Goal: Task Accomplishment & Management: Use online tool/utility

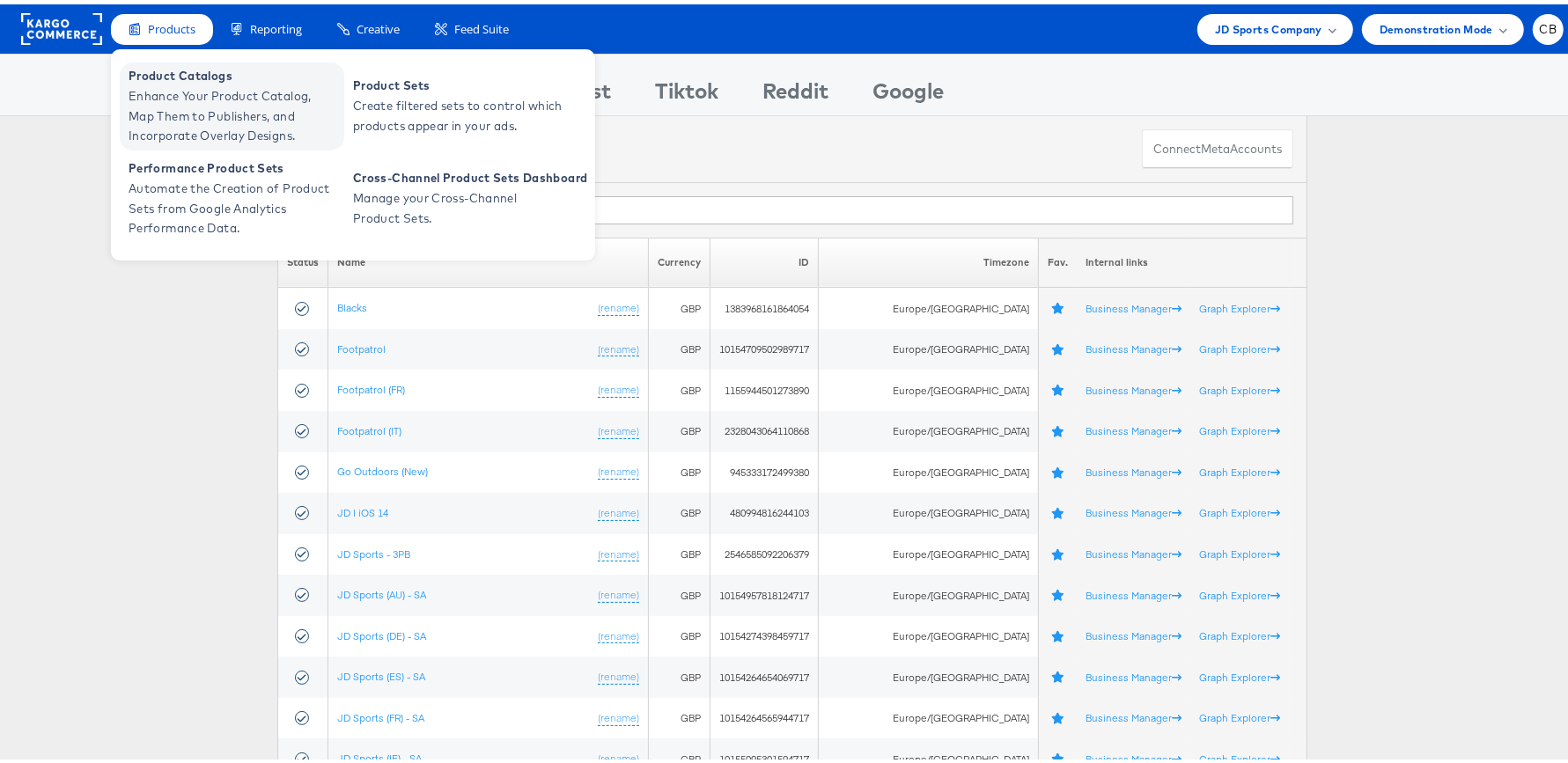
click at [154, 107] on span "Enhance Your Product Catalog, Map Them to Publishers, and Incorporate Overlay D…" at bounding box center [233, 112] width 211 height 60
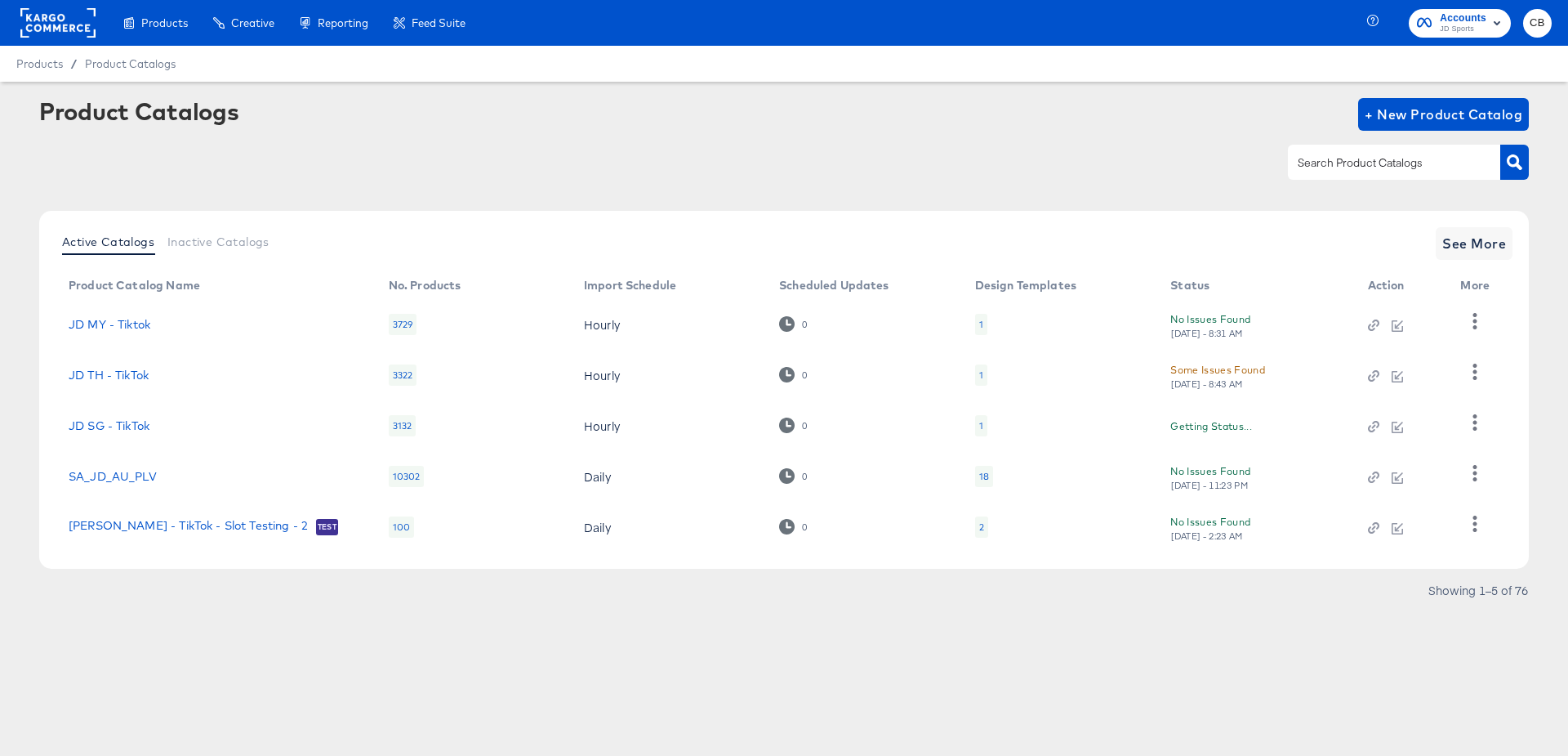
click at [1314, 159] on input "text" at bounding box center [1381, 163] width 174 height 19
type input "main"
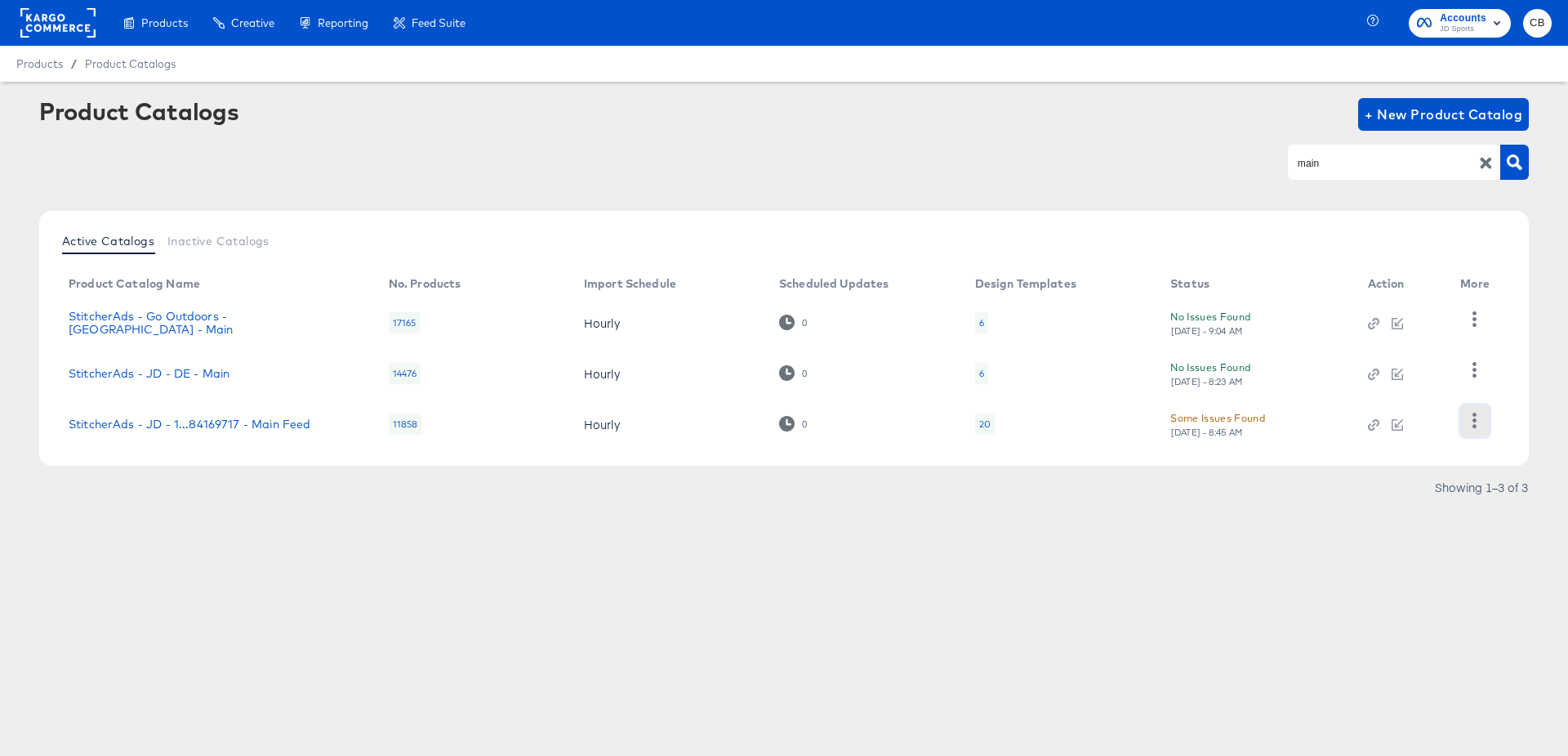
click at [1471, 419] on icon "button" at bounding box center [1474, 419] width 15 height 15
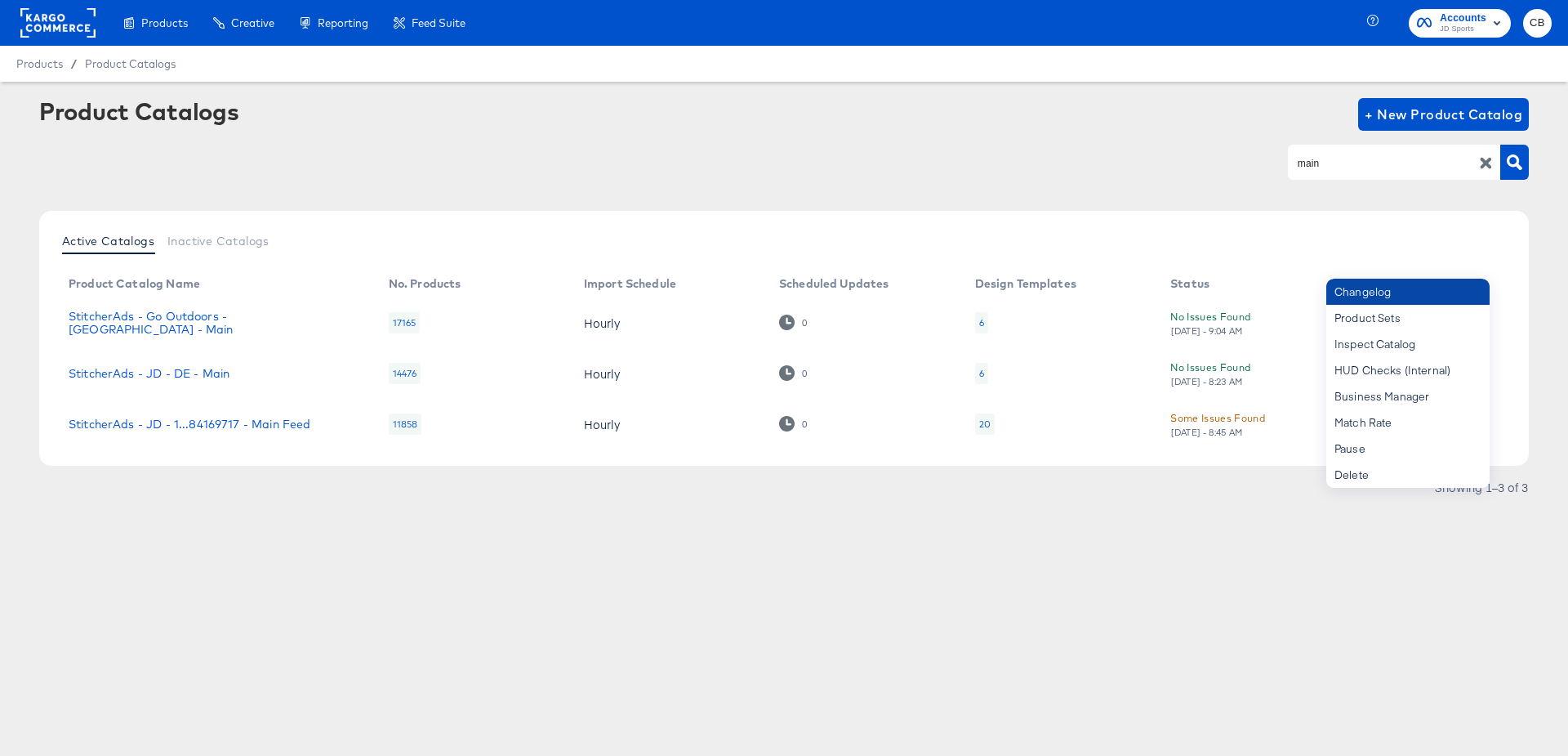
click at [1372, 297] on div "Changelog" at bounding box center [1408, 291] width 164 height 26
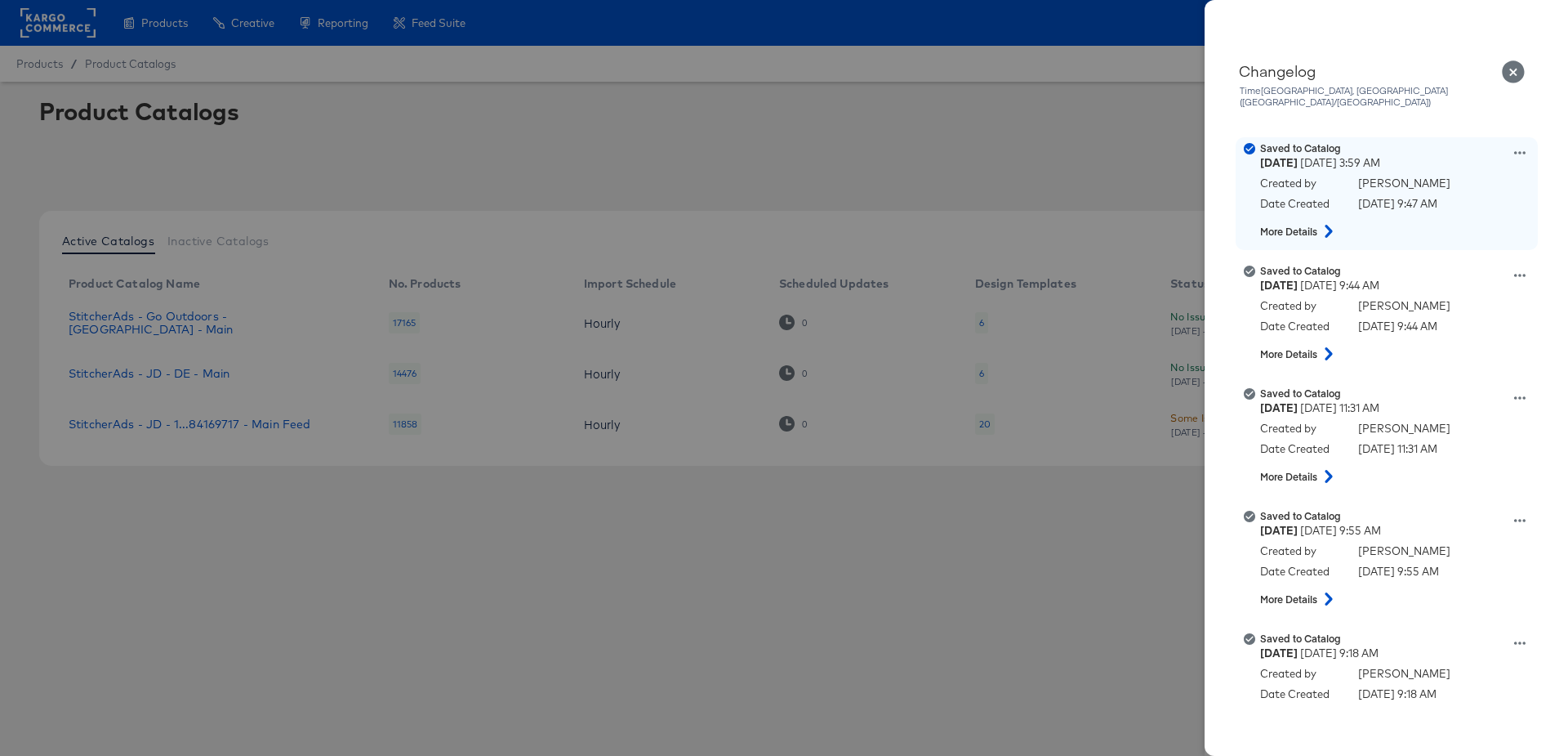
click at [1330, 225] on icon at bounding box center [1329, 231] width 20 height 13
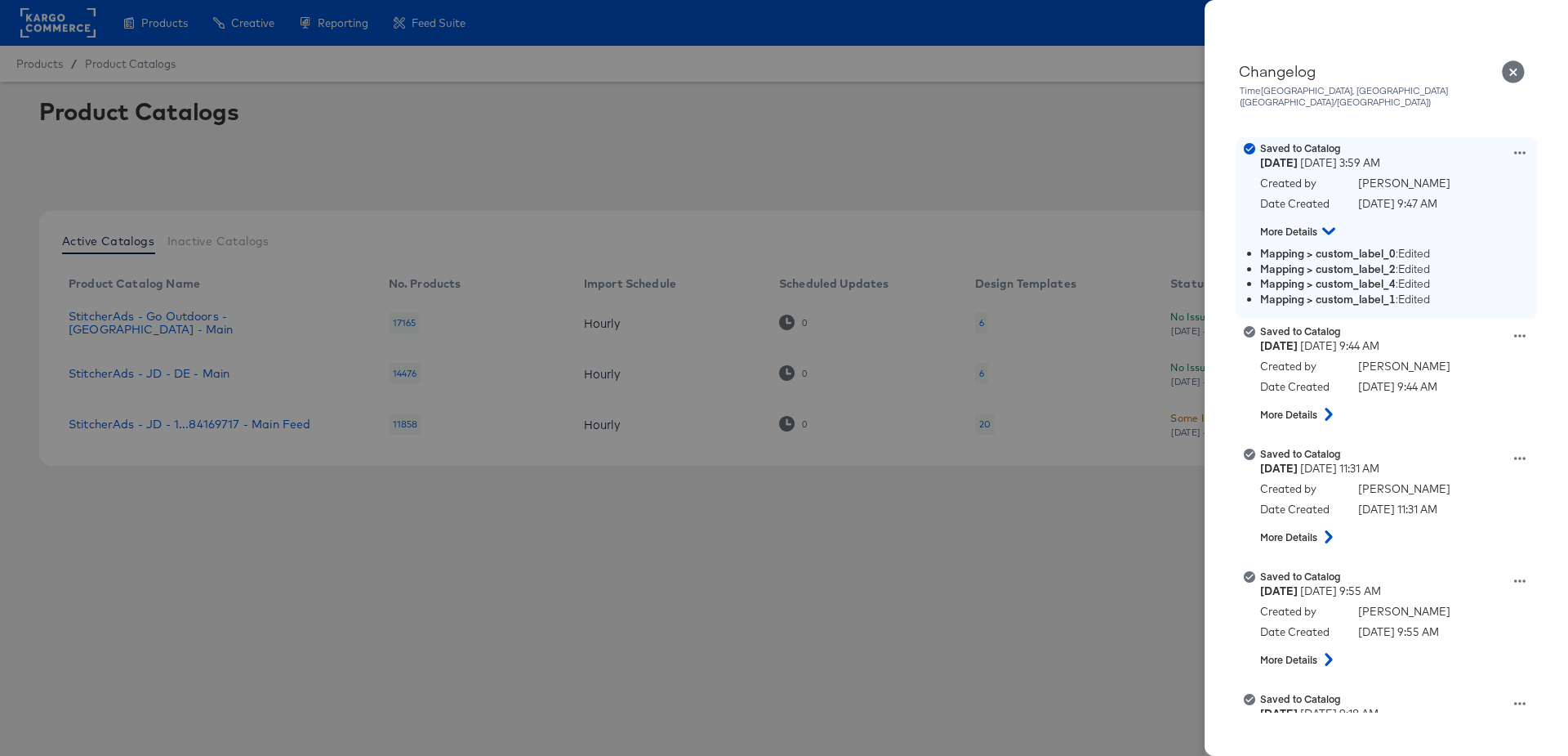
click at [1330, 228] on icon at bounding box center [1329, 232] width 13 height 7
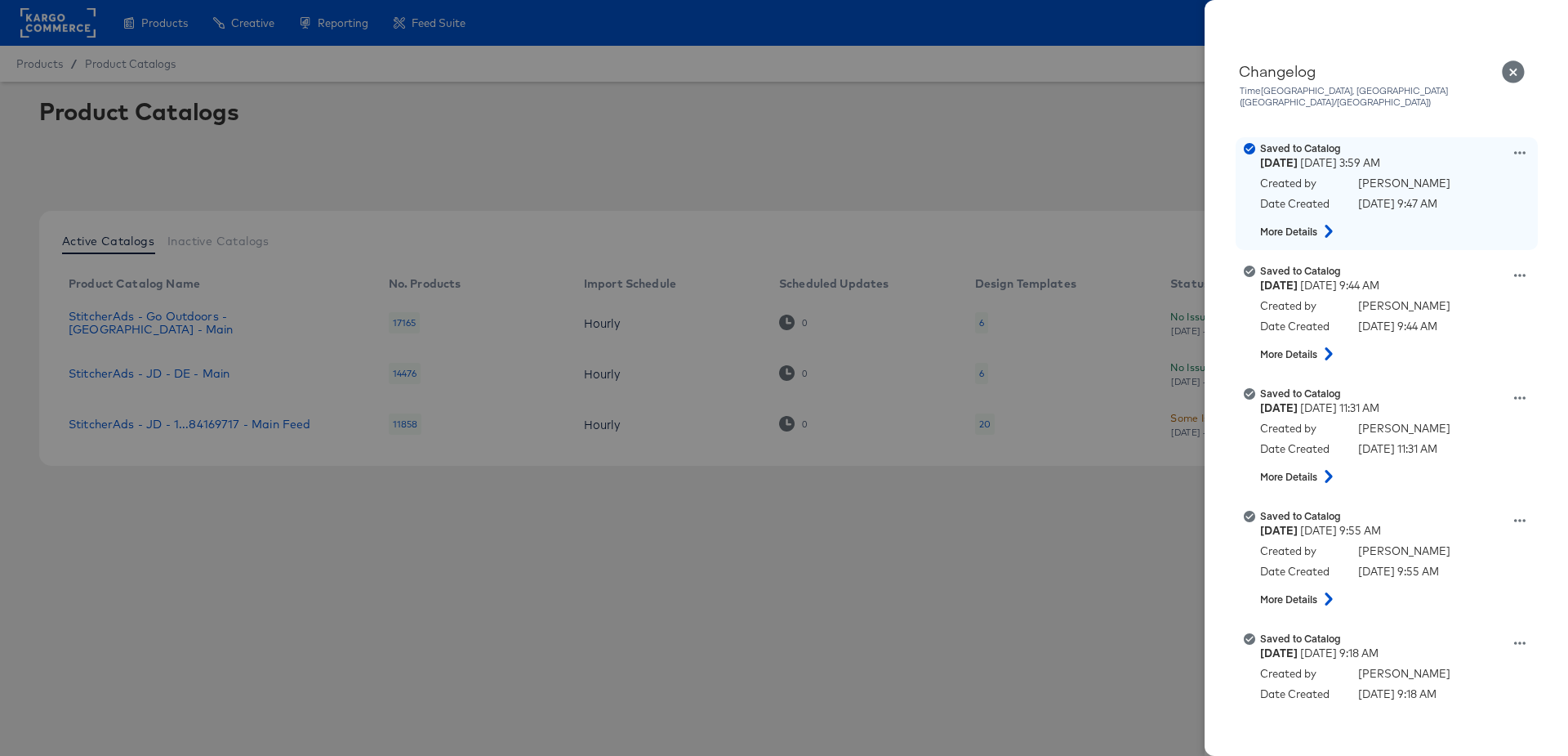
click at [1514, 151] on icon at bounding box center [1520, 153] width 12 height 4
click at [1327, 225] on icon at bounding box center [1329, 231] width 20 height 13
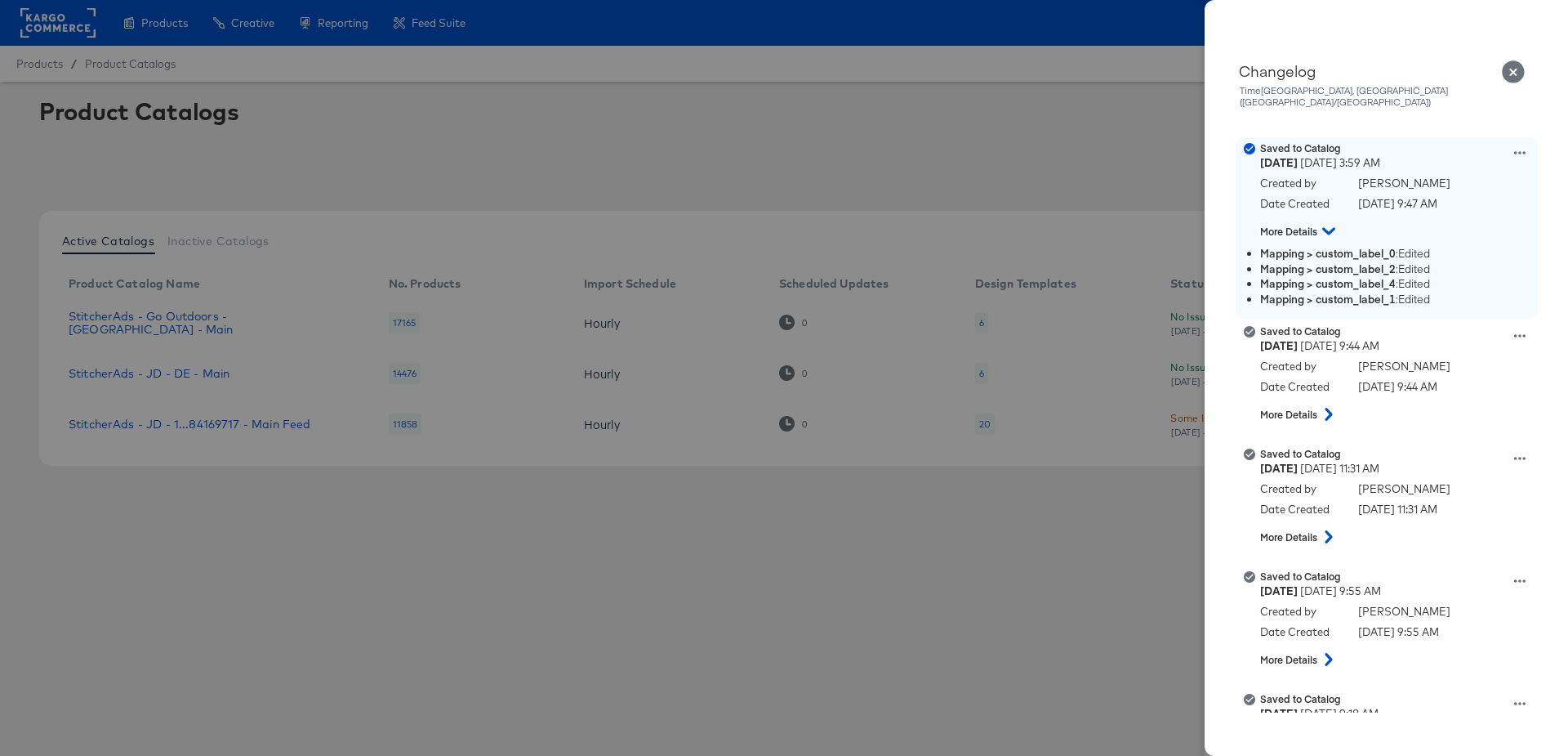
click at [1330, 228] on icon at bounding box center [1329, 232] width 13 height 7
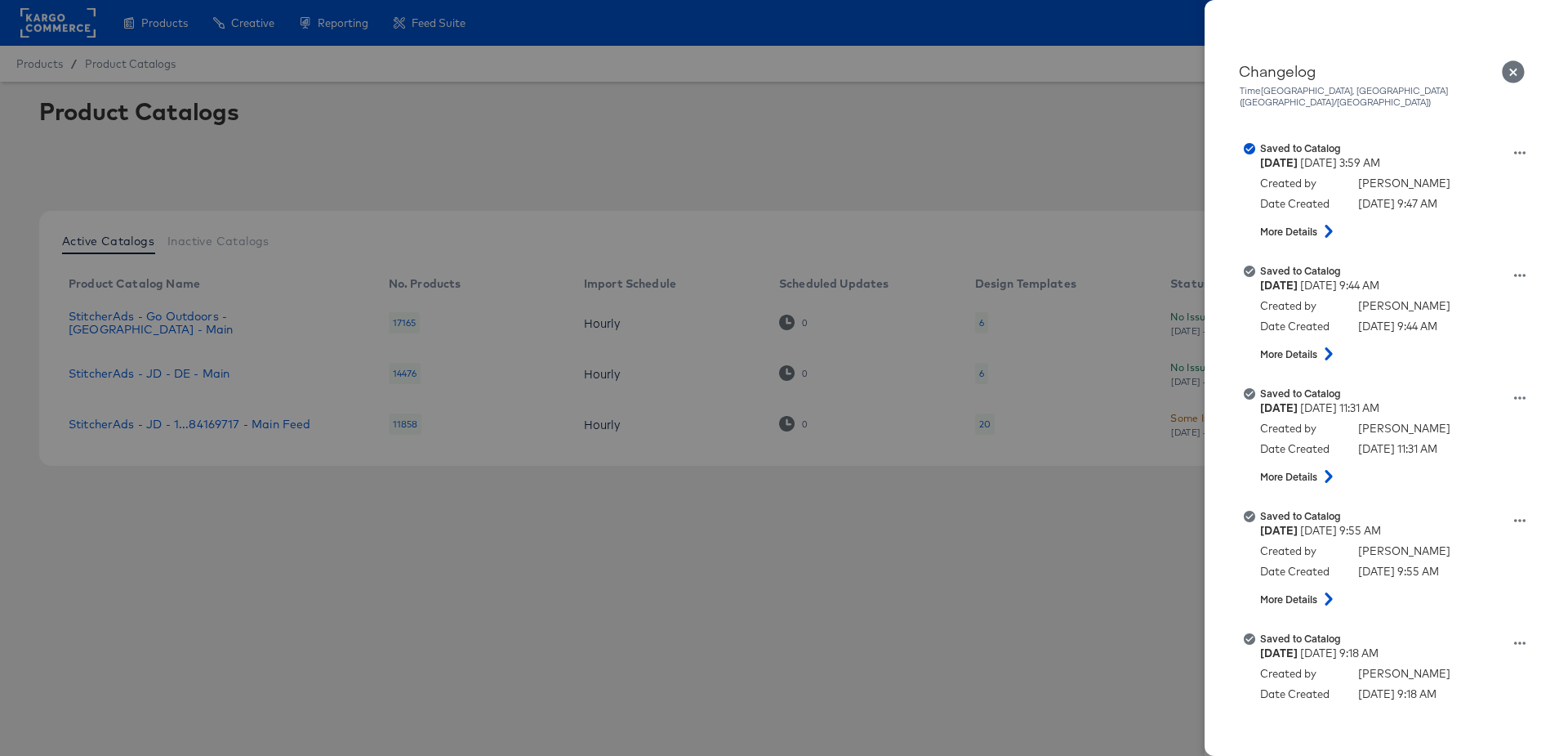
click at [1506, 76] on icon "Close" at bounding box center [1513, 71] width 23 height 23
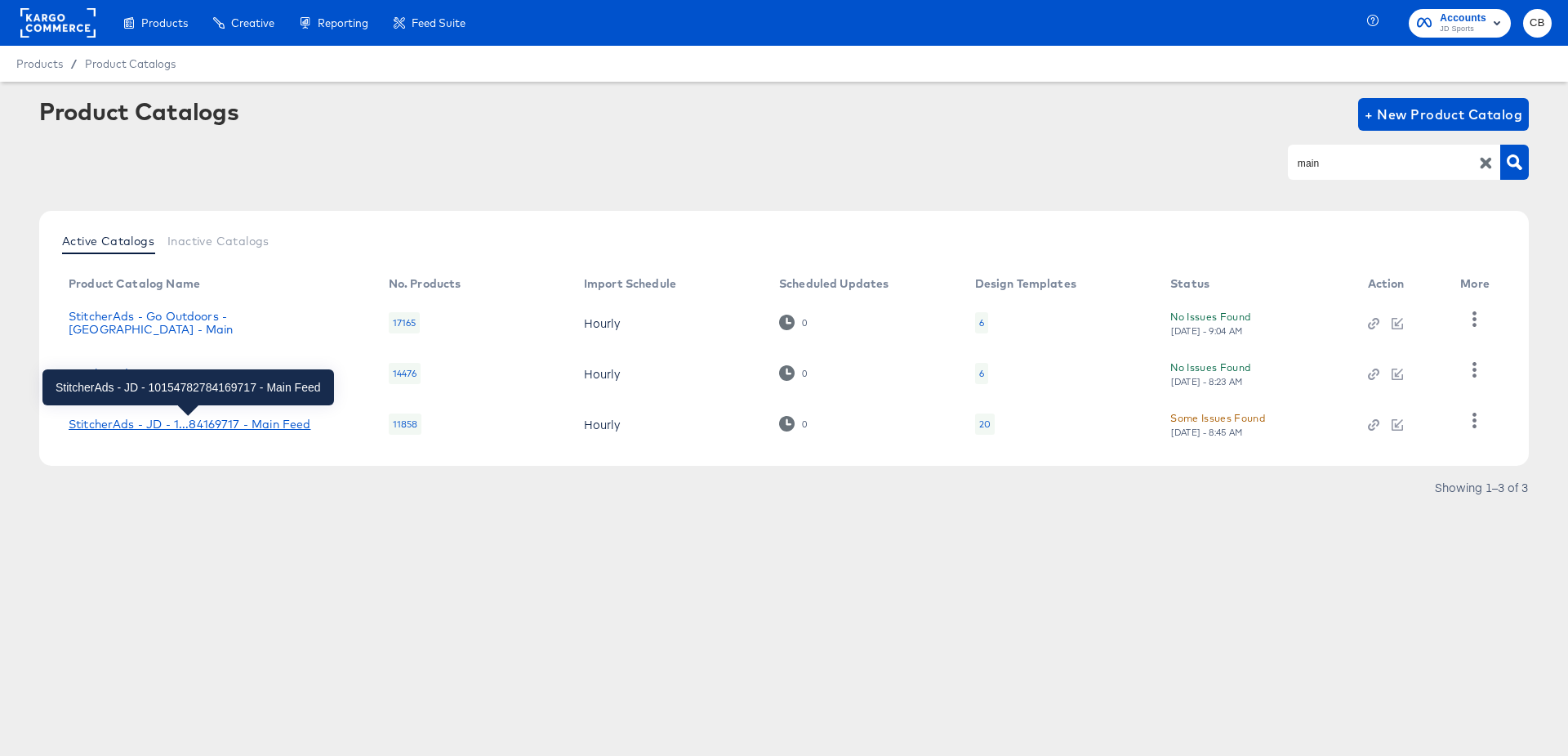
click at [224, 428] on div "StitcherAds - JD - 1...84169717 - Main Feed" at bounding box center [189, 424] width 242 height 13
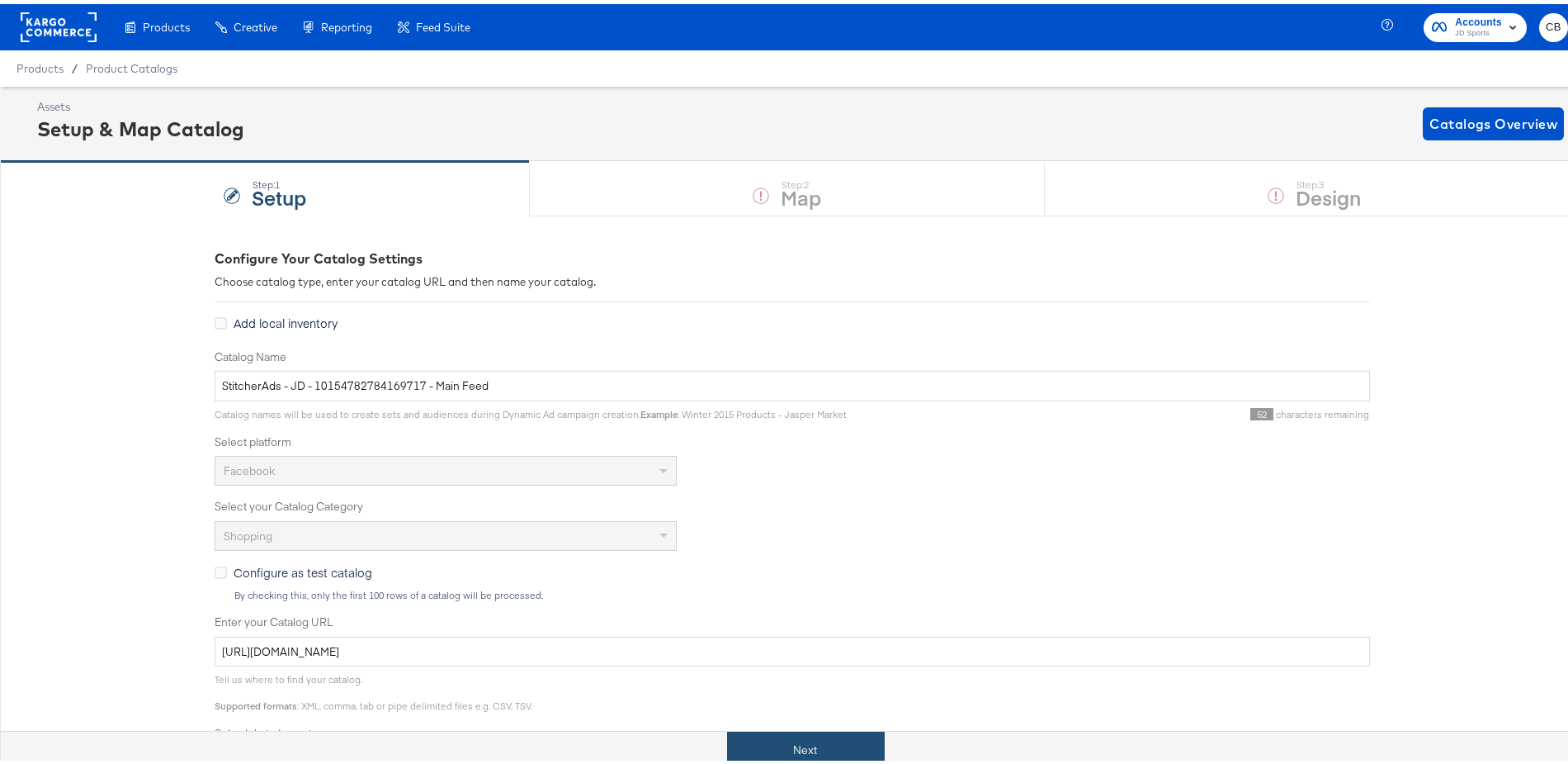
click at [810, 742] on button "Next" at bounding box center [805, 746] width 157 height 37
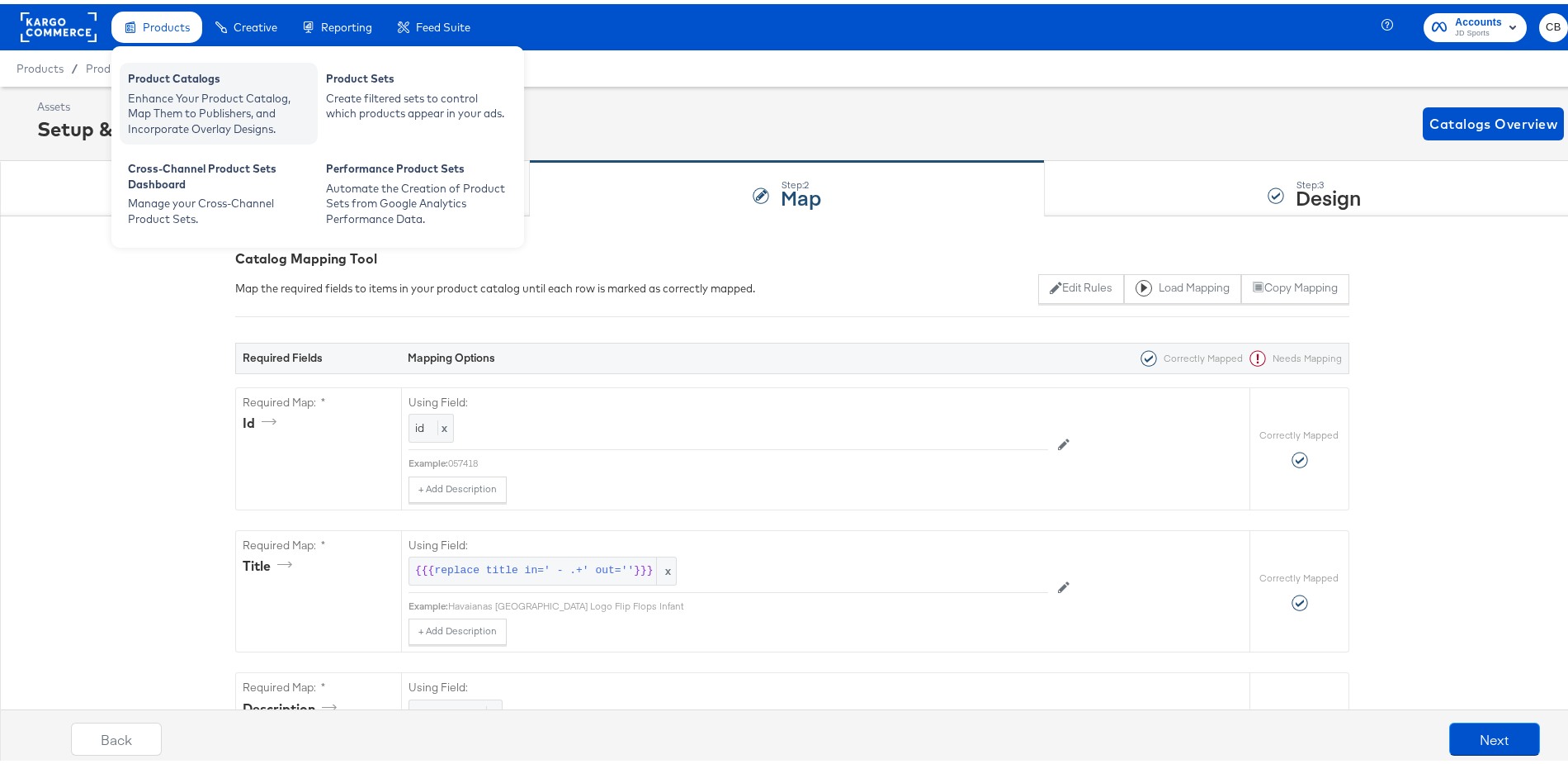
click at [169, 104] on div "Enhance Your Product Catalog, Map Them to Publishers, and Incorporate Overlay D…" at bounding box center [219, 109] width 182 height 46
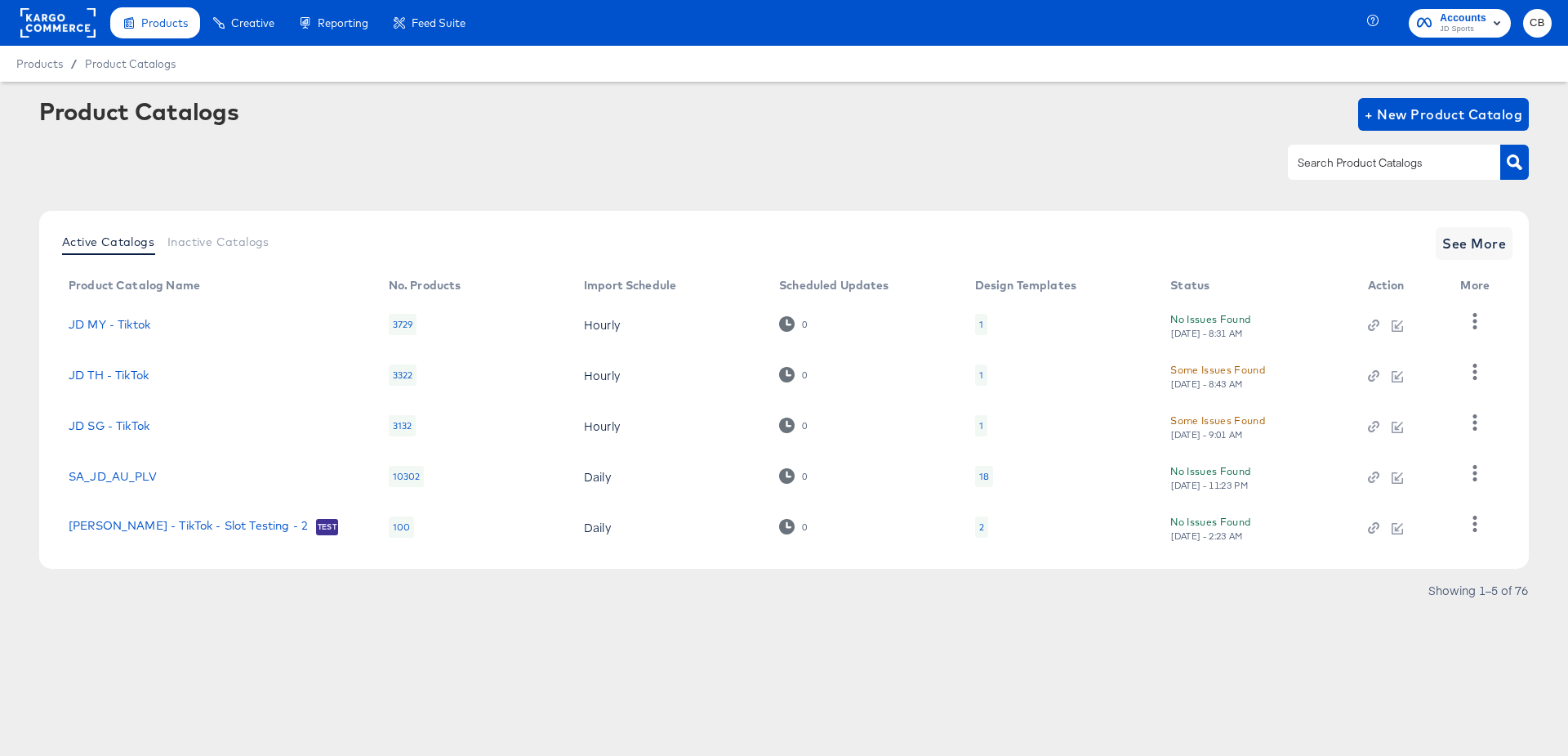
click at [1376, 170] on input "text" at bounding box center [1381, 163] width 174 height 19
type input "main"
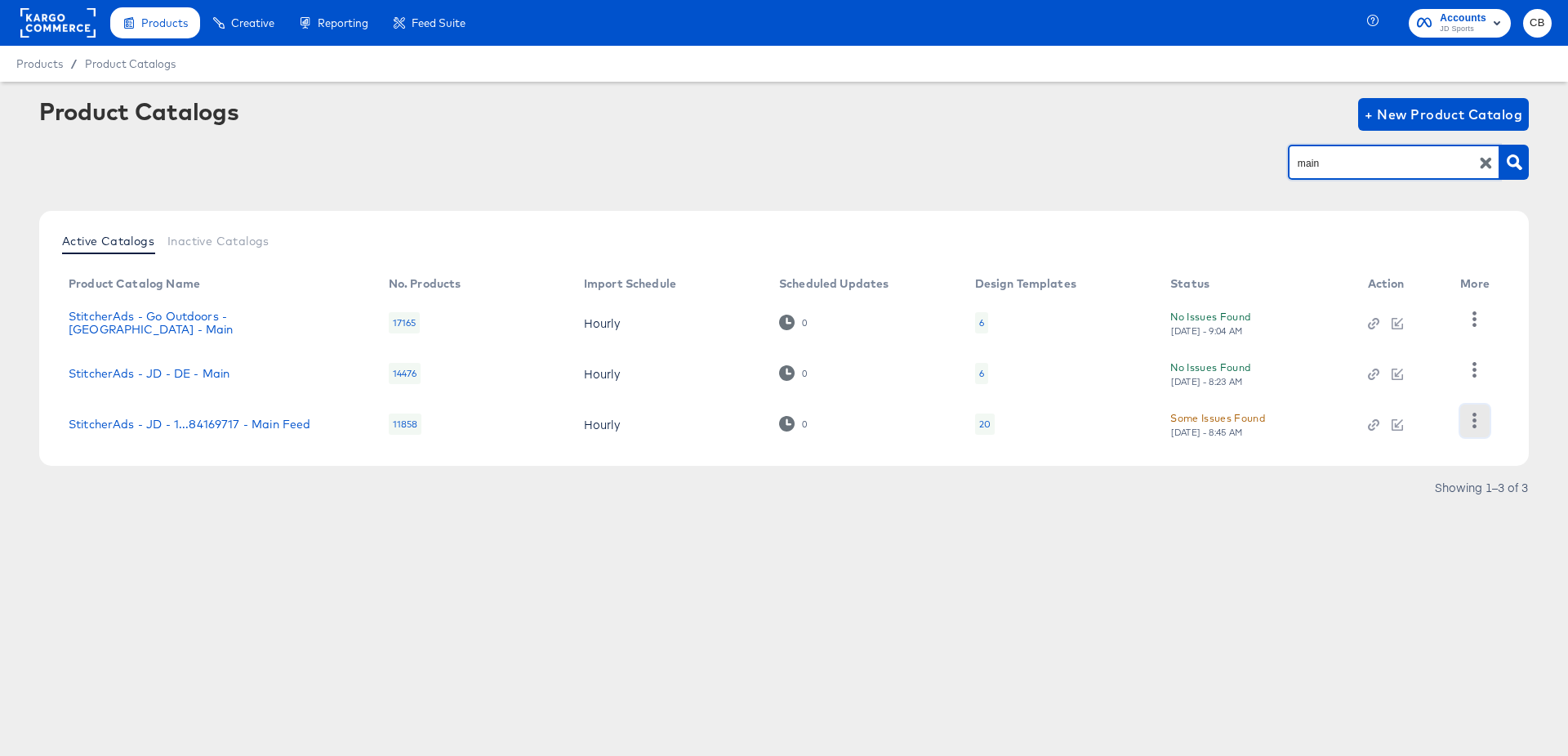
click at [1487, 412] on button "button" at bounding box center [1473, 420] width 28 height 33
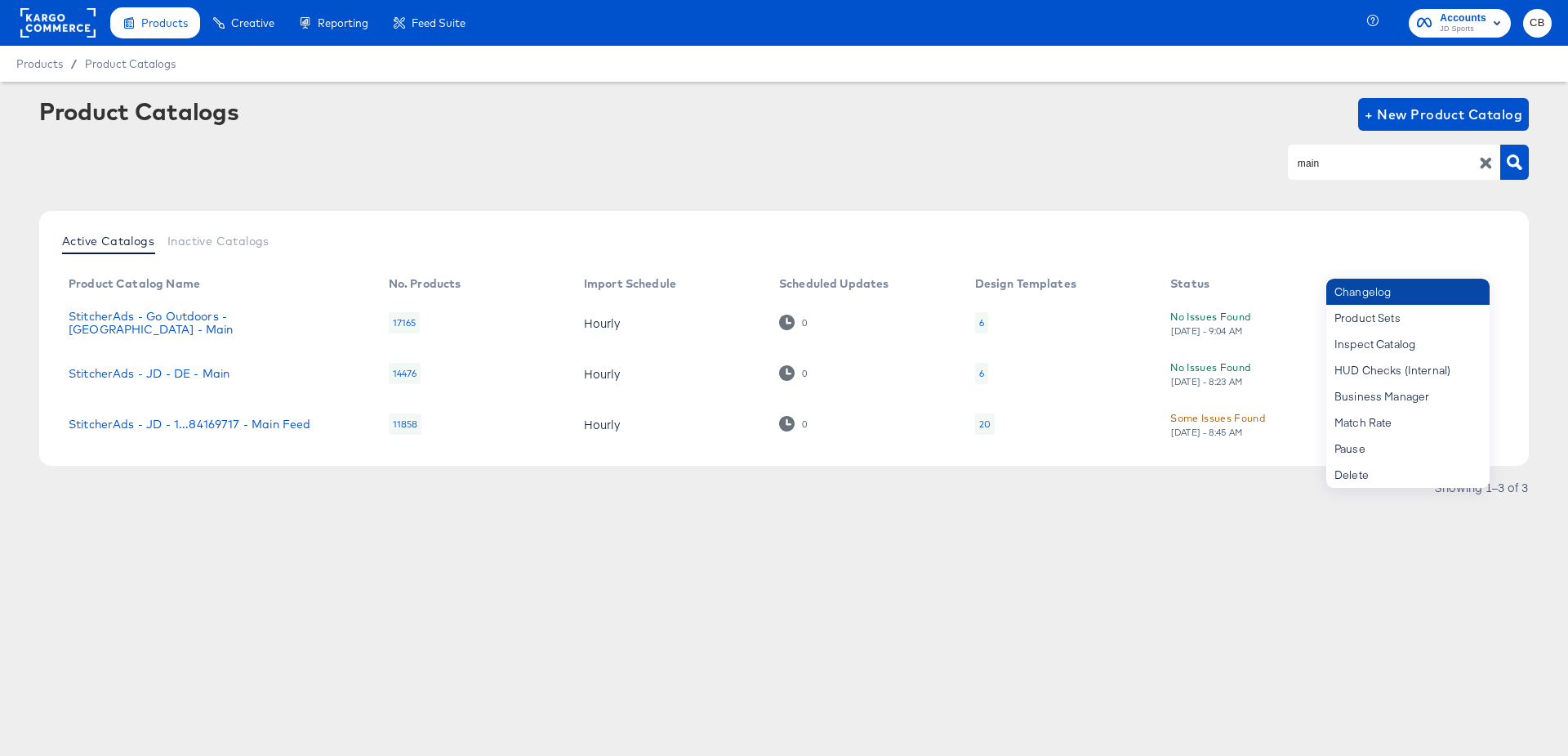
click at [1390, 295] on div "Changelog" at bounding box center [1408, 291] width 164 height 26
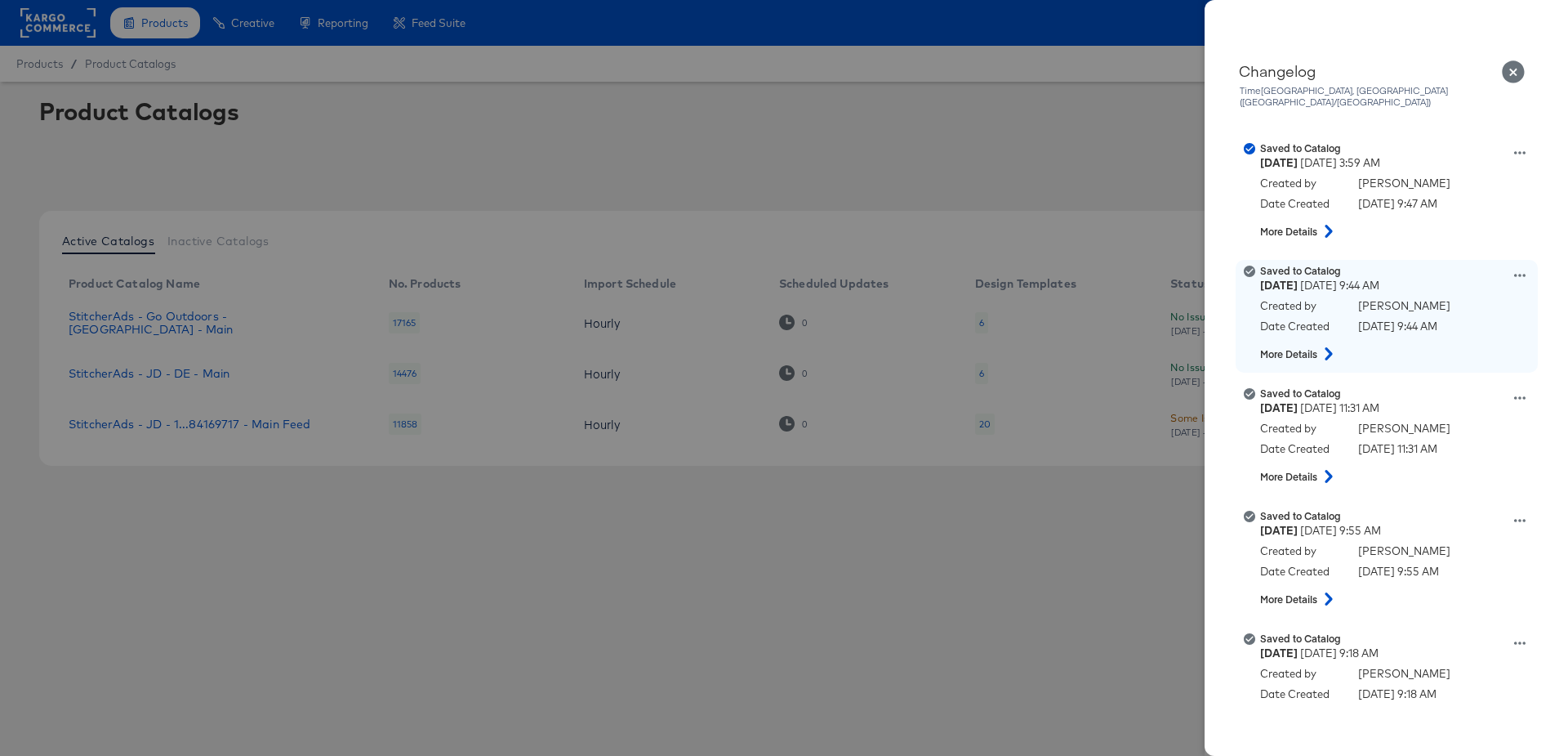
click at [1514, 274] on icon at bounding box center [1520, 276] width 12 height 4
click at [1410, 246] on button "View this version" at bounding box center [1444, 257] width 164 height 24
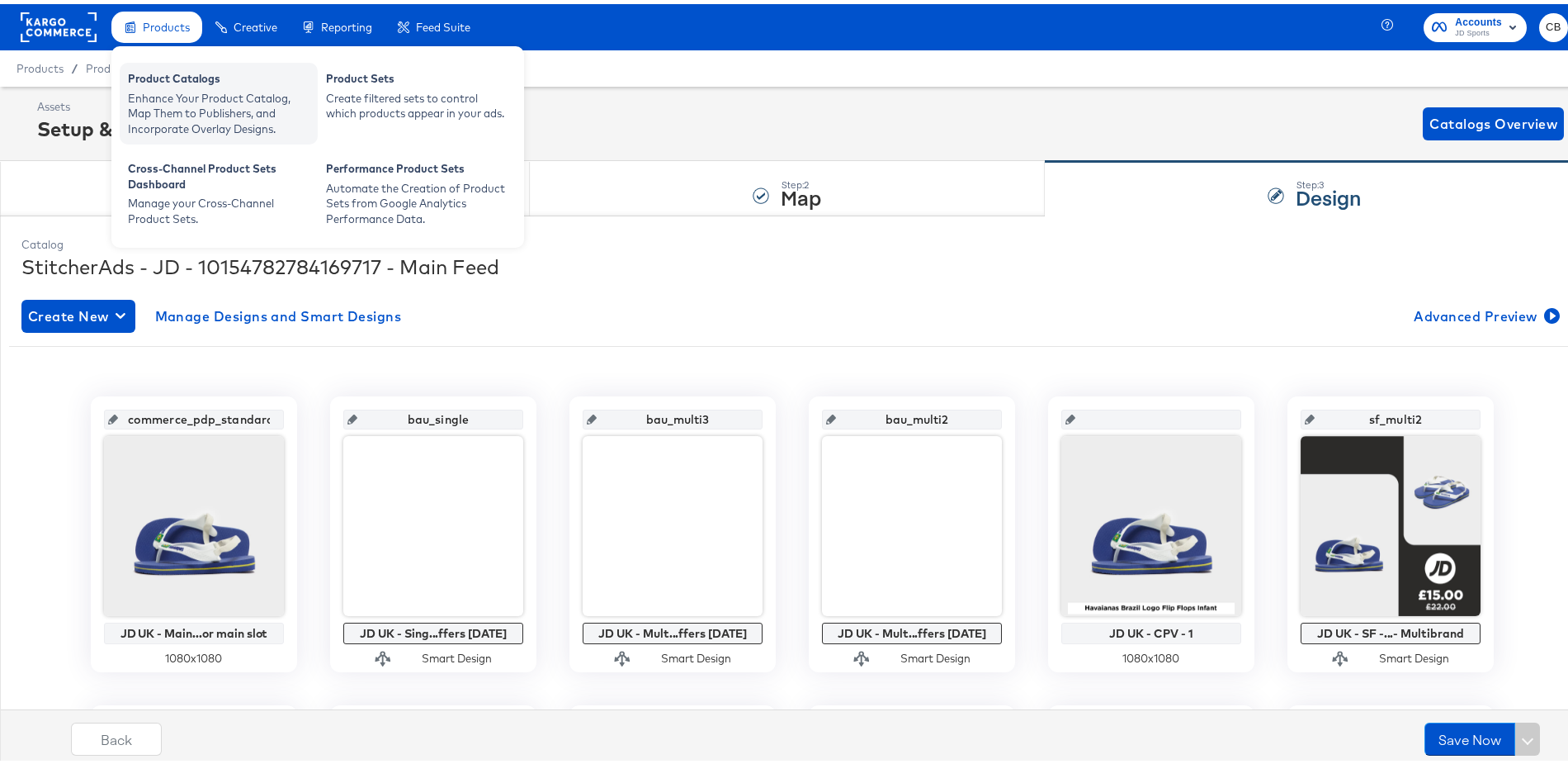
click at [179, 91] on div "Enhance Your Product Catalog, Map Them to Publishers, and Incorporate Overlay D…" at bounding box center [219, 109] width 182 height 46
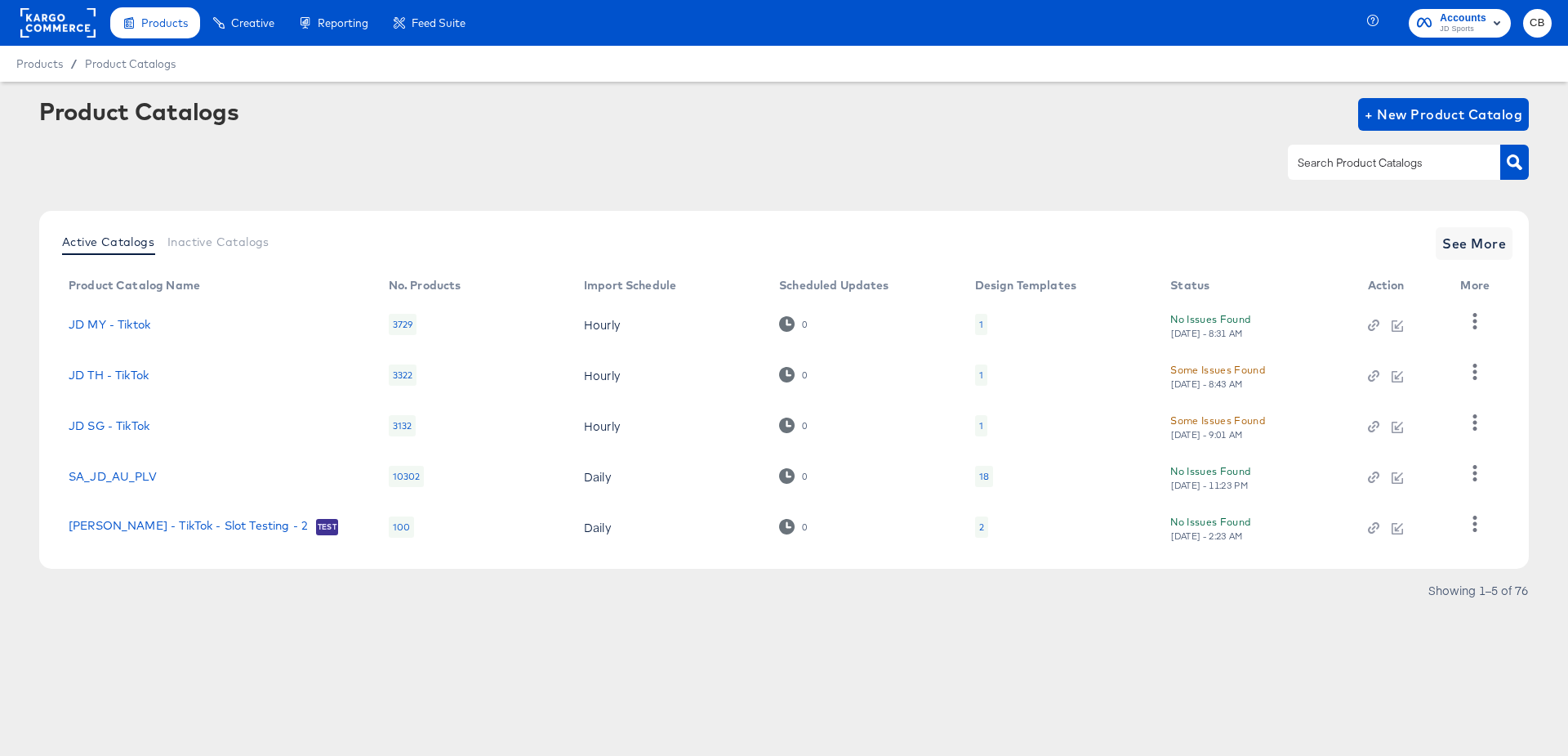
click at [1332, 166] on input "text" at bounding box center [1381, 163] width 174 height 19
type input "main"
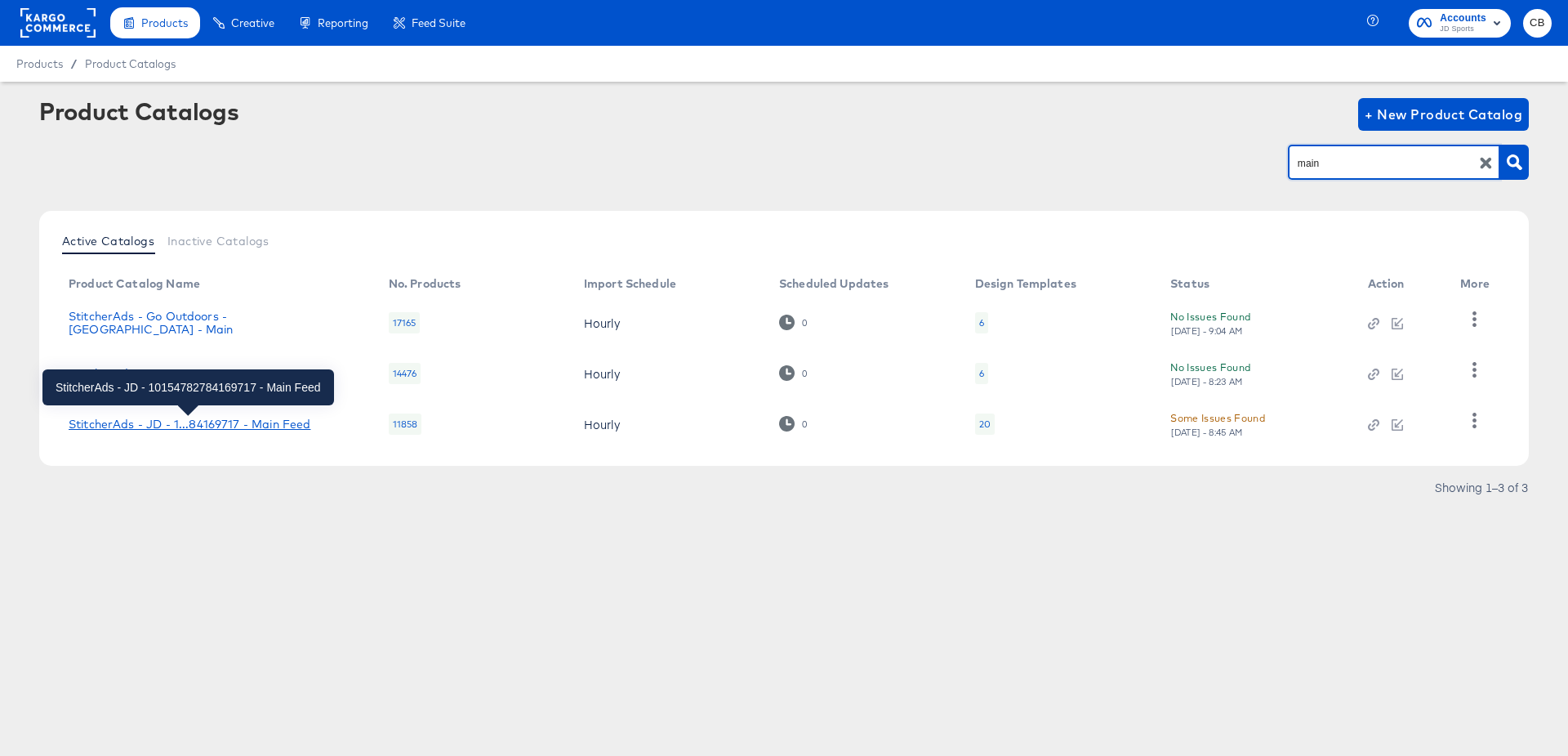
click at [213, 418] on div "StitcherAds - JD - 1...84169717 - Main Feed" at bounding box center [189, 424] width 242 height 13
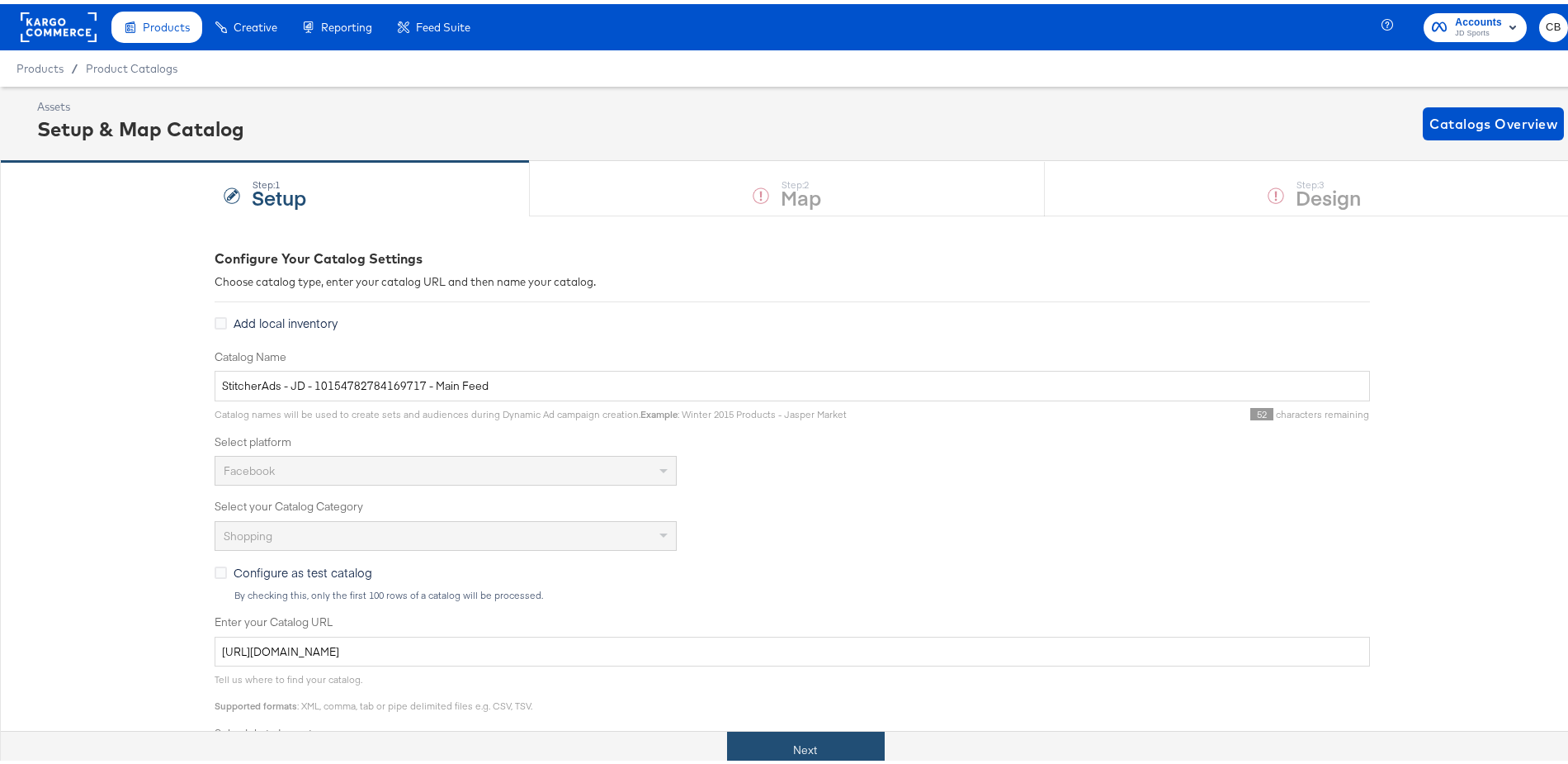
click at [847, 729] on button "Next" at bounding box center [805, 746] width 157 height 37
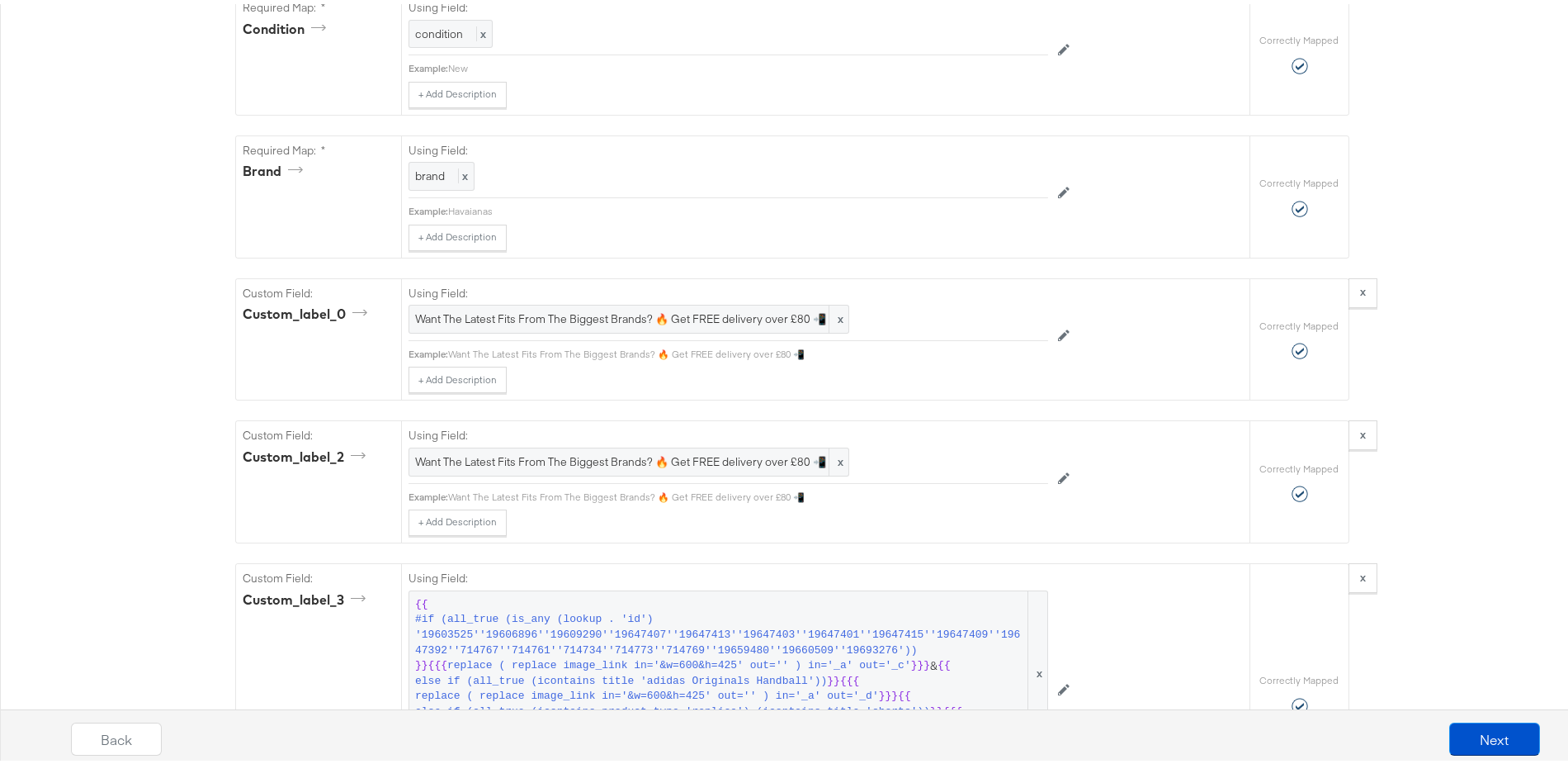
scroll to position [1900, 0]
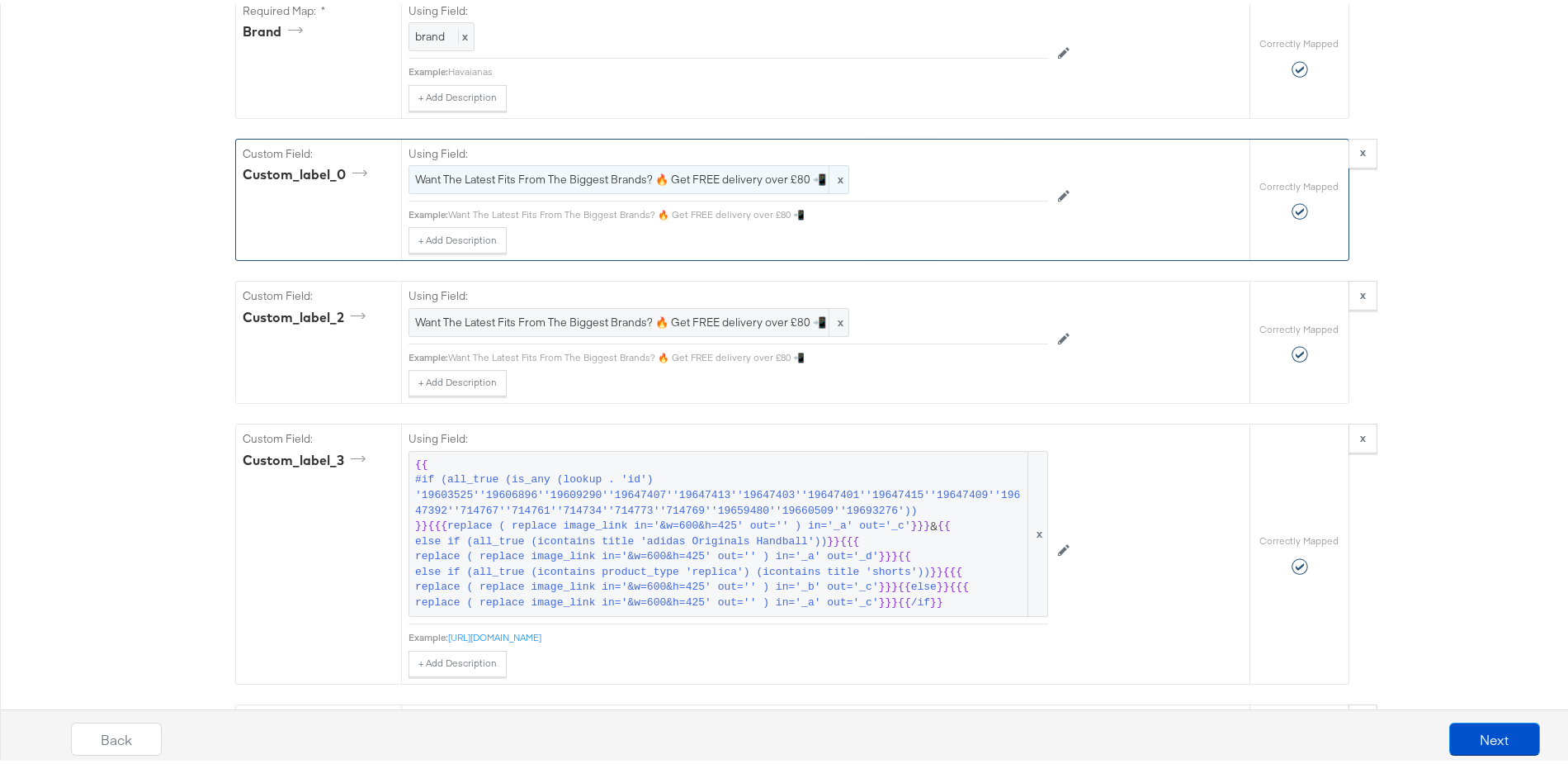
click at [717, 183] on span "Want The Latest Fits From The Biggest Brands? 🔥 Get FREE delivery over £80 📲" at bounding box center [629, 175] width 427 height 16
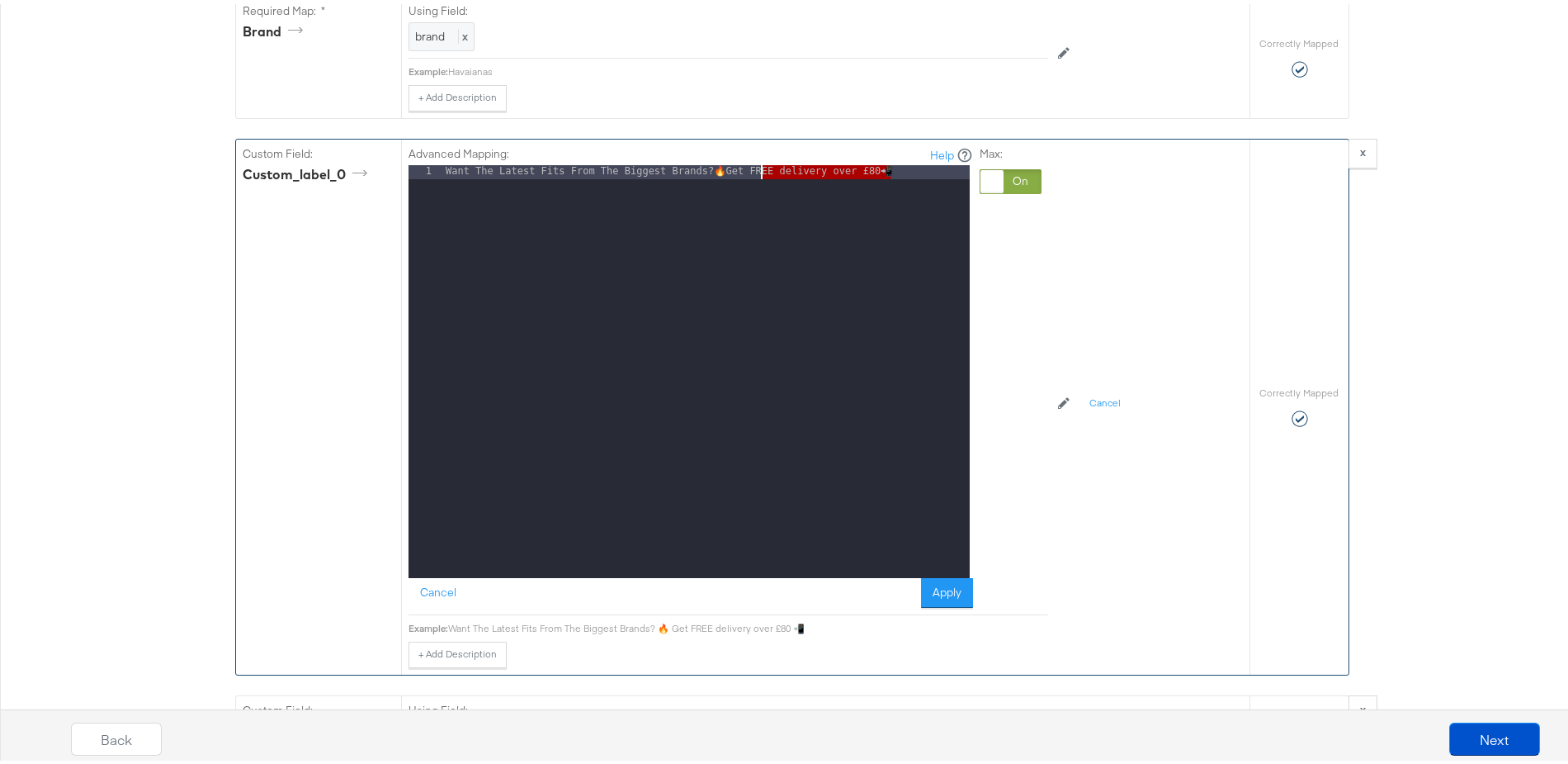
drag, startPoint x: 884, startPoint y: 189, endPoint x: 749, endPoint y: 190, distance: 135.0
click at [749, 190] on div "Want The Latest Fits From The Biggest Brands? 🔥 Get FREE delivery over £80 📲" at bounding box center [706, 381] width 528 height 440
click at [792, 190] on div "Want The Latest Fits From The Biggest Brands? 🔥 Get FREE delivery over £80 📲" at bounding box center [706, 381] width 528 height 440
click at [779, 192] on div "Want The Latest Fits From The Biggest Brands? 🔥 Get FREE delivery over £80 📲" at bounding box center [706, 381] width 528 height 440
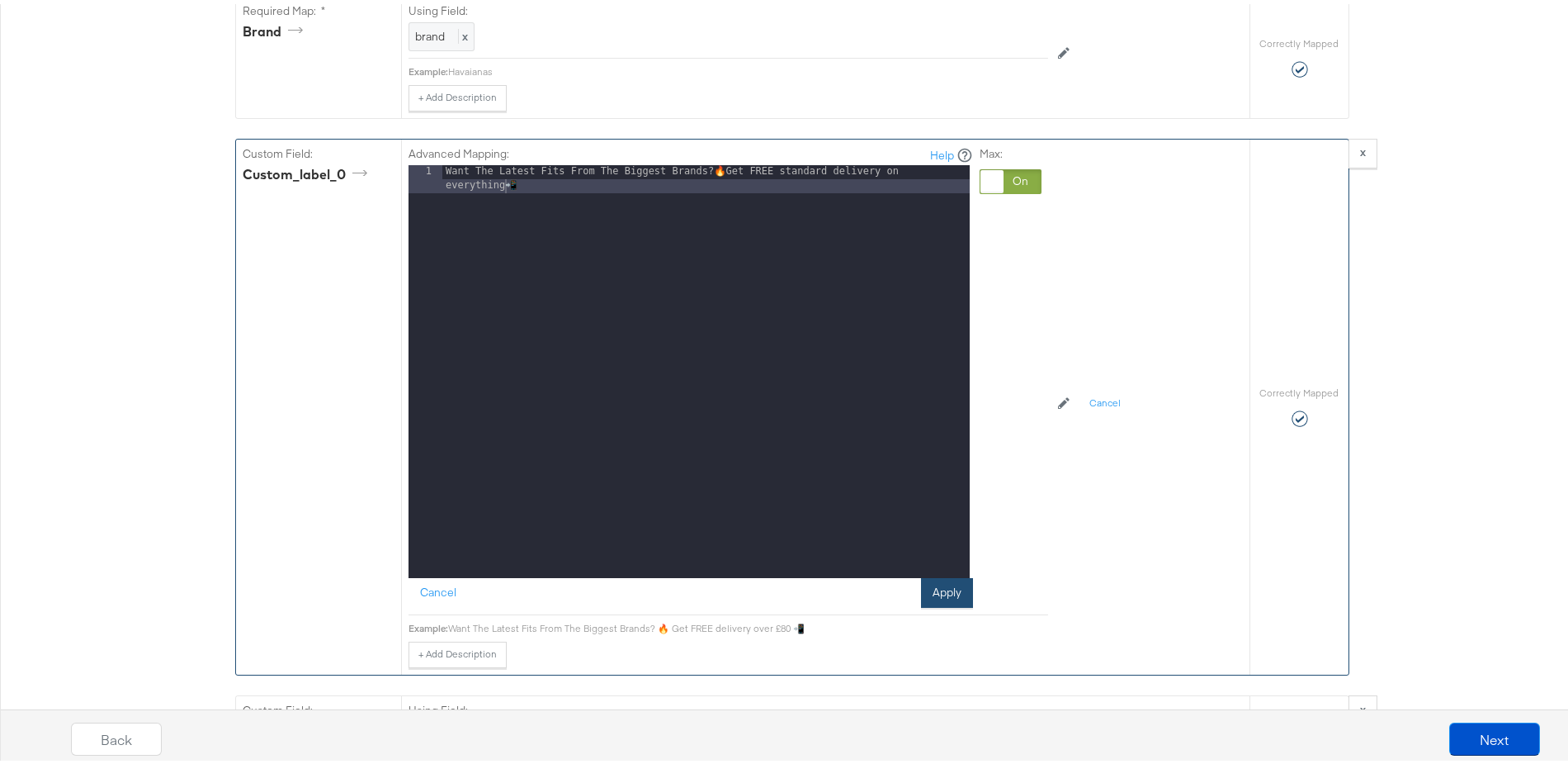
click at [925, 603] on button "Apply" at bounding box center [947, 588] width 52 height 29
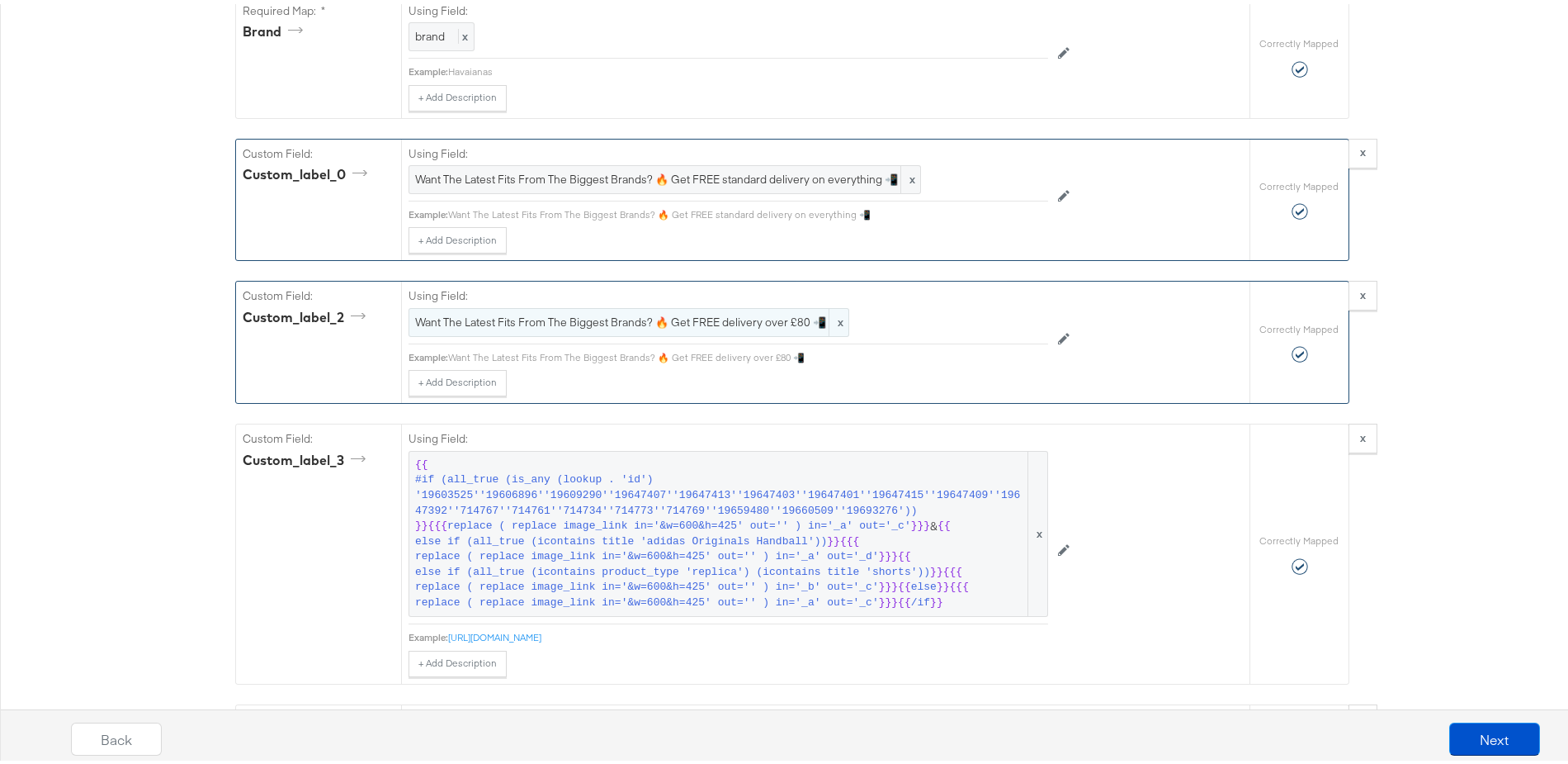
click at [727, 326] on span "Want The Latest Fits From The Biggest Brands? 🔥 Get FREE delivery over £80 📲" at bounding box center [629, 318] width 427 height 16
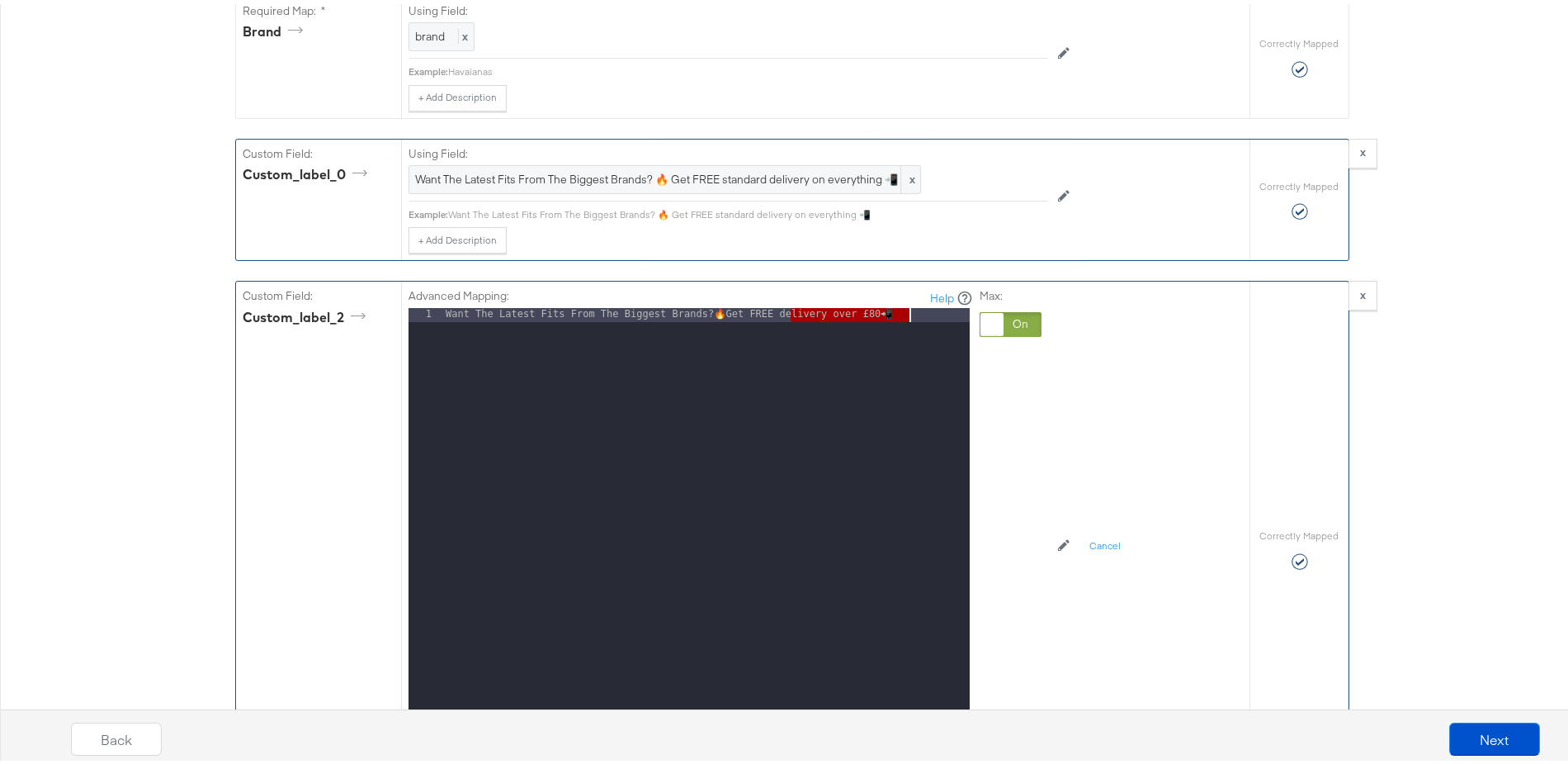
drag, startPoint x: 779, startPoint y: 331, endPoint x: 880, endPoint y: 336, distance: 101.1
click at [880, 336] on div "Want The Latest Fits From The Biggest Brands? 🔥 Get FREE delivery over £80 📲" at bounding box center [706, 523] width 528 height 440
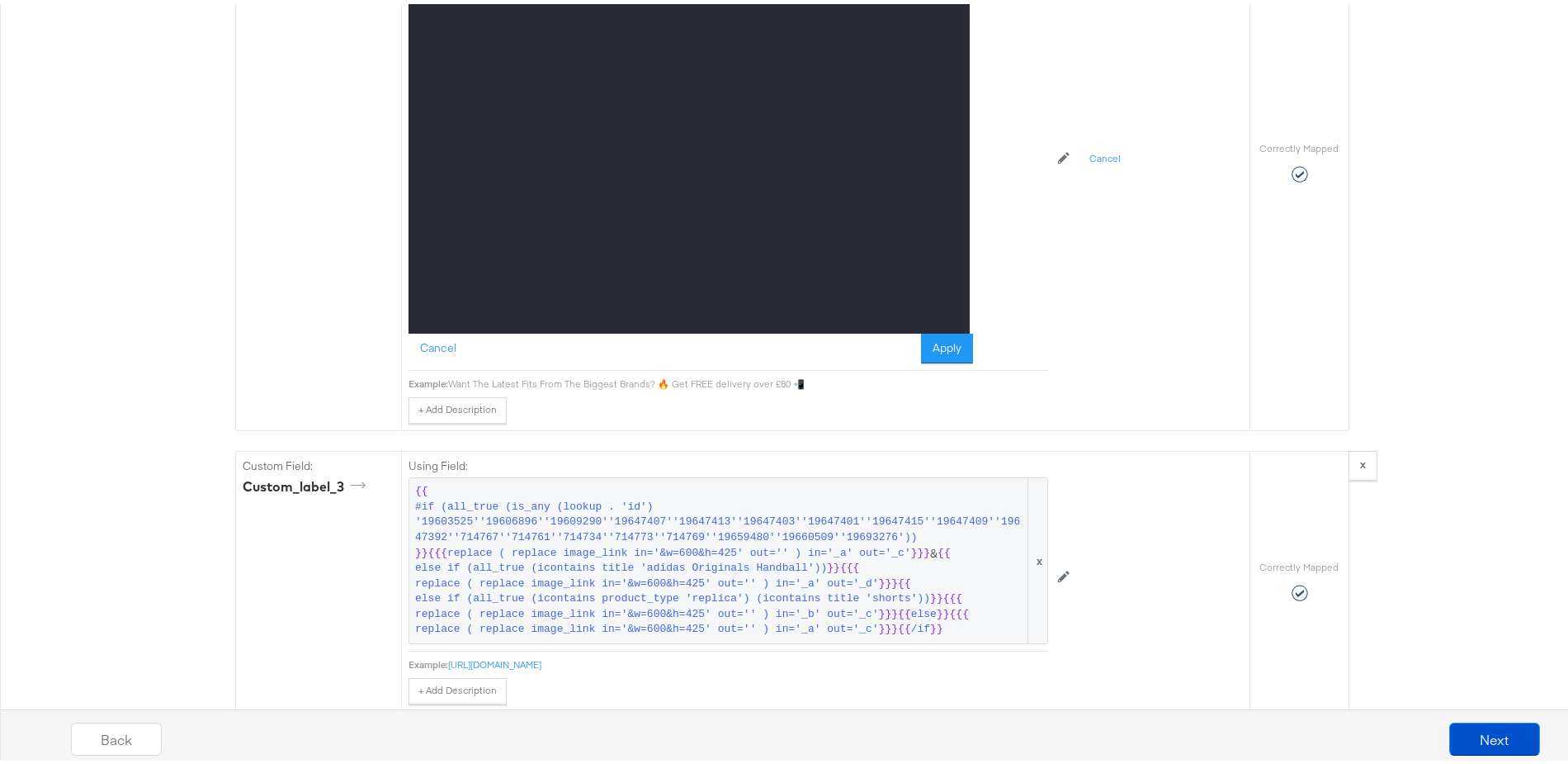
scroll to position [2311, 0]
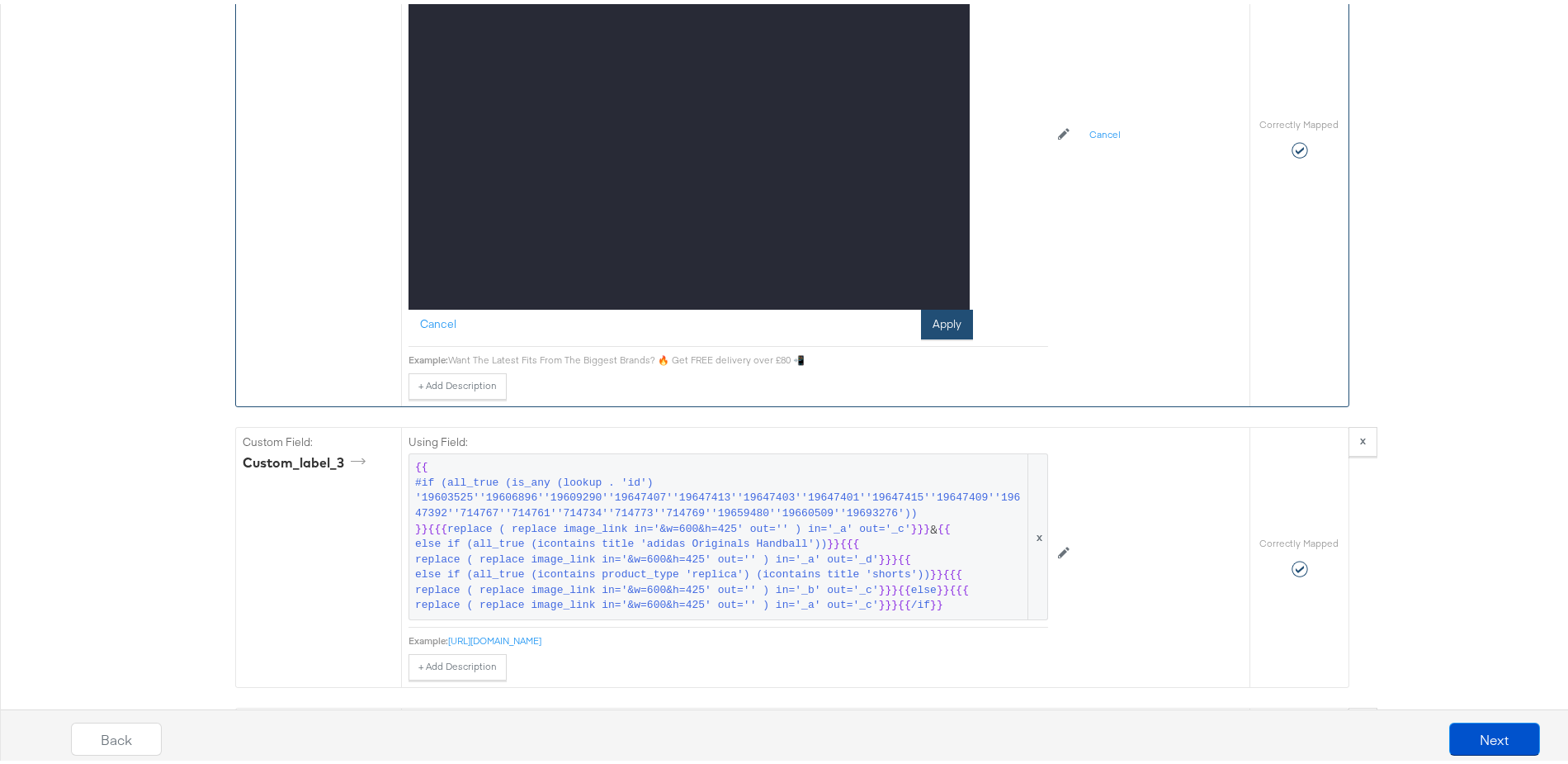
click at [944, 330] on button "Apply" at bounding box center [947, 320] width 52 height 29
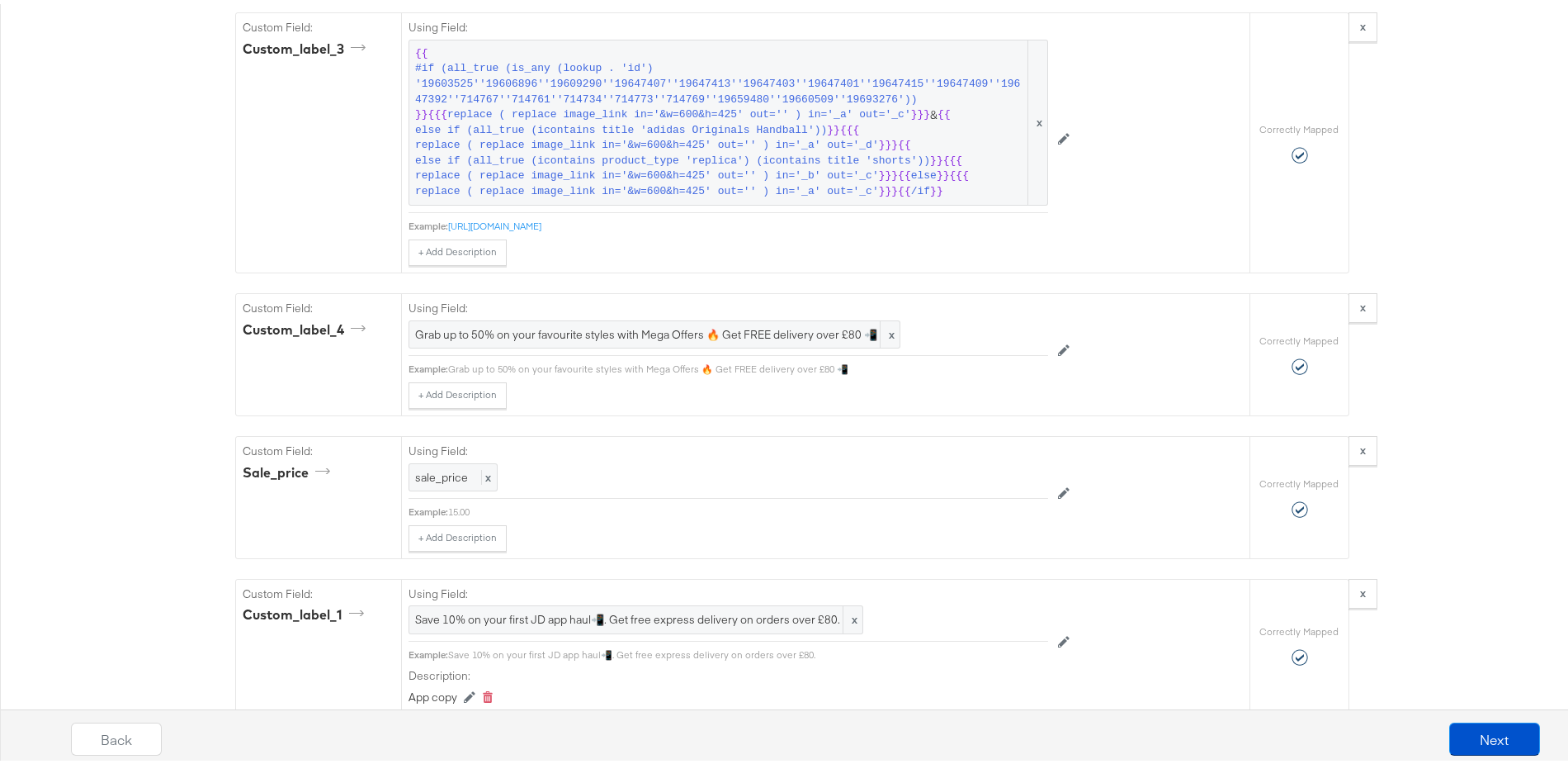
scroll to position [2373, 0]
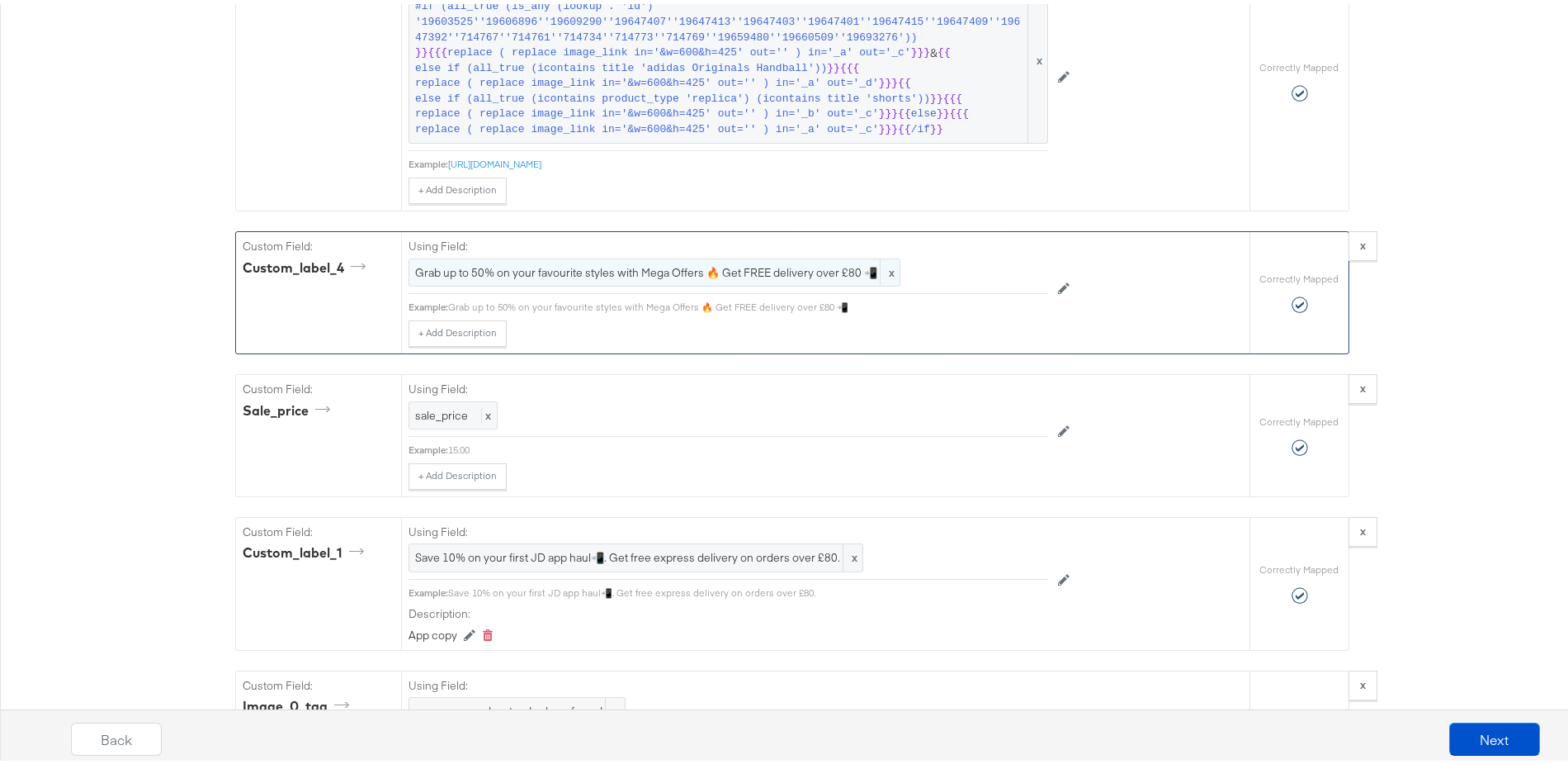
click at [781, 277] on span "Grab up to 50% on your favourite styles with Mega Offers 🔥 Get FREE delivery ov…" at bounding box center [654, 268] width 479 height 16
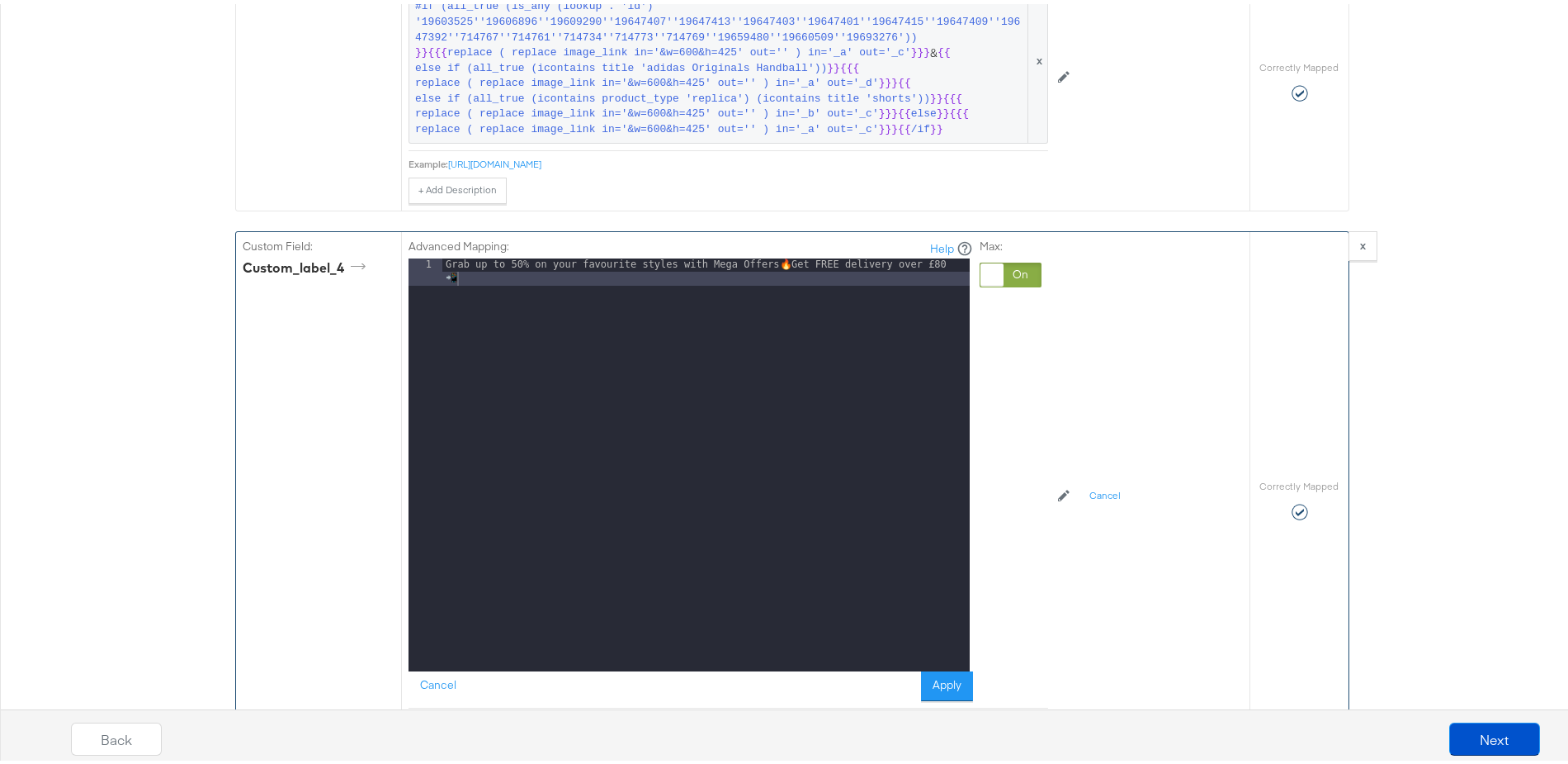
click at [846, 274] on div "Grab up to 50% on your favourite styles with Mega Offers 🔥 Get FREE delivery ov…" at bounding box center [706, 488] width 528 height 468
click at [949, 689] on button "Apply" at bounding box center [947, 681] width 52 height 29
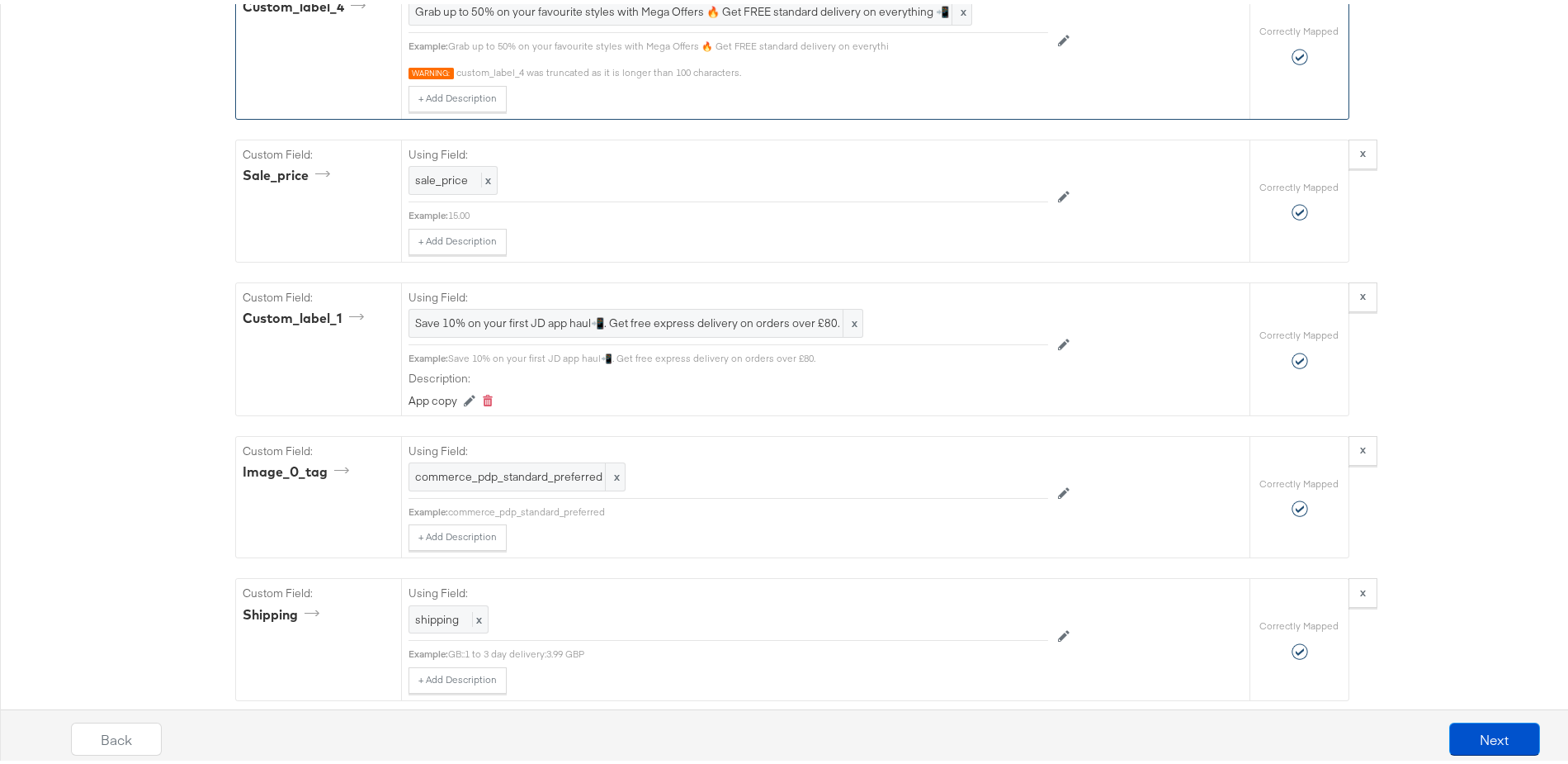
scroll to position [2674, 0]
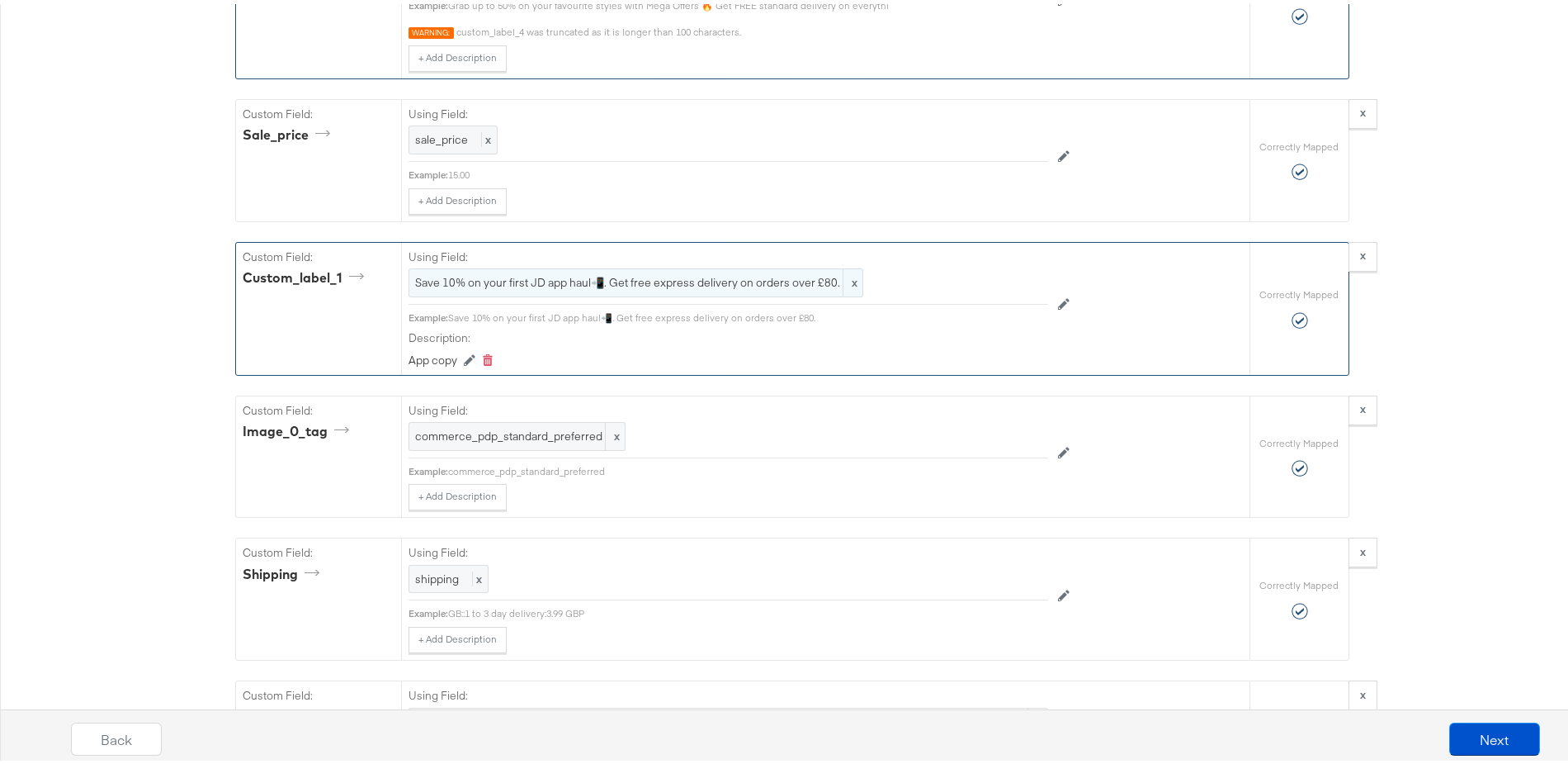
click at [726, 286] on span "Save 10% on your first JD app haul📲. Get free express delivery on orders over £…" at bounding box center [636, 278] width 441 height 16
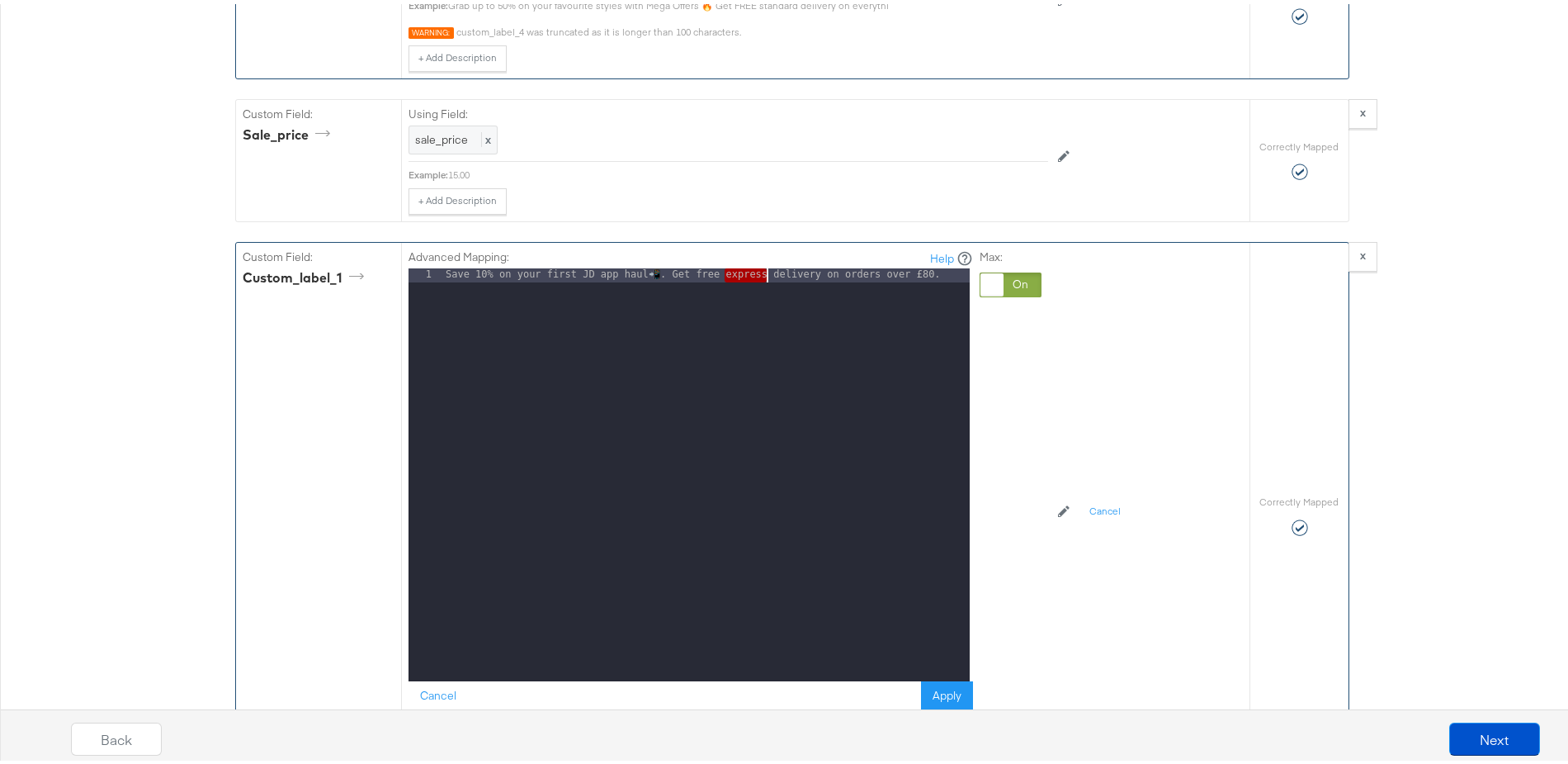
drag, startPoint x: 717, startPoint y: 286, endPoint x: 760, endPoint y: 287, distance: 43.0
click at [760, 287] on div "Save 10% on your first JD app haul 📲 . Get free express delivery on orders over…" at bounding box center [706, 484] width 528 height 440
click at [940, 697] on div "Back Next" at bounding box center [805, 727] width 1585 height 71
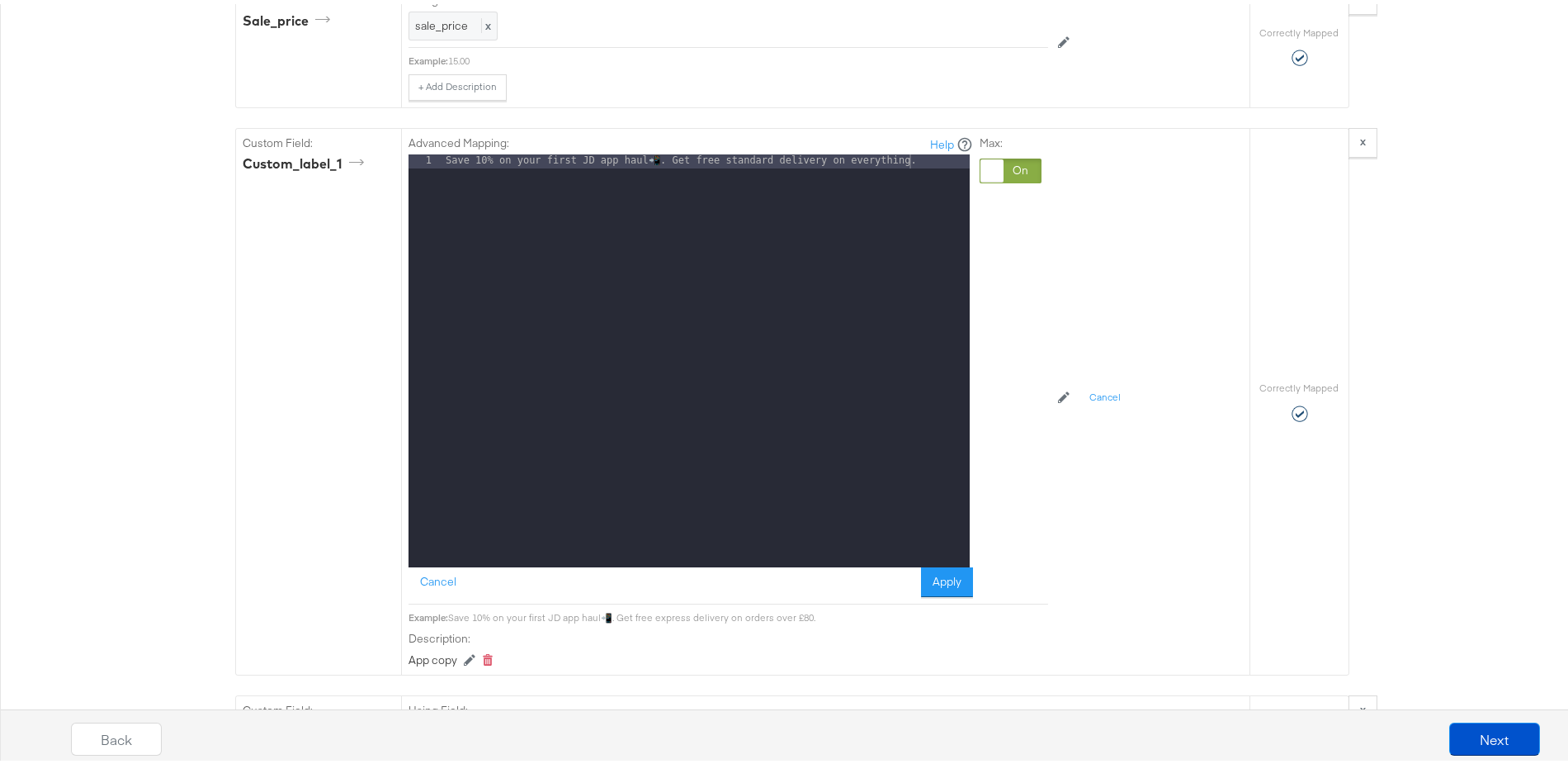
scroll to position [2879, 0]
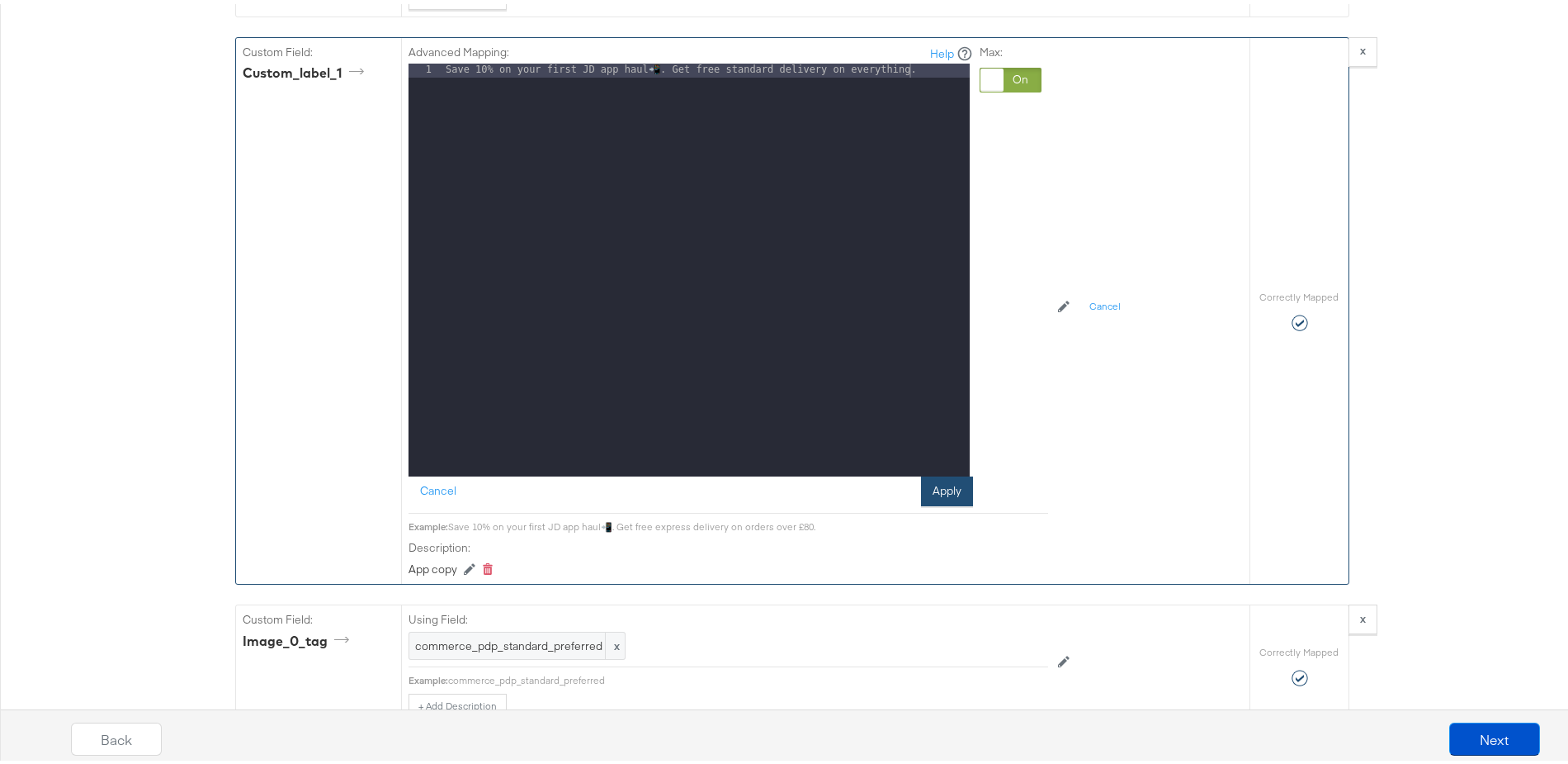
click at [946, 493] on button "Apply" at bounding box center [947, 487] width 52 height 29
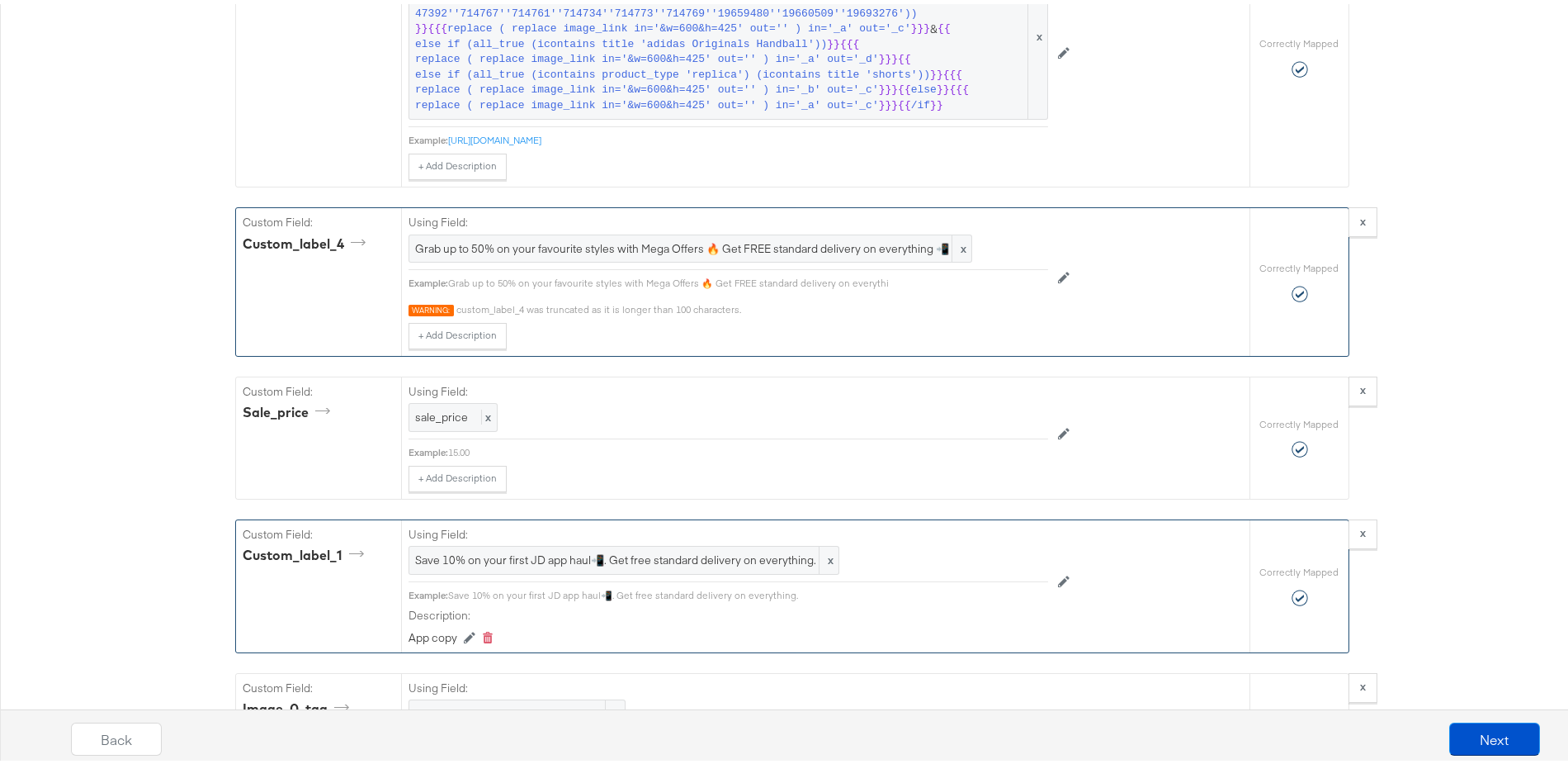
scroll to position [2421, 0]
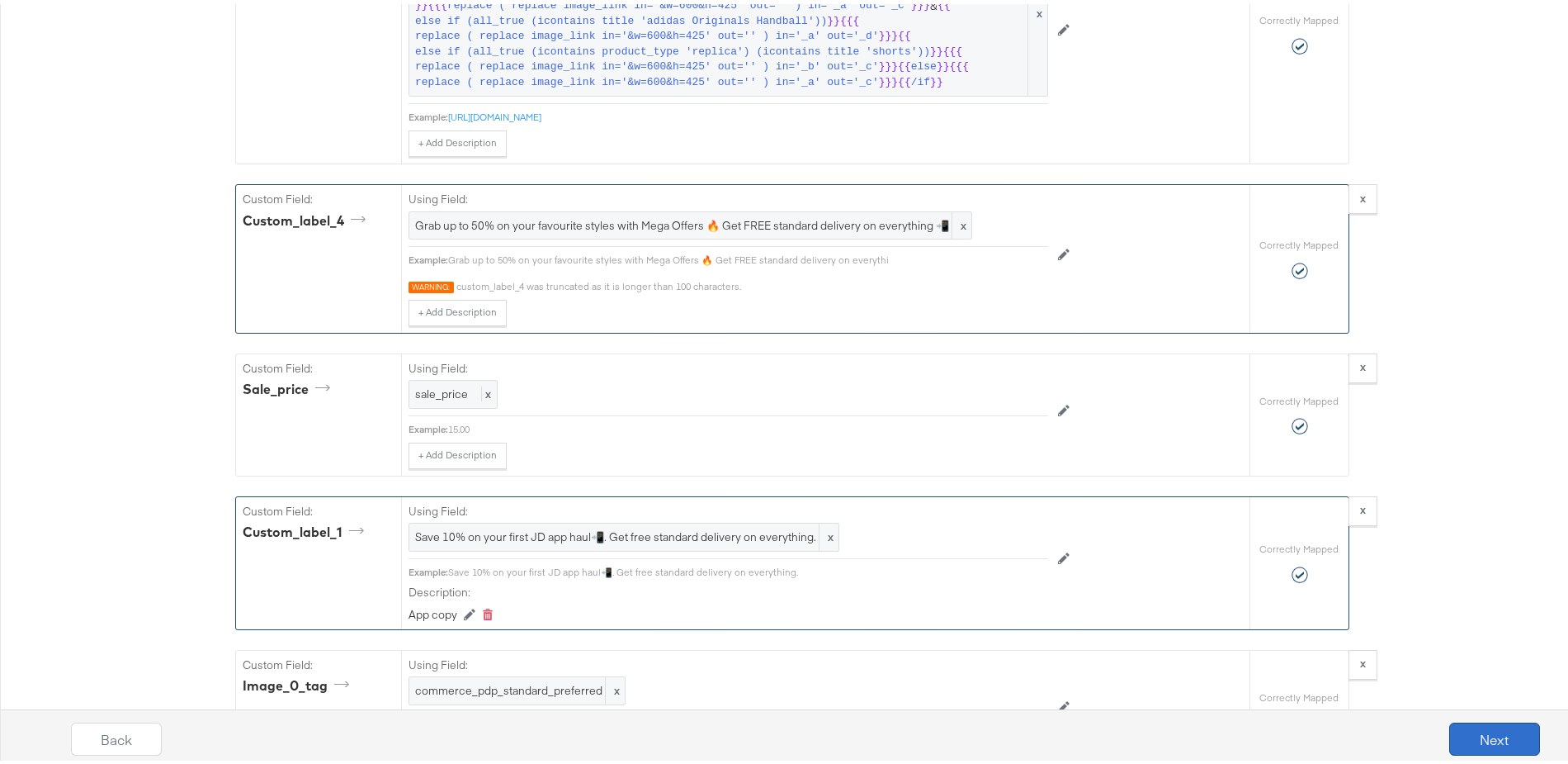
click at [1485, 724] on button "Next" at bounding box center [1494, 735] width 91 height 33
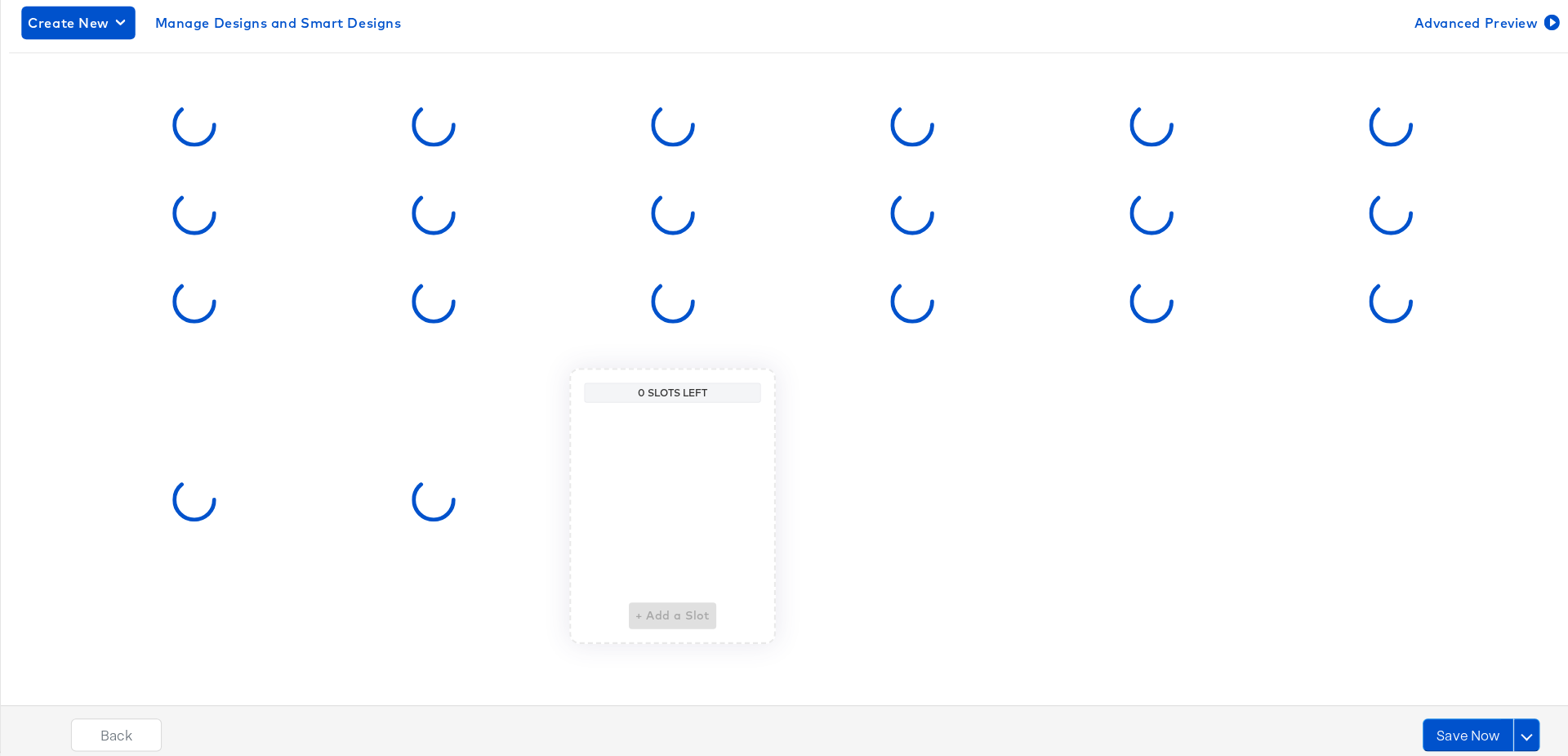
scroll to position [0, 0]
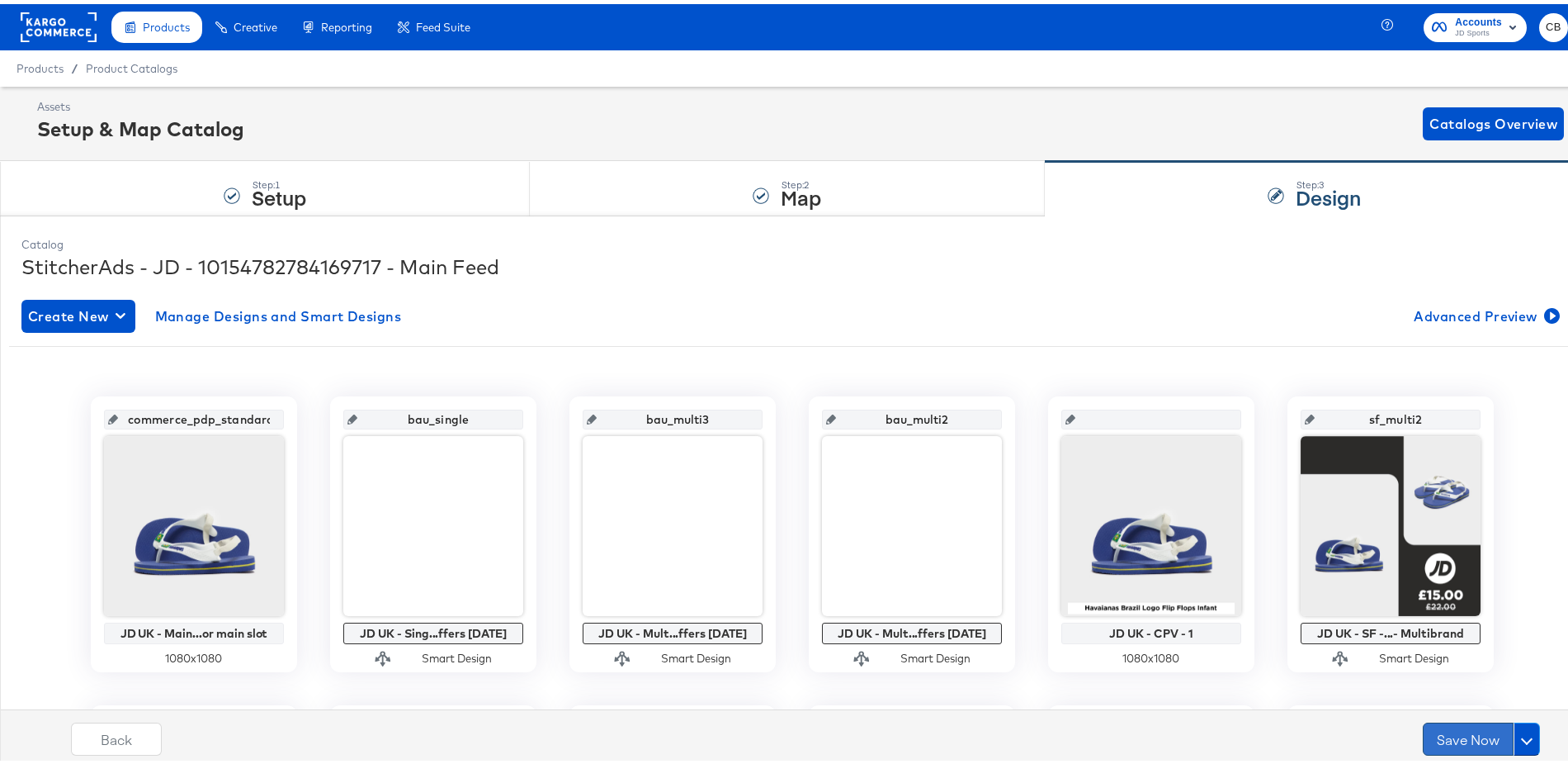
click at [1449, 724] on button "Save Now" at bounding box center [1468, 735] width 91 height 33
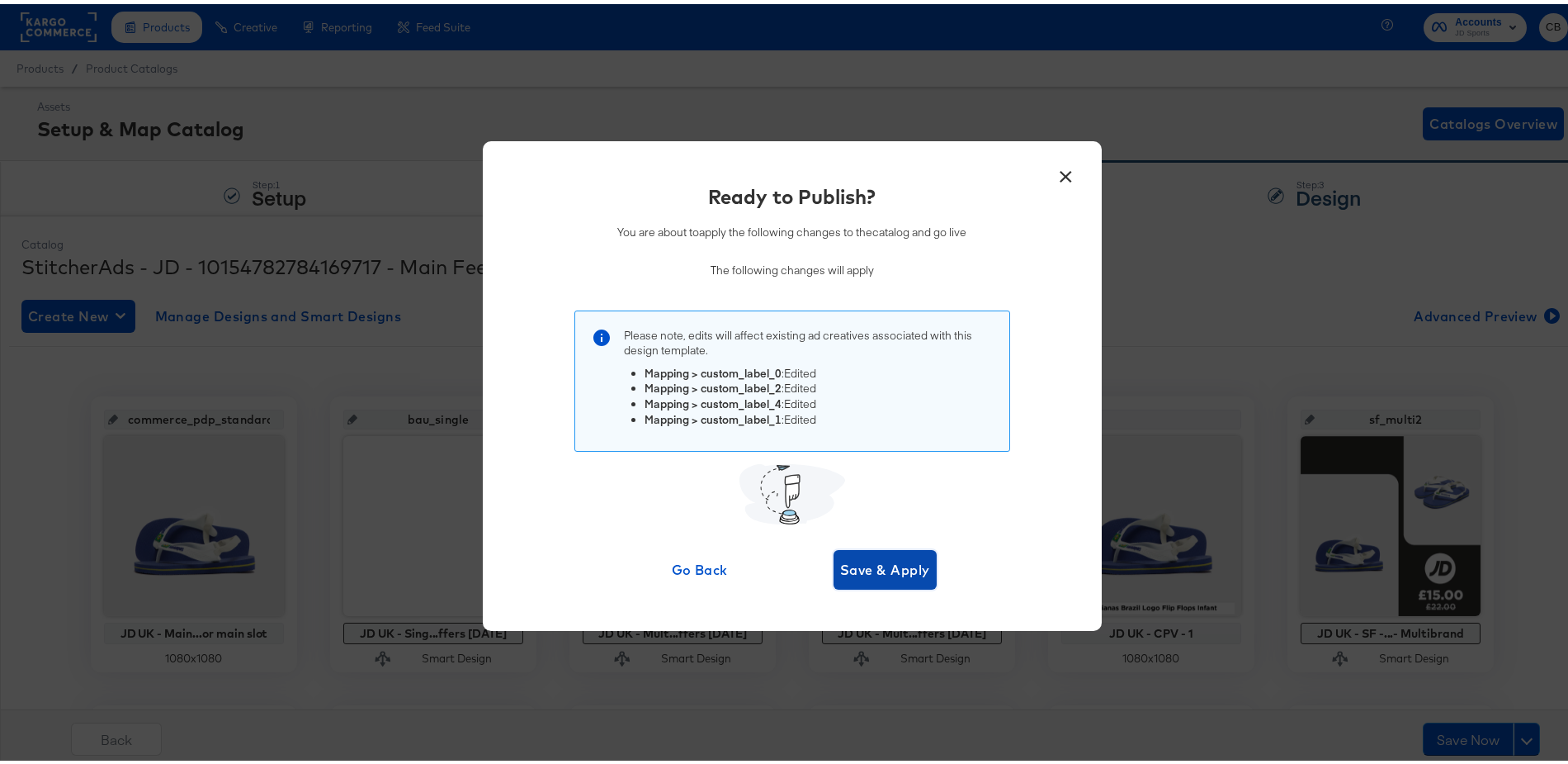
click at [862, 559] on span "Save & Apply" at bounding box center [885, 564] width 90 height 23
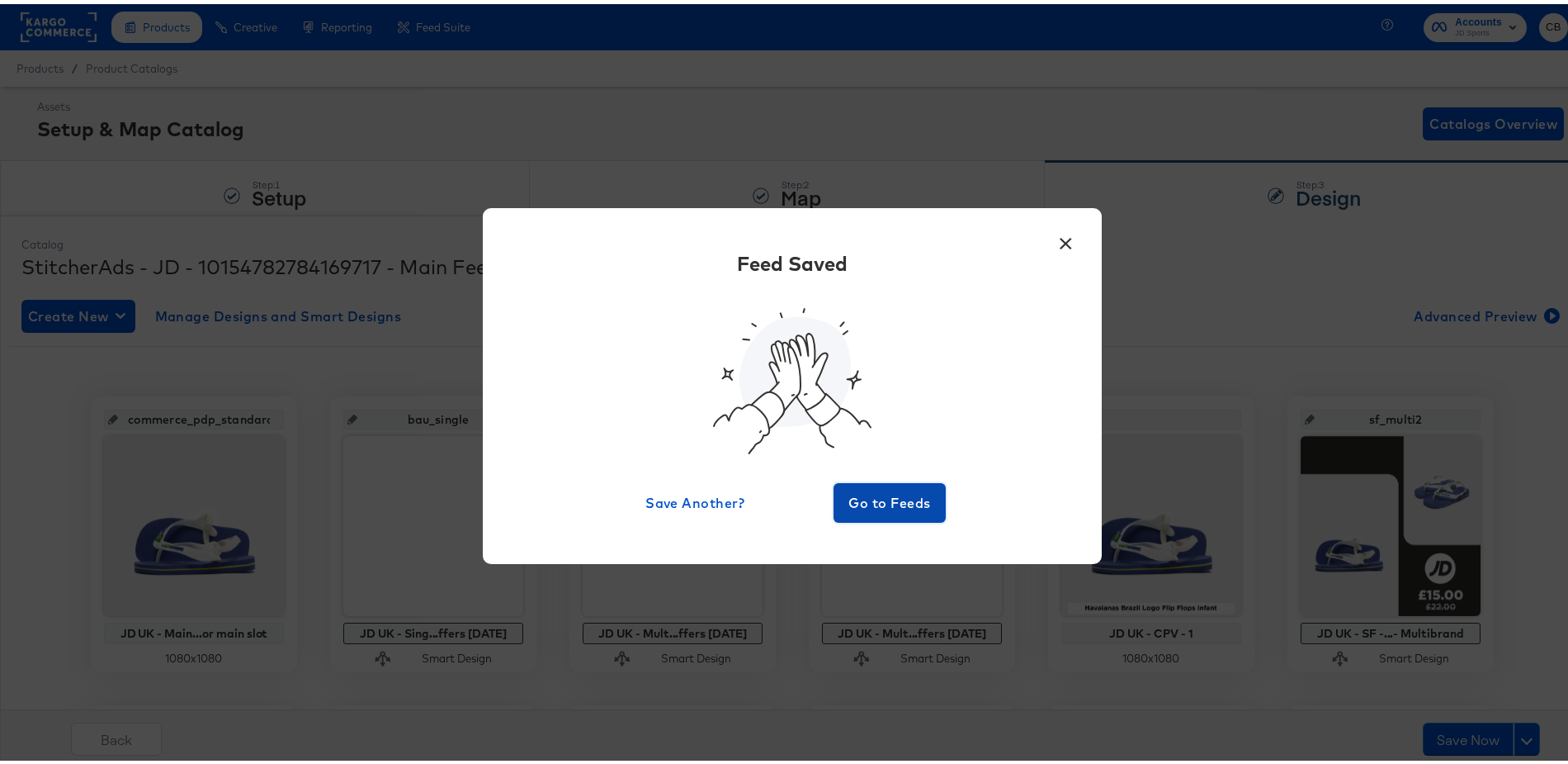
click at [912, 497] on span "Go to Feeds" at bounding box center [890, 498] width 99 height 23
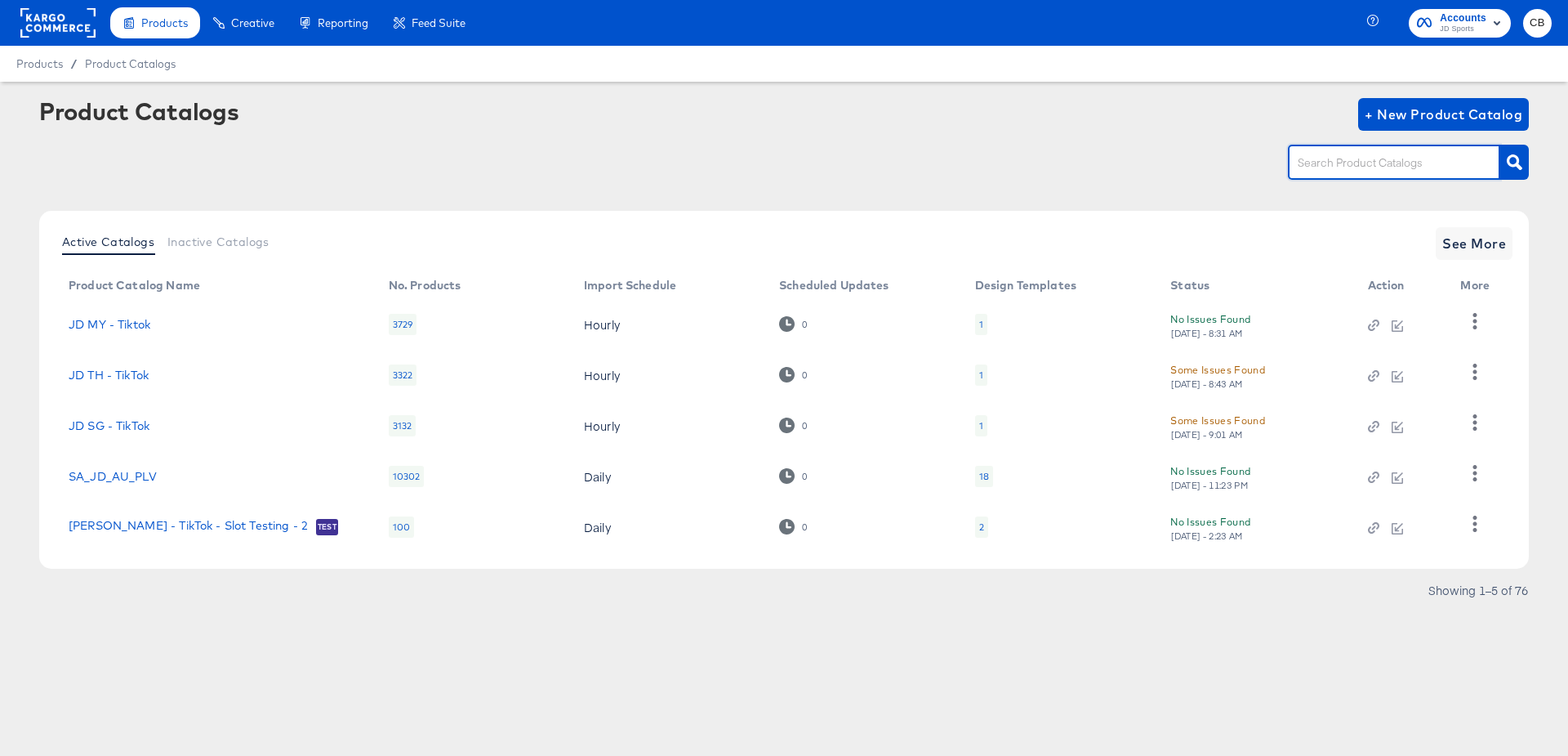
click at [1332, 165] on input "text" at bounding box center [1381, 163] width 174 height 19
type input "main"
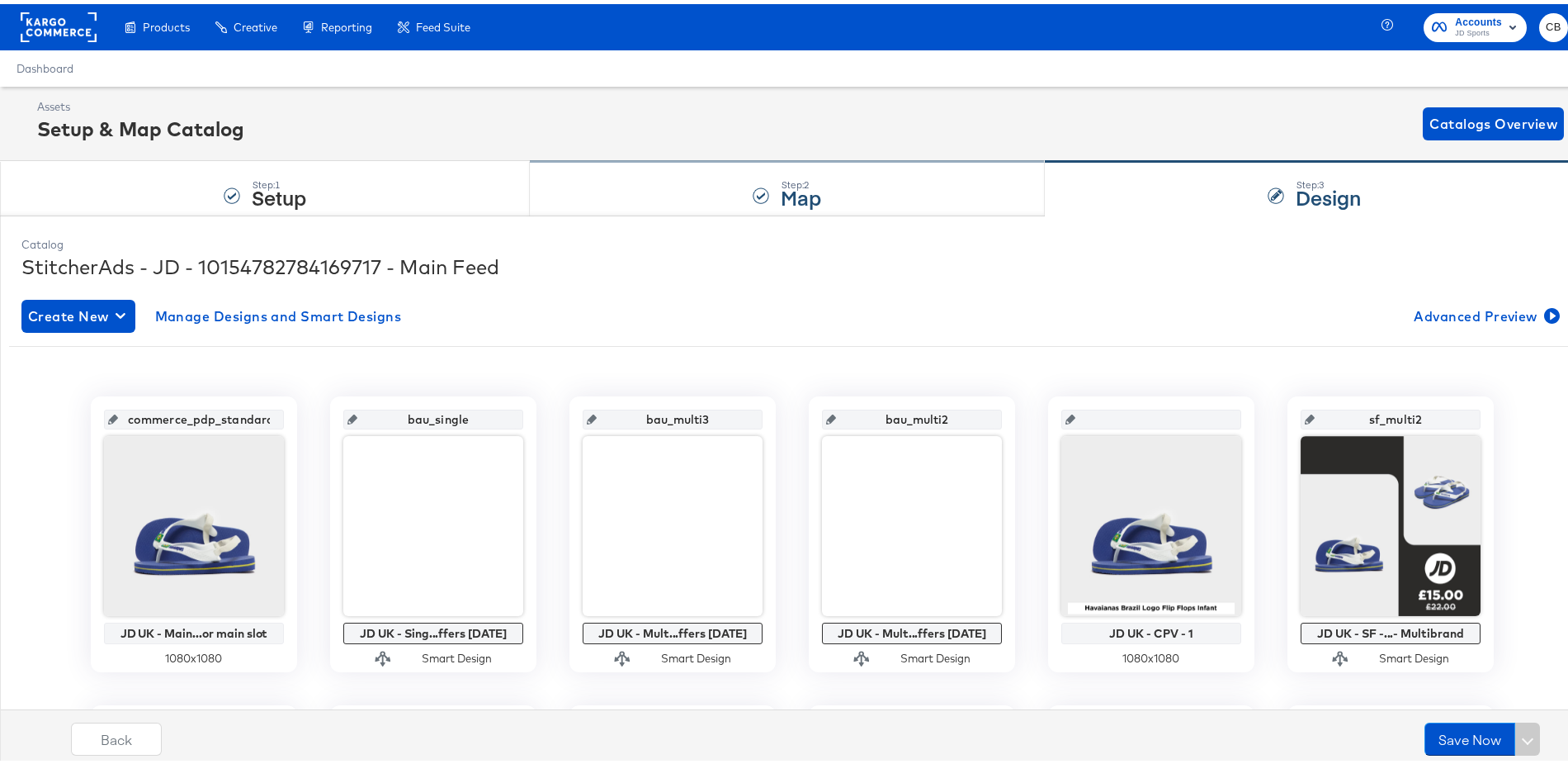
click at [690, 173] on div "Step: 2 Map" at bounding box center [787, 184] width 515 height 54
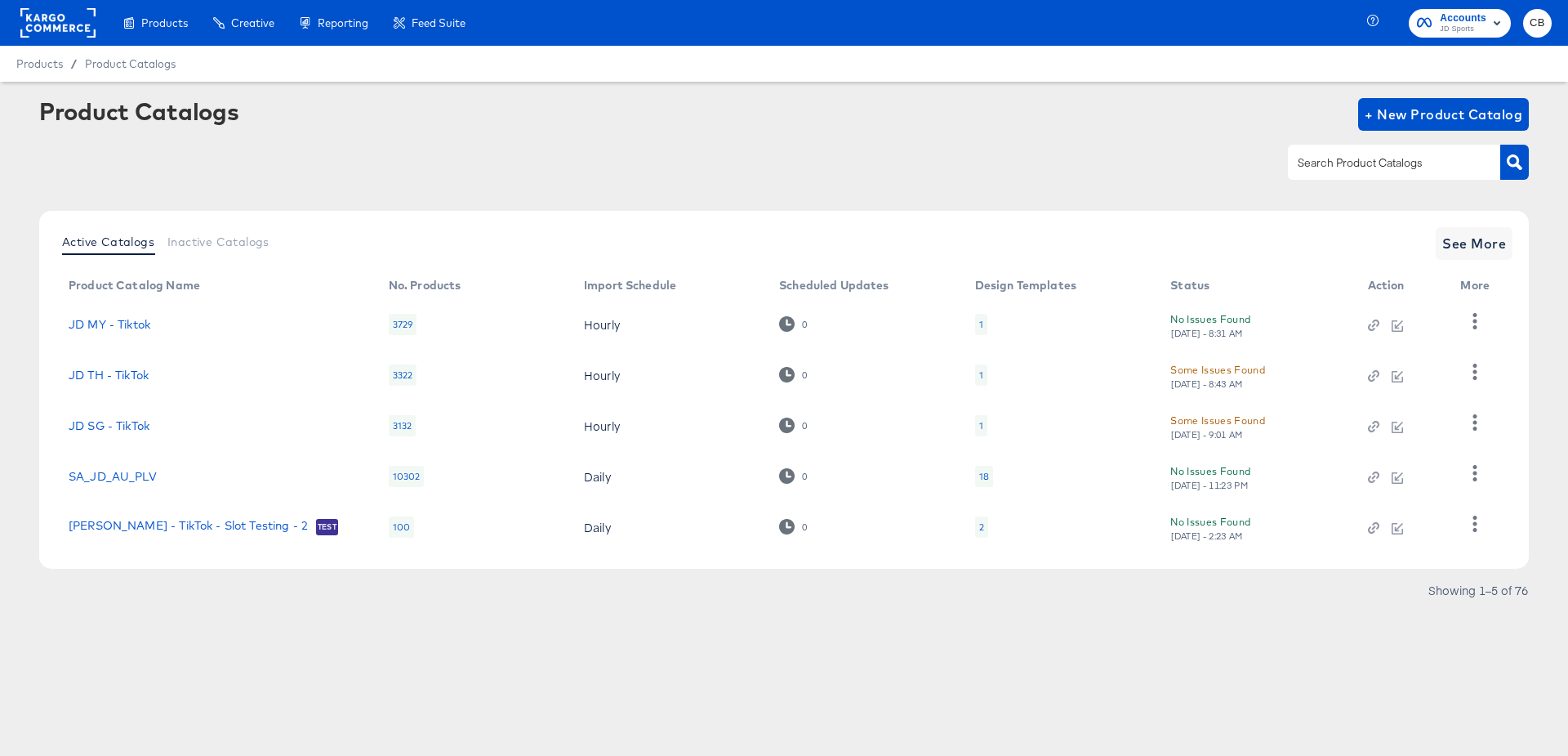
click at [1336, 161] on input "text" at bounding box center [1381, 163] width 174 height 19
type input "main"
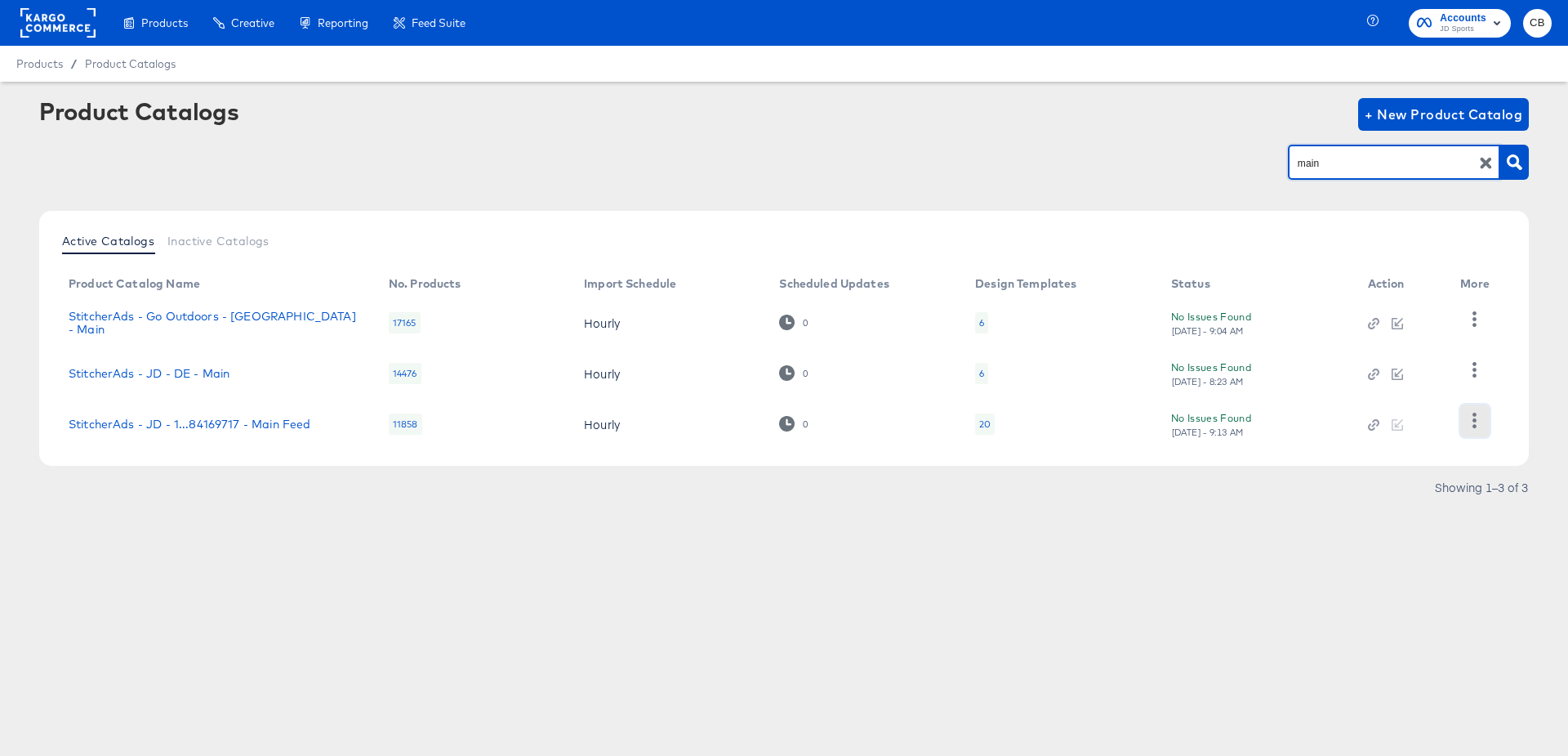
click at [1479, 420] on icon "button" at bounding box center [1474, 419] width 15 height 15
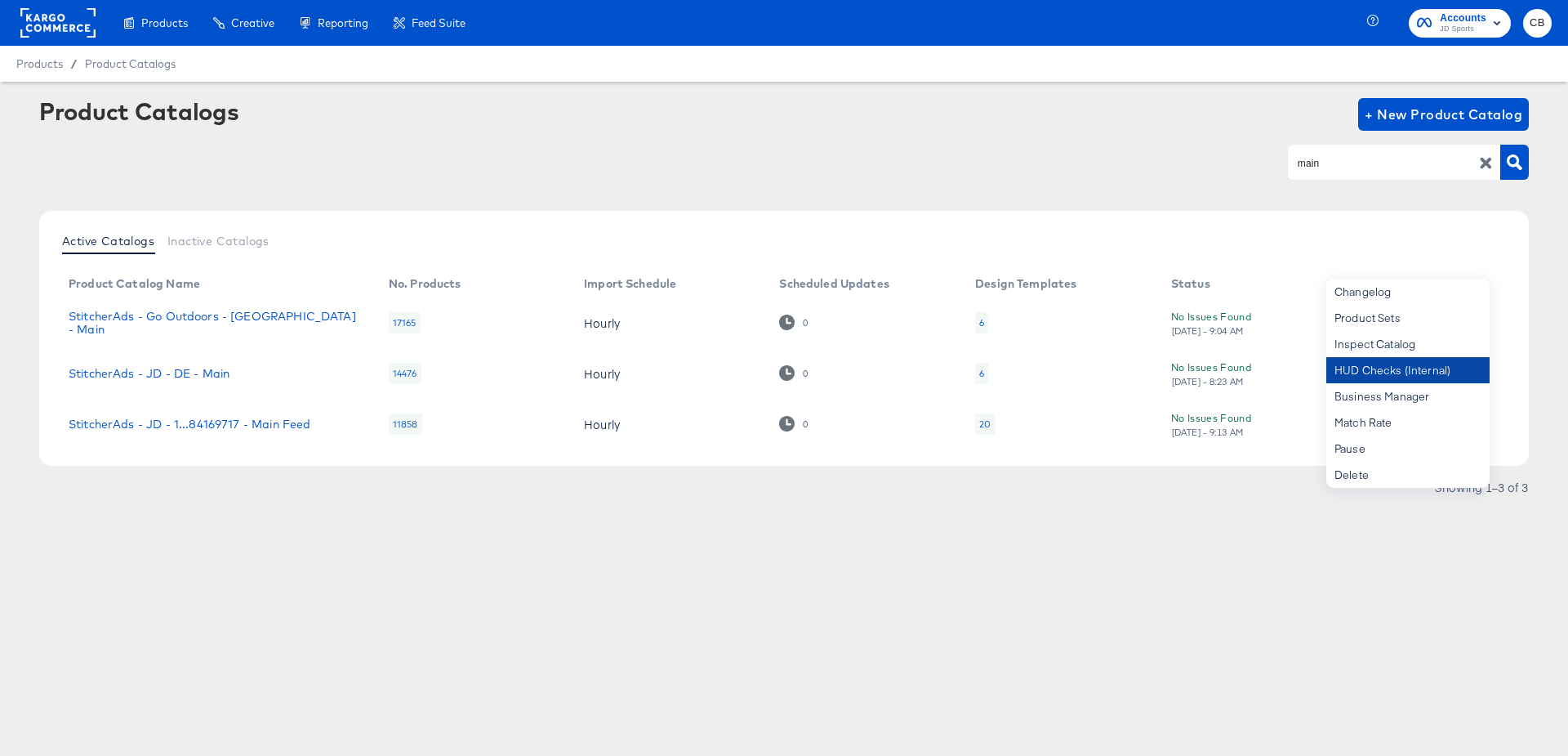
click at [1380, 371] on div "HUD Checks (Internal)" at bounding box center [1408, 369] width 164 height 26
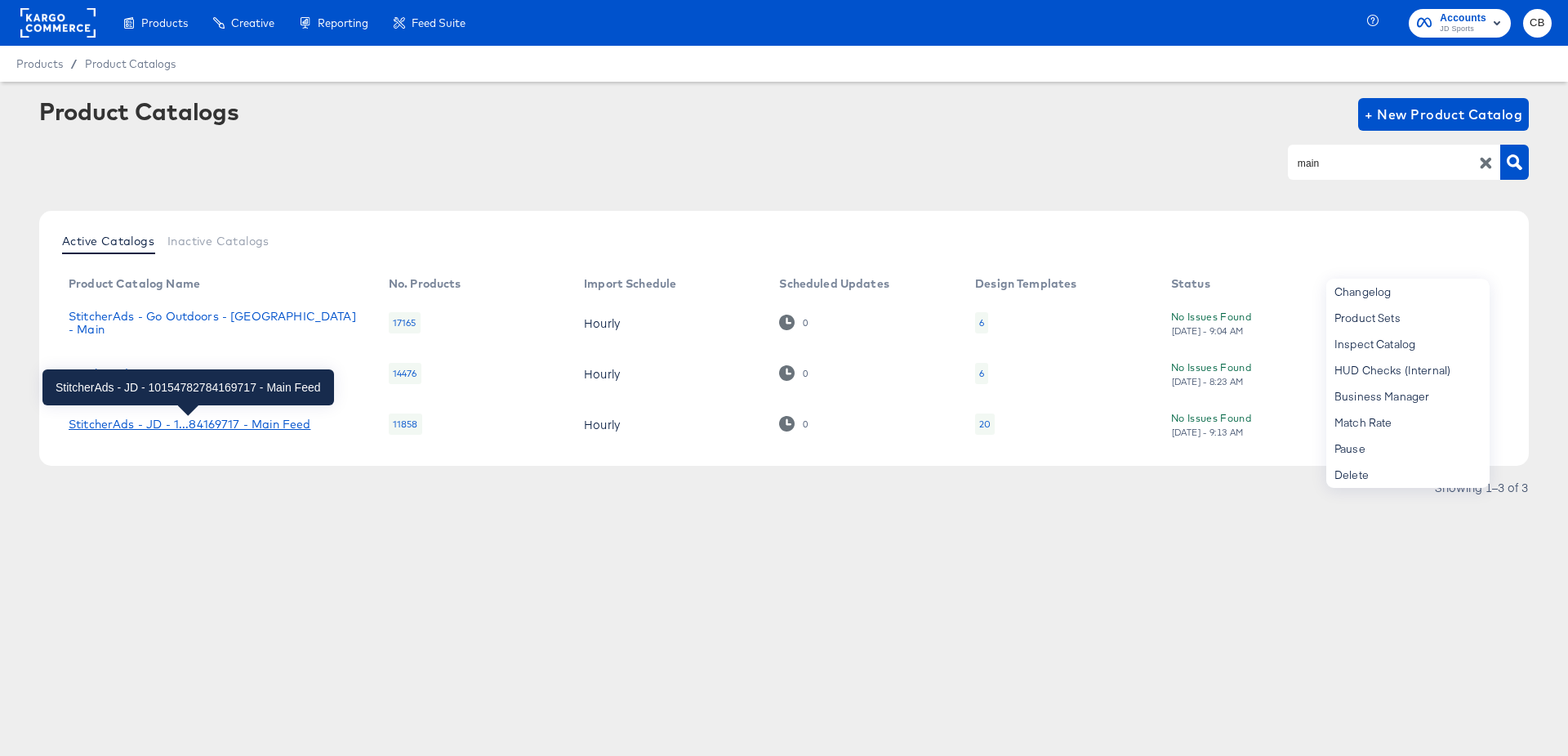
click at [258, 428] on div "StitcherAds - JD - 1...84169717 - Main Feed" at bounding box center [189, 424] width 242 height 13
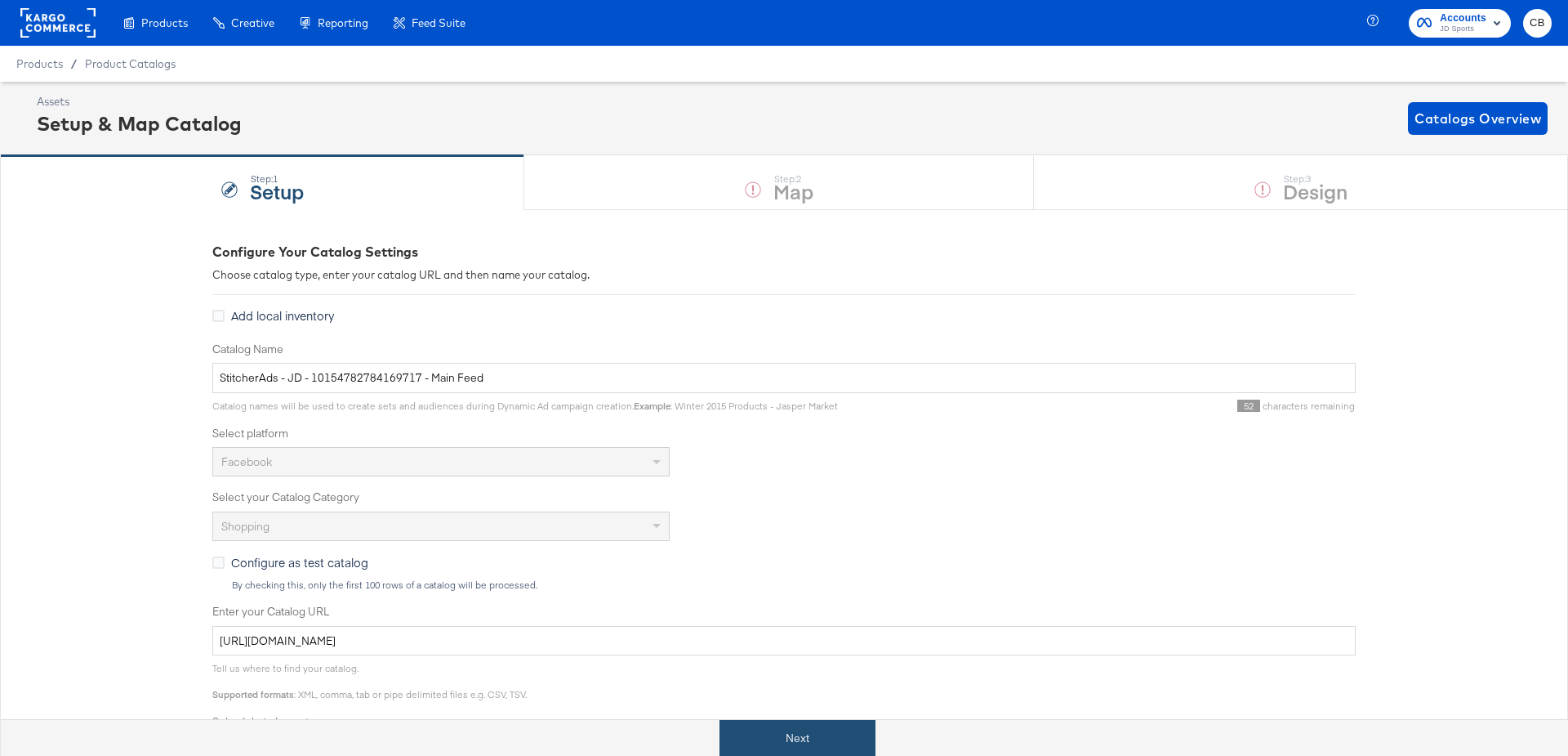
click at [779, 724] on button "Next" at bounding box center [797, 738] width 156 height 36
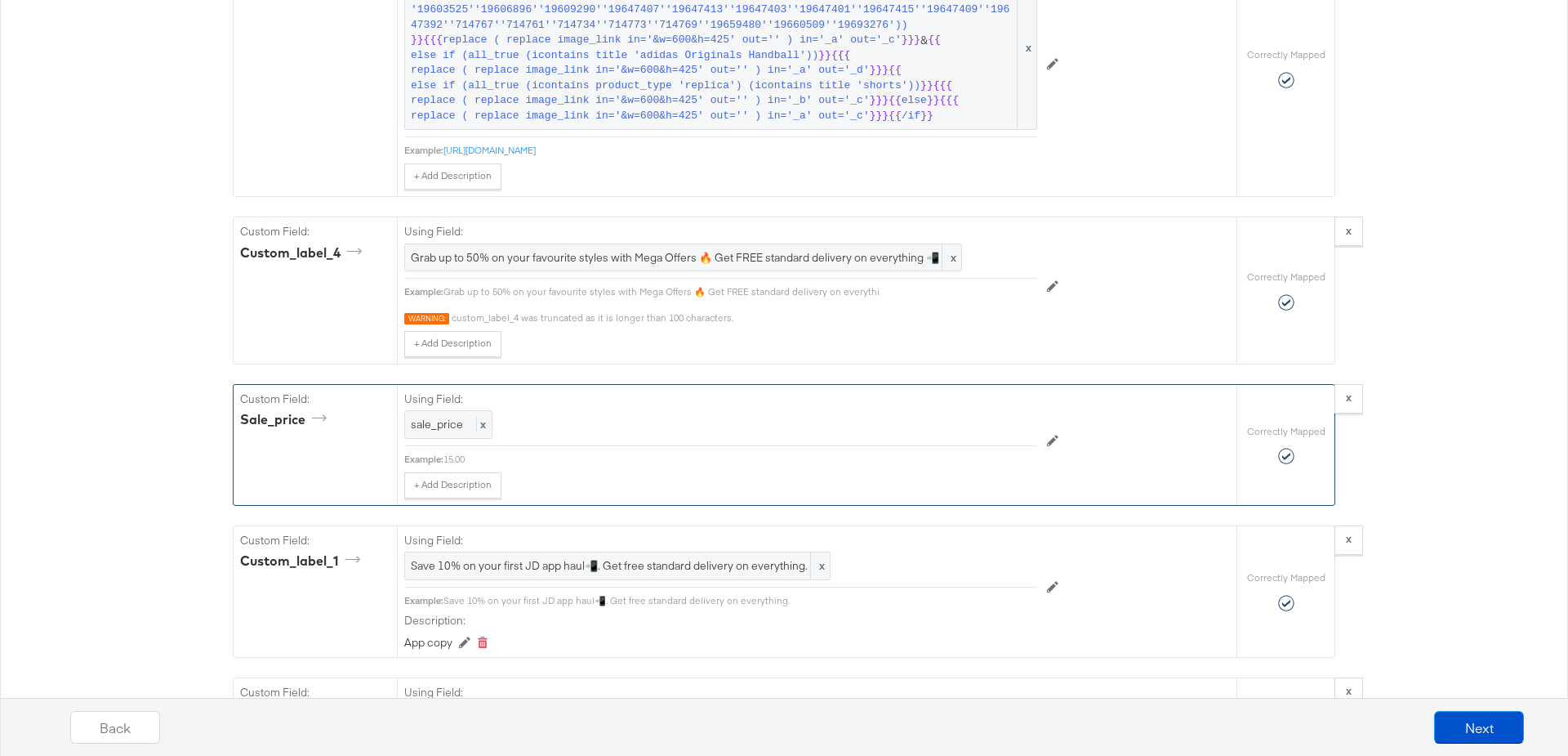
scroll to position [2341, 0]
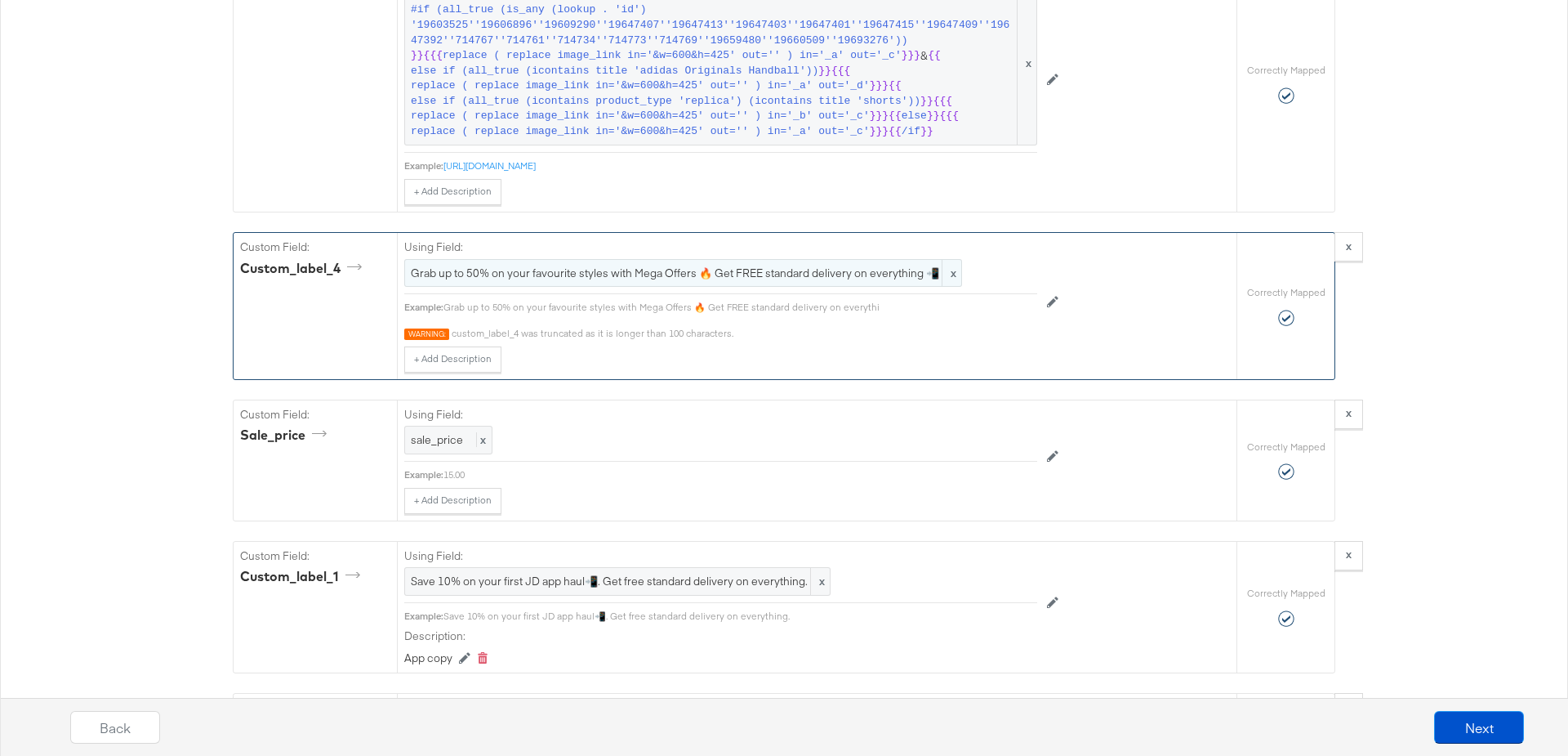
click at [789, 266] on span "Grab up to 50% on your favourite styles with Mega Offers 🔥 Get FREE standard de…" at bounding box center [683, 273] width 545 height 15
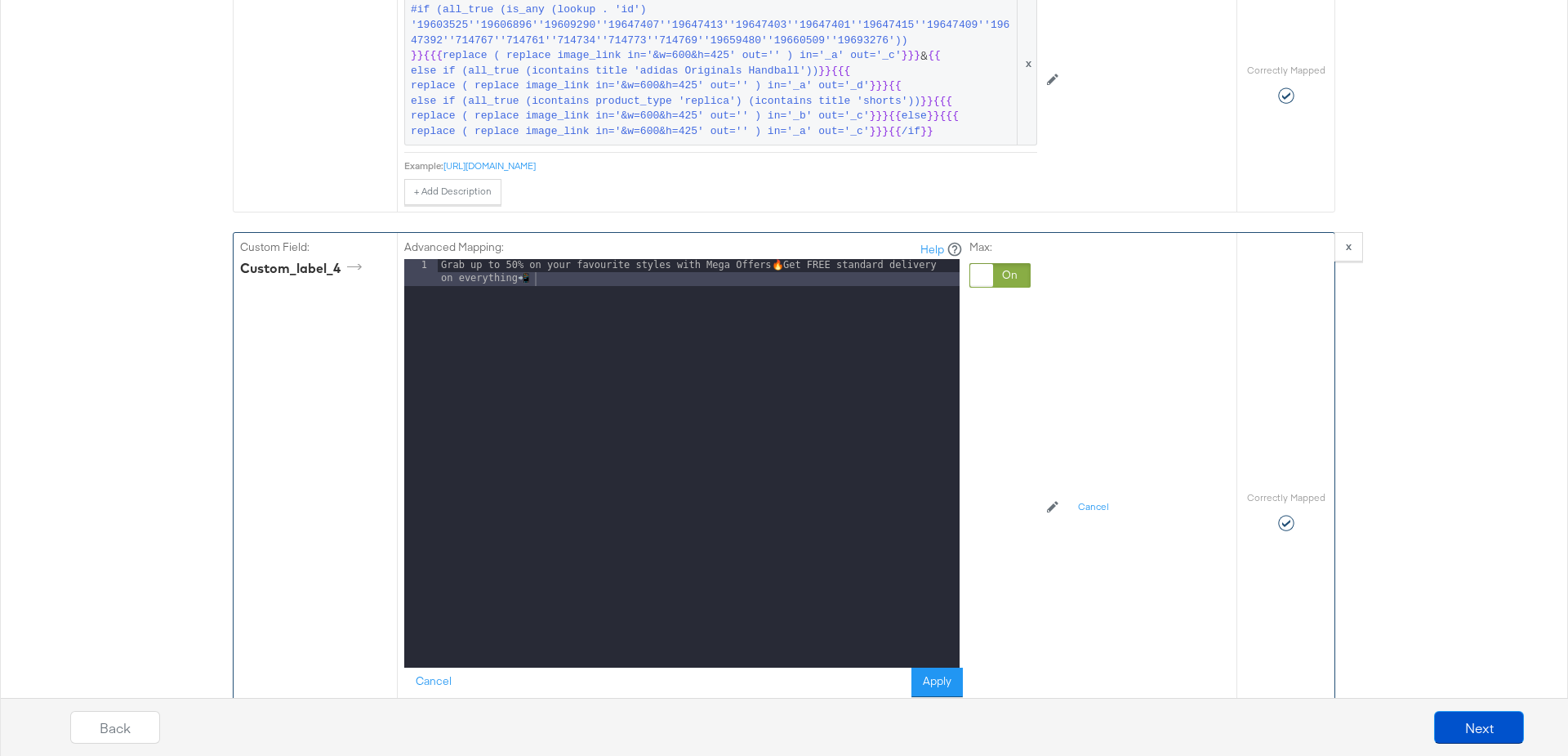
click at [787, 259] on div "Grab up to 50% on your favourite styles with Mega Offers 🔥 Get FREE standard de…" at bounding box center [699, 490] width 522 height 463
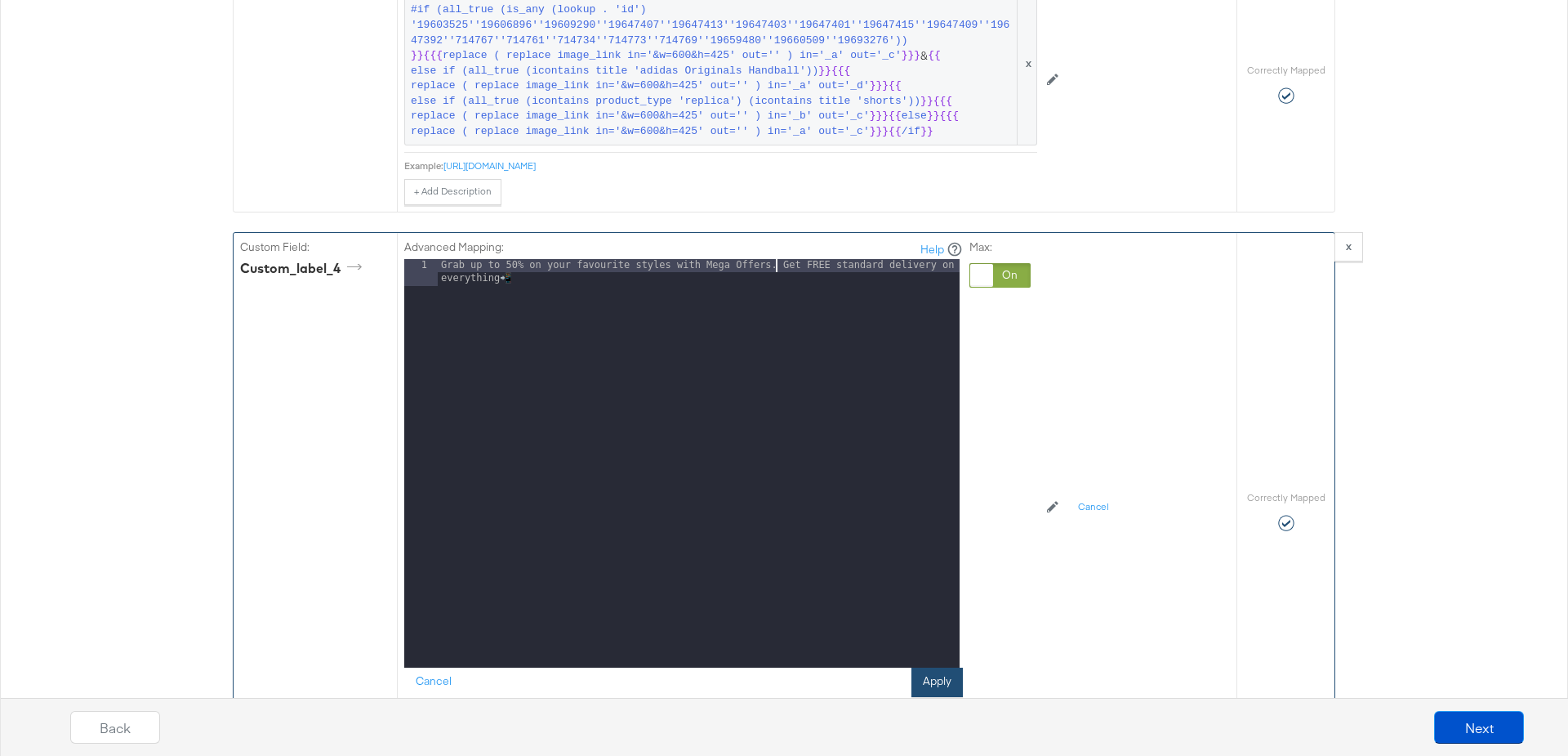
click at [950, 668] on button "Apply" at bounding box center [937, 682] width 52 height 29
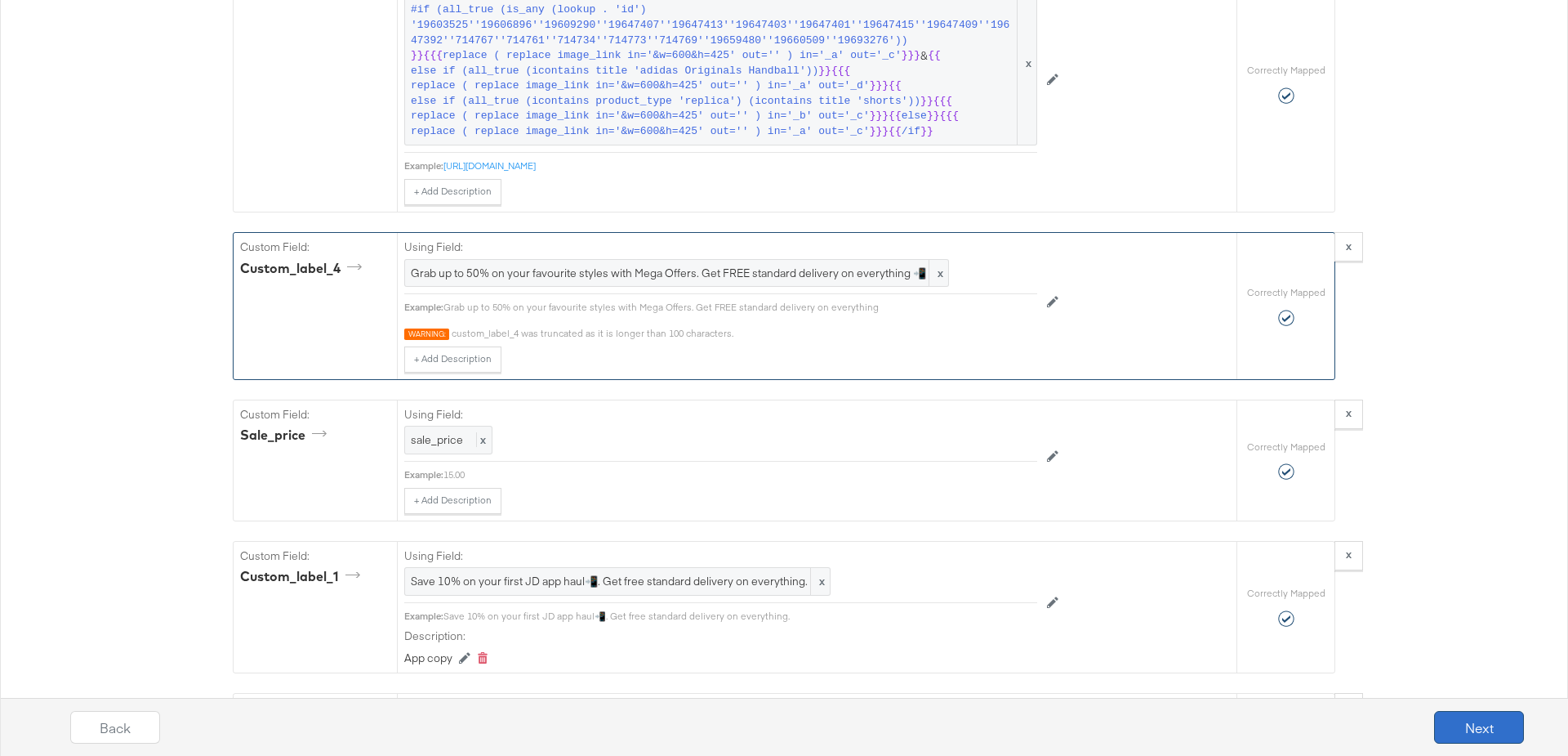
click at [1494, 716] on button "Next" at bounding box center [1479, 727] width 90 height 33
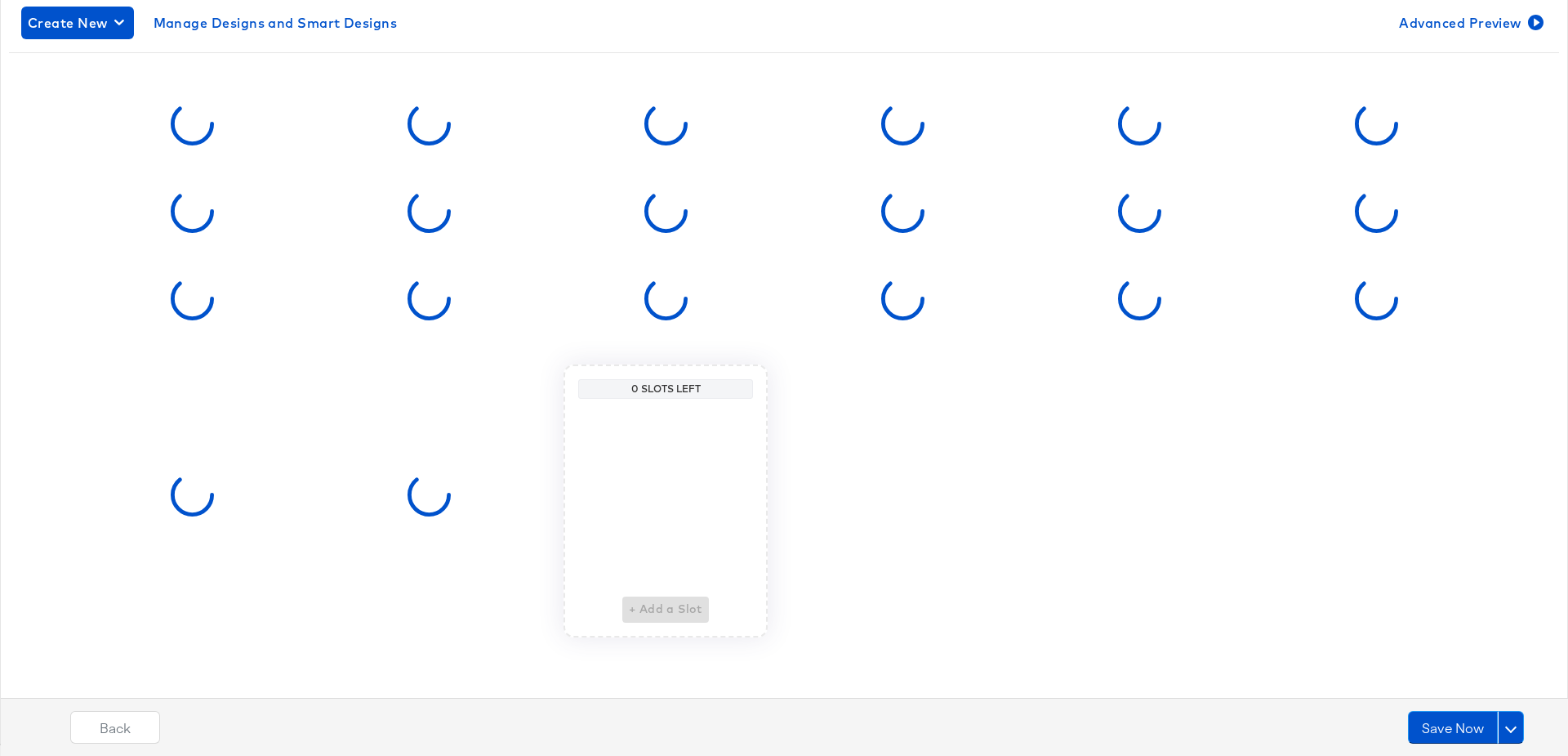
scroll to position [0, 0]
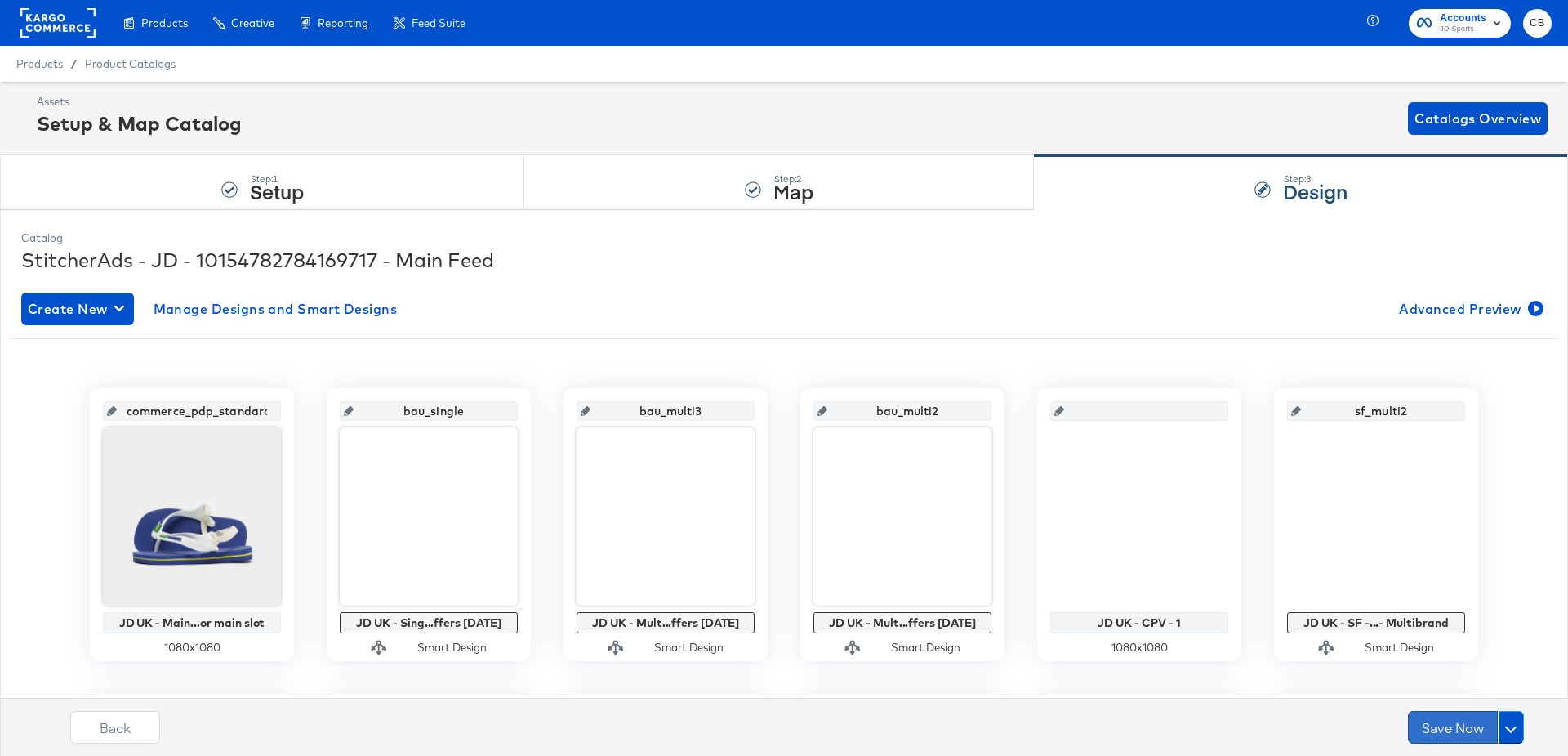
click at [1436, 716] on button "Save Now" at bounding box center [1452, 727] width 90 height 33
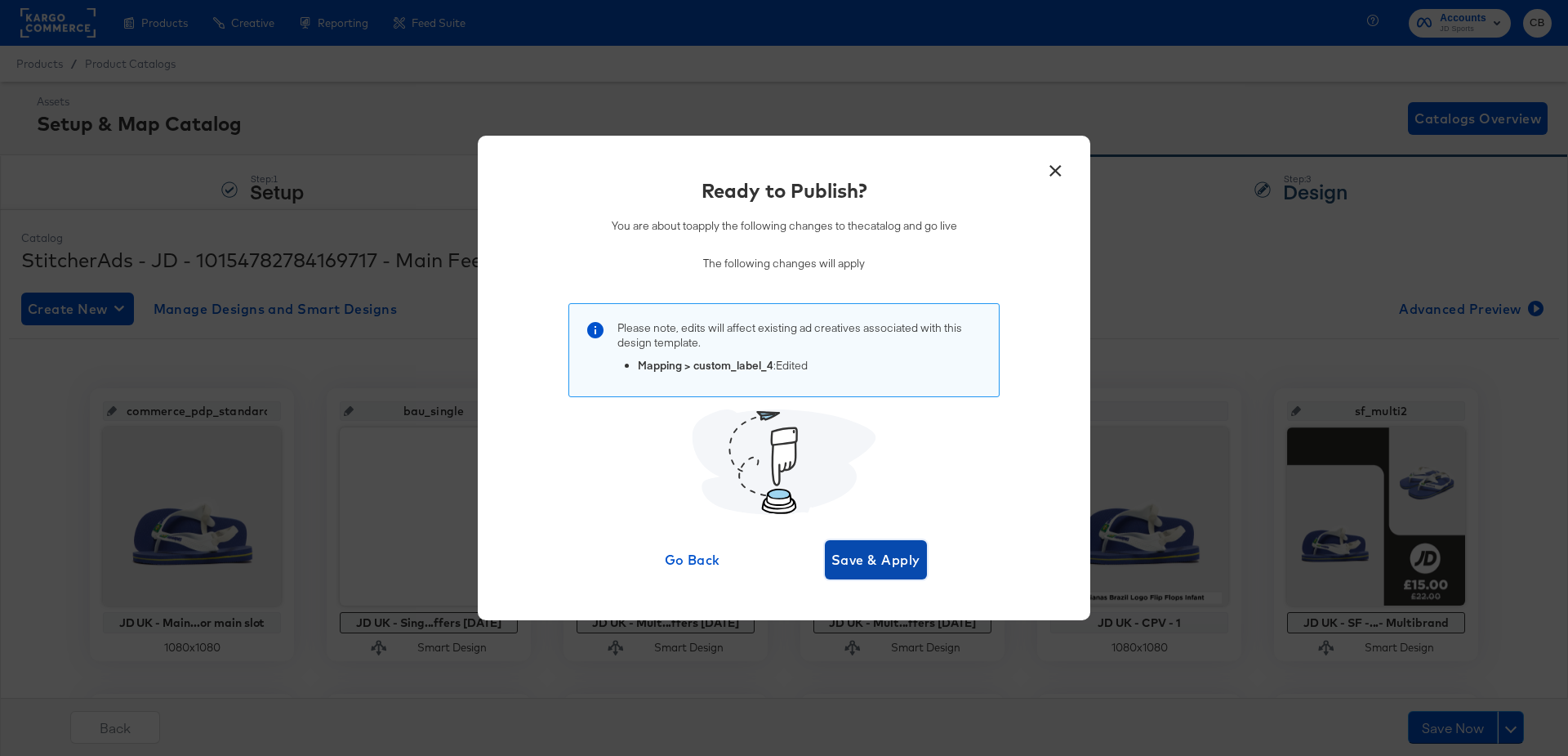
click at [912, 558] on span "Save & Apply" at bounding box center [876, 559] width 89 height 23
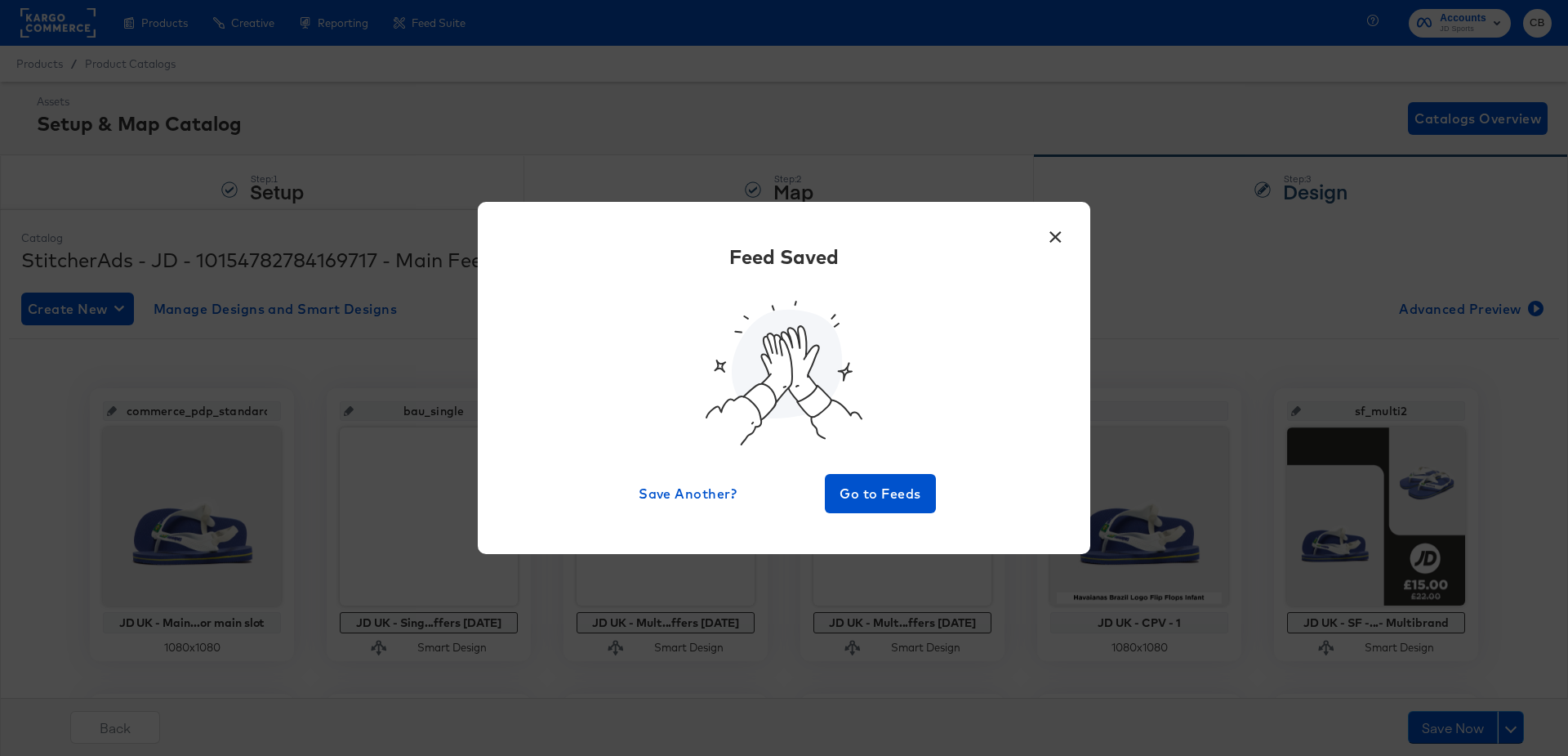
click at [1057, 238] on button "×" at bounding box center [1055, 233] width 29 height 29
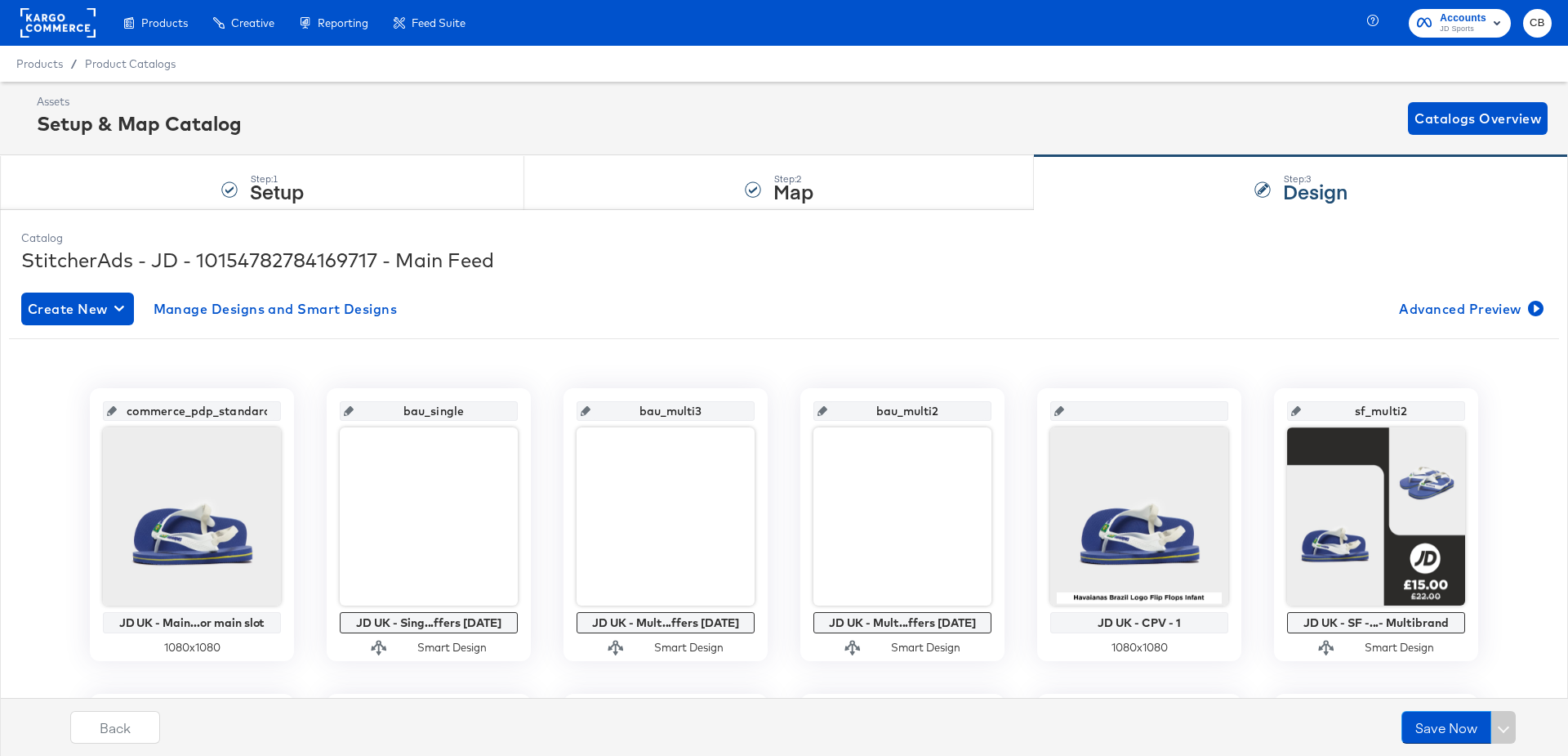
click at [64, 26] on rect at bounding box center [57, 23] width 75 height 29
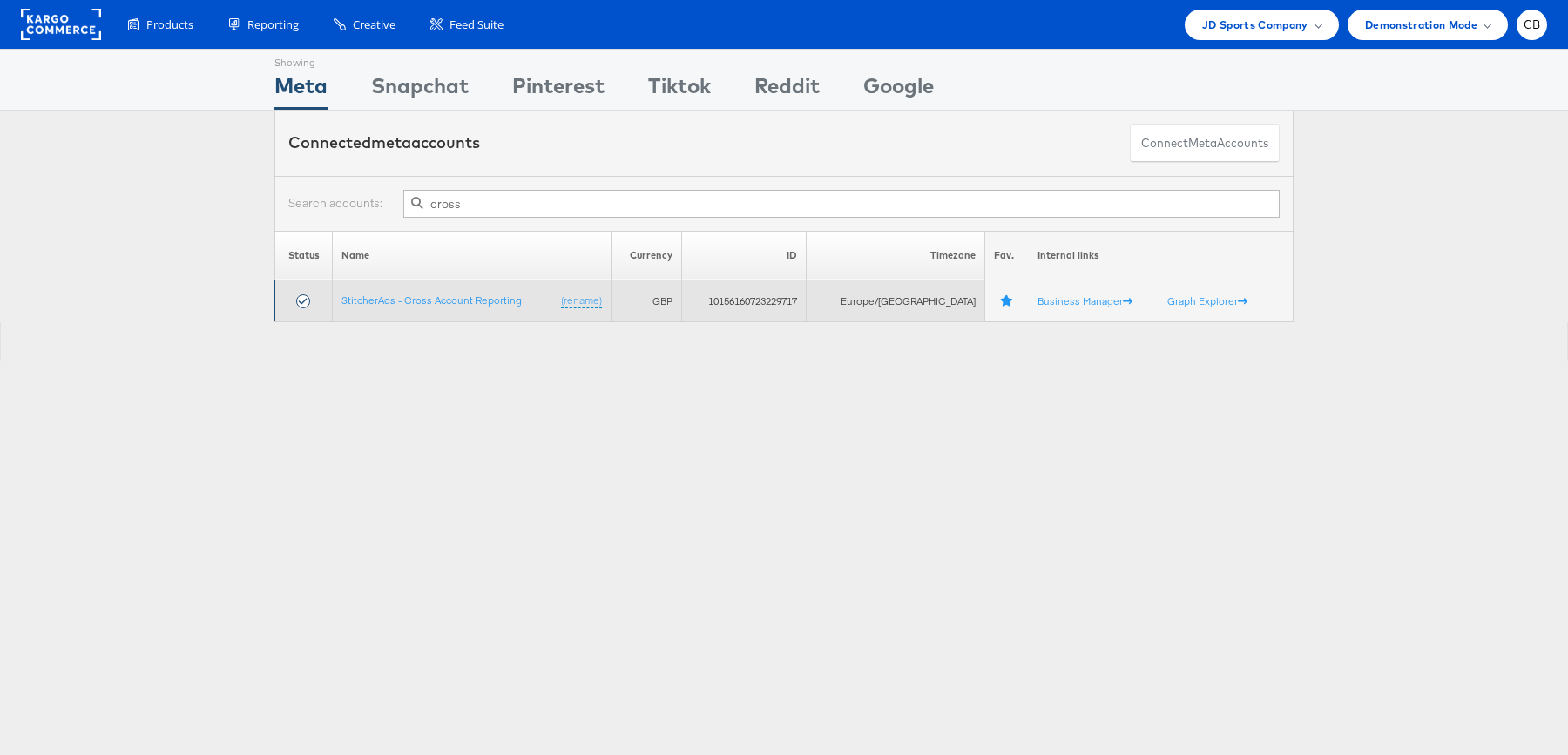
type input "cross"
click at [472, 289] on td "StitcherAds - Cross Account Reporting (rename)" at bounding box center [472, 301] width 278 height 42
click at [467, 297] on link "StitcherAds - Cross Account Reporting" at bounding box center [432, 300] width 180 height 13
